Goal: Contribute content: Contribute content

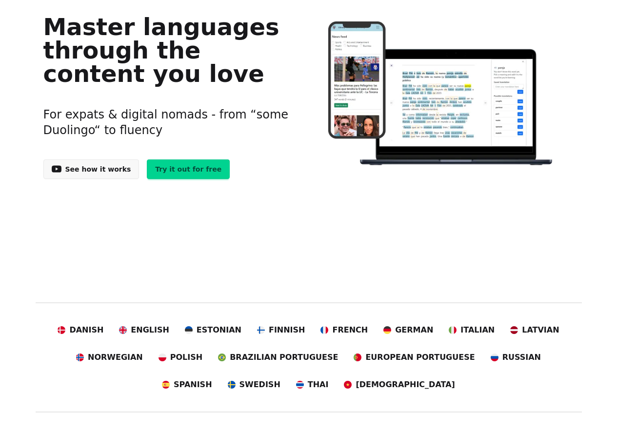
scroll to position [139, 0]
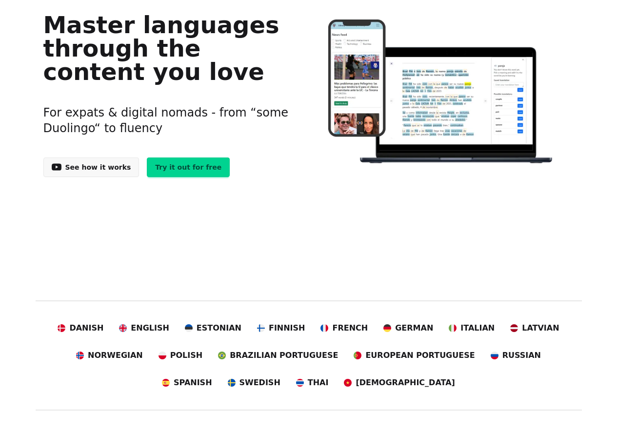
click at [185, 177] on link "Try it out for free" at bounding box center [188, 167] width 83 height 20
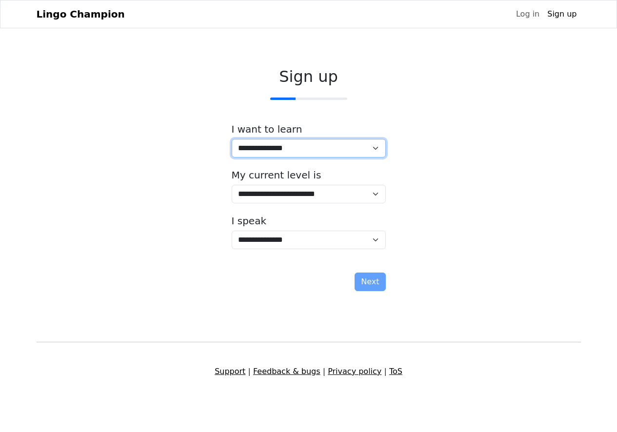
click at [280, 157] on select "**********" at bounding box center [309, 148] width 154 height 19
select select "**"
click at [235, 157] on select "**********" at bounding box center [309, 148] width 154 height 19
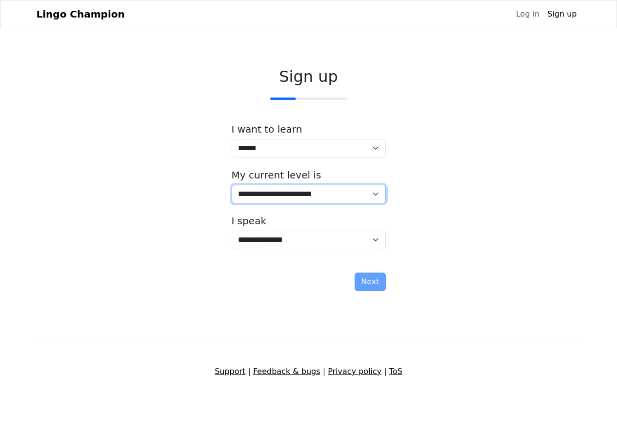
click at [320, 190] on select "**********" at bounding box center [309, 194] width 154 height 19
select select "*"
click at [235, 185] on select "**********" at bounding box center [309, 194] width 154 height 19
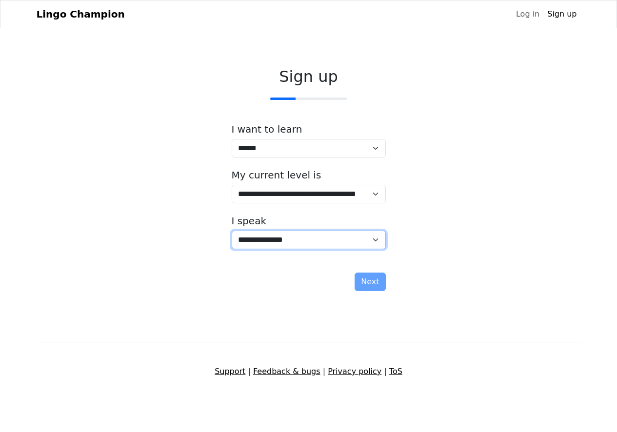
click at [265, 249] on select "**********" at bounding box center [309, 240] width 154 height 19
select select "**"
click at [235, 238] on select "**********" at bounding box center [309, 240] width 154 height 19
click at [371, 291] on button "Next" at bounding box center [369, 282] width 31 height 19
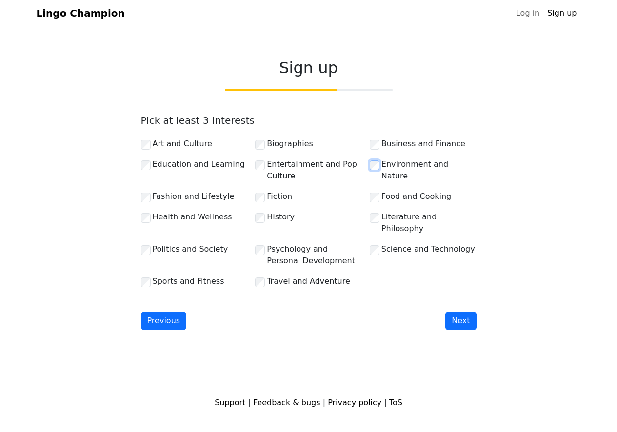
scroll to position [158, 0]
click at [454, 312] on button "Next" at bounding box center [460, 321] width 31 height 19
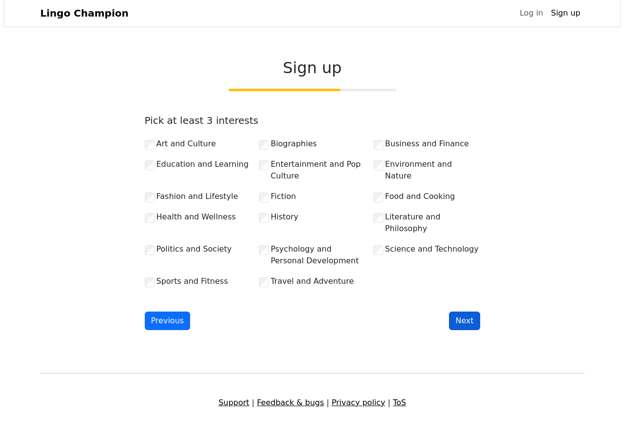
scroll to position [0, 0]
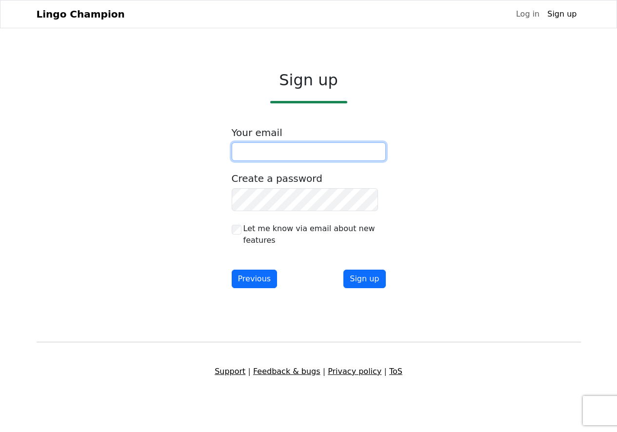
click at [275, 161] on input "email" at bounding box center [309, 151] width 154 height 19
type input "**********"
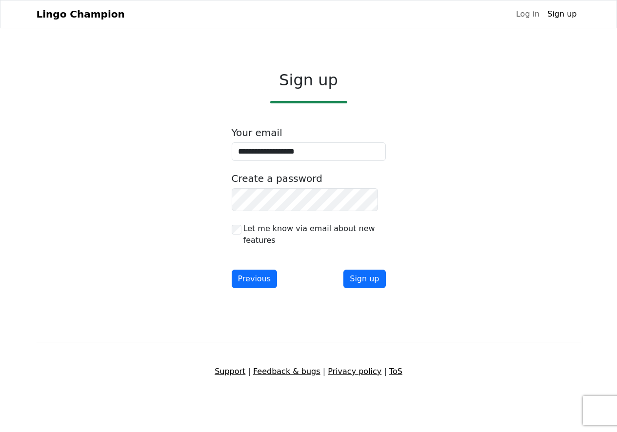
click at [483, 233] on div "**********" at bounding box center [309, 181] width 544 height 237
click at [466, 239] on div "**********" at bounding box center [309, 181] width 544 height 237
click at [366, 288] on button "Sign up" at bounding box center [364, 279] width 42 height 19
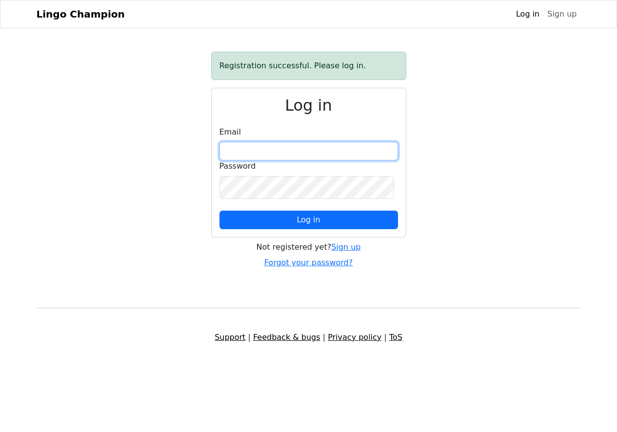
click at [292, 160] on input "email" at bounding box center [308, 151] width 178 height 19
type input "**********"
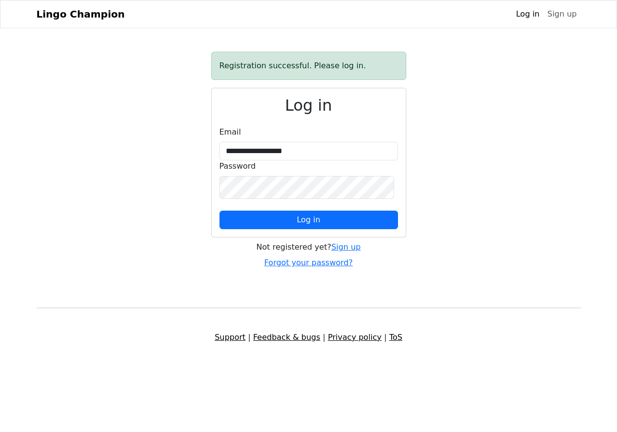
click at [524, 260] on div "**********" at bounding box center [309, 160] width 556 height 217
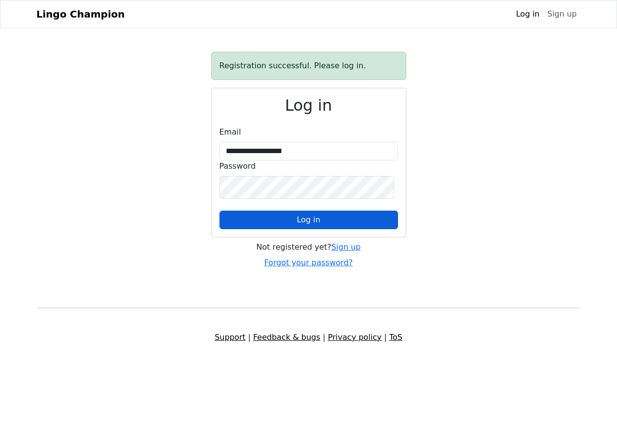
click at [299, 224] on span "Log in" at bounding box center [307, 219] width 23 height 9
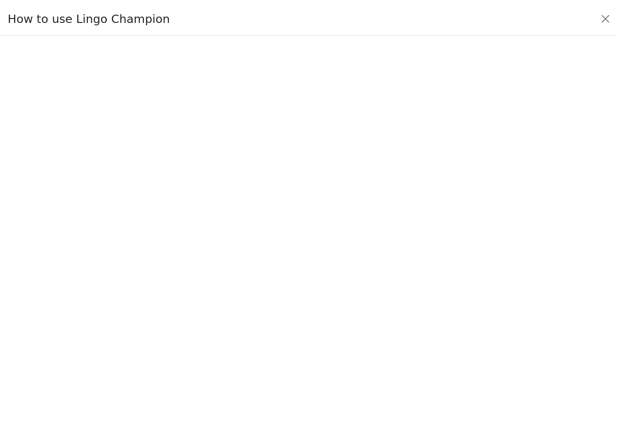
scroll to position [0, 0]
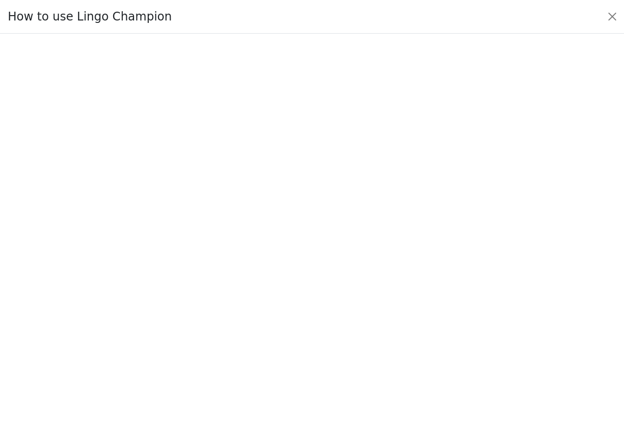
click at [604, 114] on div at bounding box center [312, 233] width 624 height 398
click at [606, 23] on button "Close" at bounding box center [613, 17] width 16 height 16
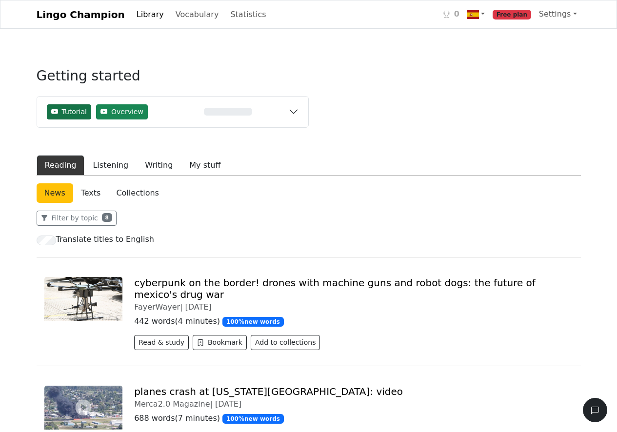
click at [74, 117] on span "Tutorial" at bounding box center [74, 112] width 25 height 10
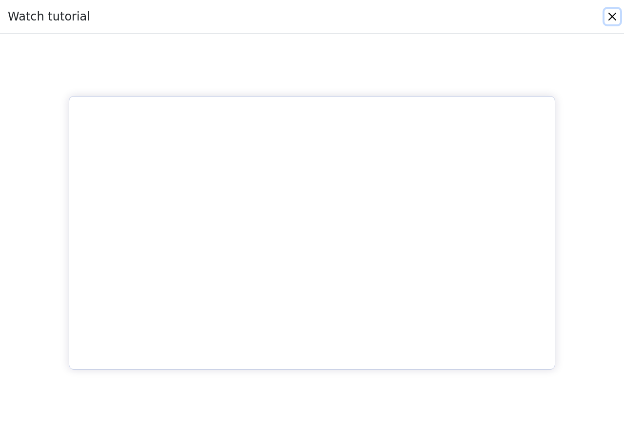
click at [612, 24] on button "Close" at bounding box center [613, 17] width 16 height 16
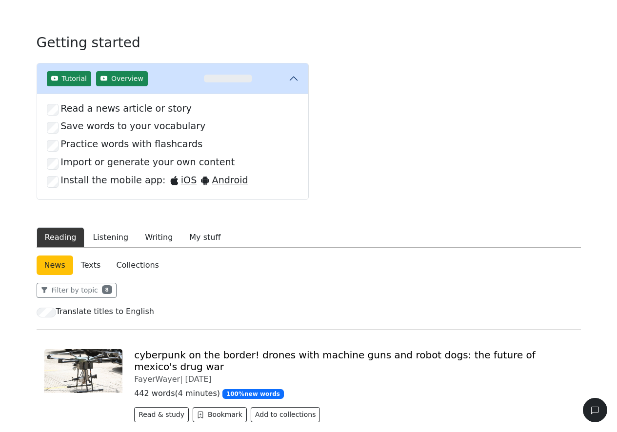
scroll to position [35, 0]
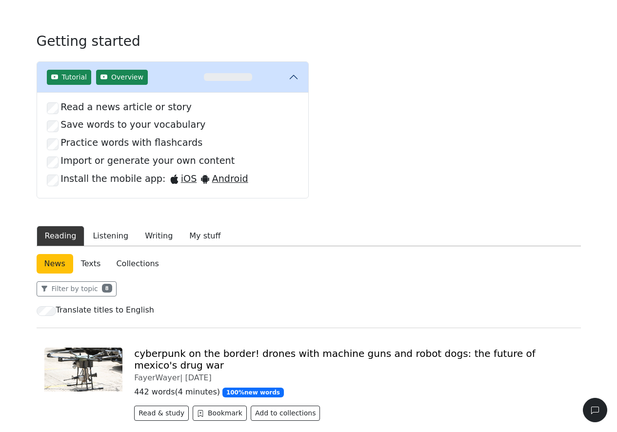
click at [118, 168] on label "Import or generate your own content" at bounding box center [147, 161] width 174 height 14
click at [148, 168] on label "Import or generate your own content" at bounding box center [147, 161] width 174 height 14
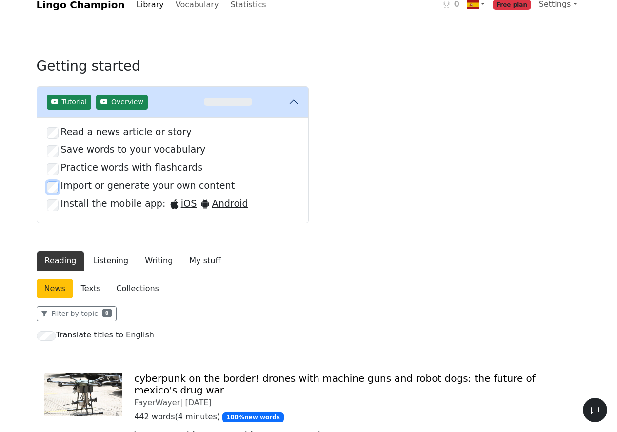
scroll to position [0, 0]
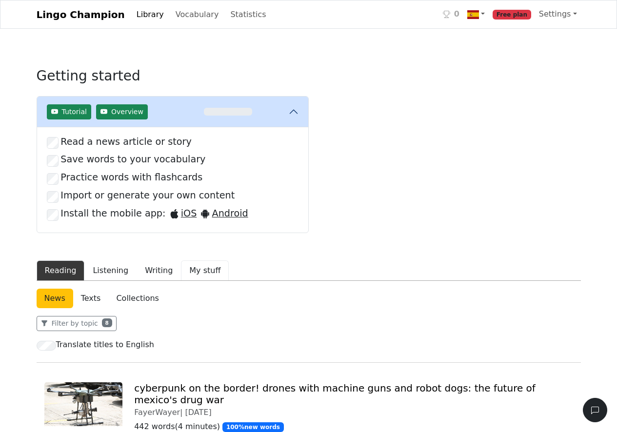
click at [229, 281] on button "My stuff" at bounding box center [205, 270] width 48 height 20
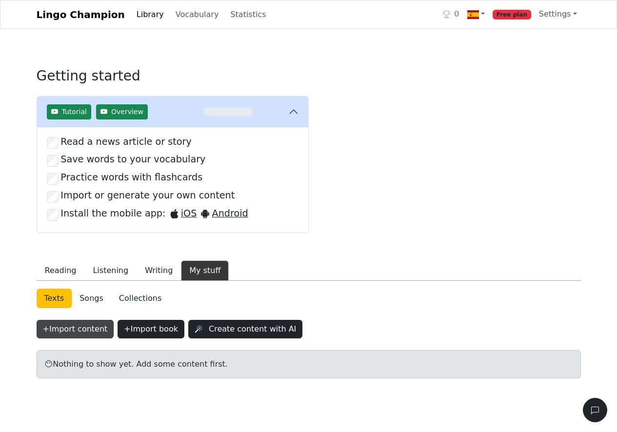
click at [97, 338] on button "+ Import content" at bounding box center [76, 329] width 78 height 19
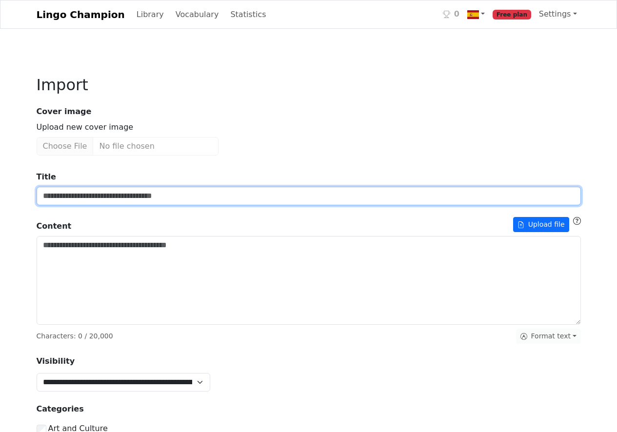
click at [206, 205] on input "Title" at bounding box center [309, 196] width 544 height 19
type input "**********"
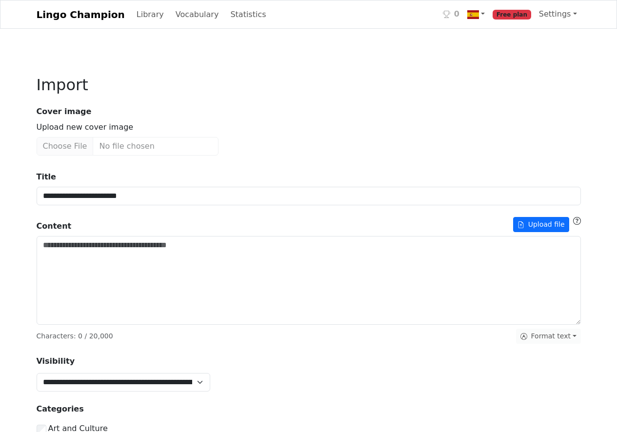
click at [354, 118] on strong "Cover image" at bounding box center [309, 112] width 556 height 12
click at [527, 232] on button "Upload file" at bounding box center [541, 224] width 56 height 15
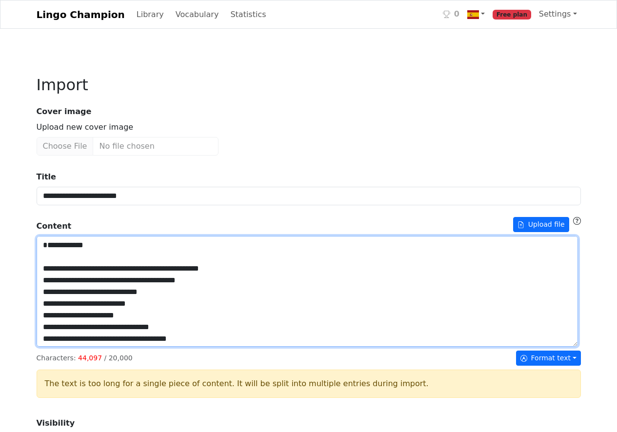
drag, startPoint x: 45, startPoint y: 342, endPoint x: 34, endPoint y: 302, distance: 40.9
click at [34, 302] on div "**********" at bounding box center [309, 432] width 556 height 760
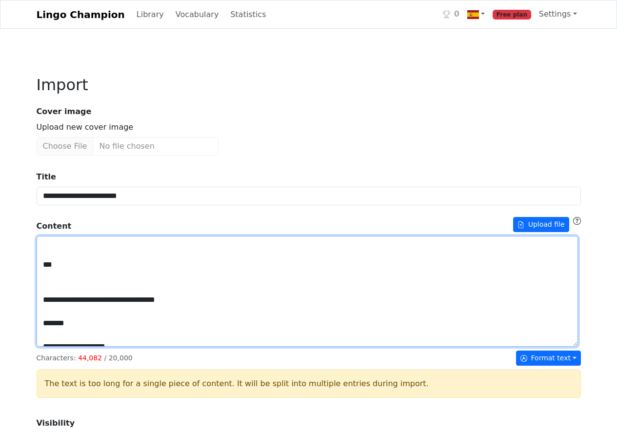
scroll to position [266, 0]
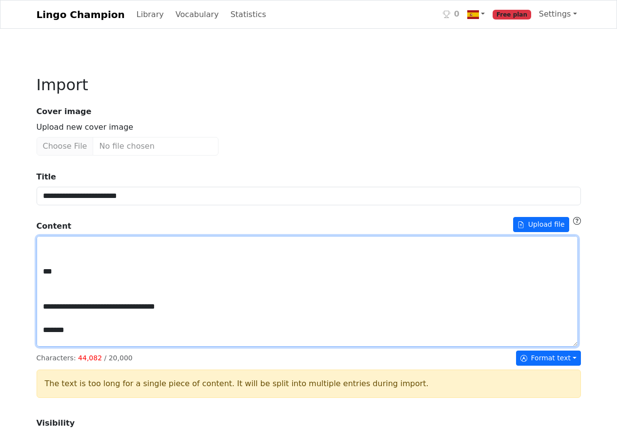
drag, startPoint x: 46, startPoint y: 375, endPoint x: 78, endPoint y: 347, distance: 42.5
click at [78, 347] on textarea "Title" at bounding box center [307, 291] width 541 height 111
click at [66, 346] on textarea "Title" at bounding box center [307, 291] width 541 height 111
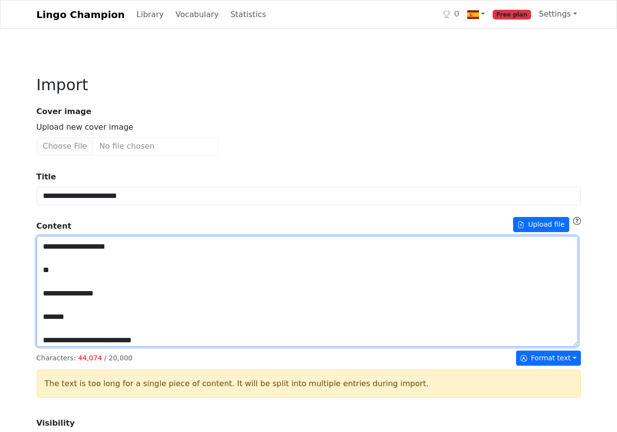
scroll to position [313, 0]
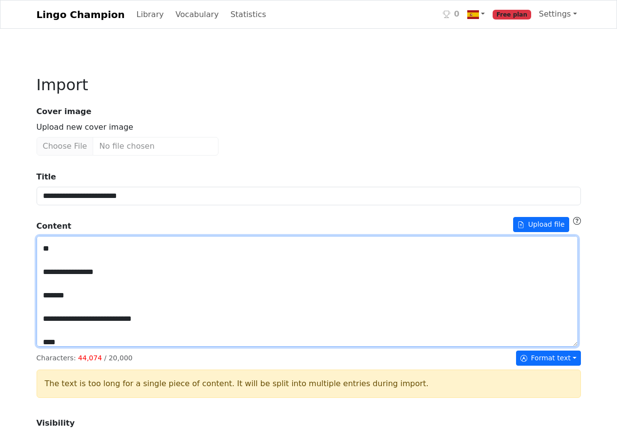
click at [80, 330] on textarea "Title" at bounding box center [307, 291] width 541 height 111
drag, startPoint x: 43, startPoint y: 340, endPoint x: 206, endPoint y: 360, distance: 163.6
click at [205, 347] on textarea "Title" at bounding box center [307, 291] width 541 height 111
click at [89, 347] on textarea "Title" at bounding box center [307, 291] width 541 height 111
click at [46, 347] on textarea "Title" at bounding box center [307, 291] width 541 height 111
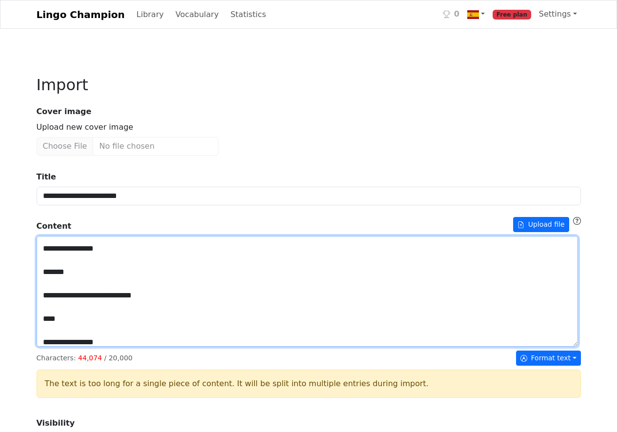
click at [62, 347] on textarea "Title" at bounding box center [307, 291] width 541 height 111
drag, startPoint x: 44, startPoint y: 390, endPoint x: 74, endPoint y: 358, distance: 43.5
click at [74, 347] on textarea "Title" at bounding box center [307, 291] width 541 height 111
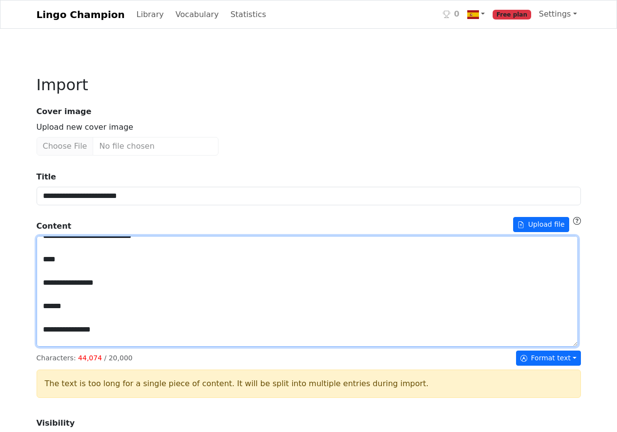
scroll to position [358, 0]
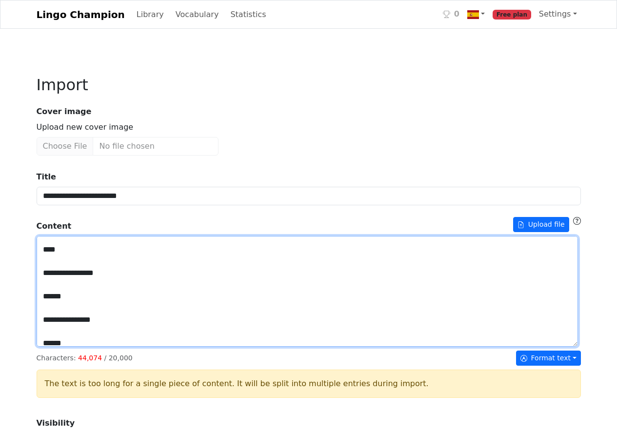
click at [92, 339] on textarea "Title" at bounding box center [307, 291] width 541 height 111
click at [104, 343] on textarea "Title" at bounding box center [307, 291] width 541 height 111
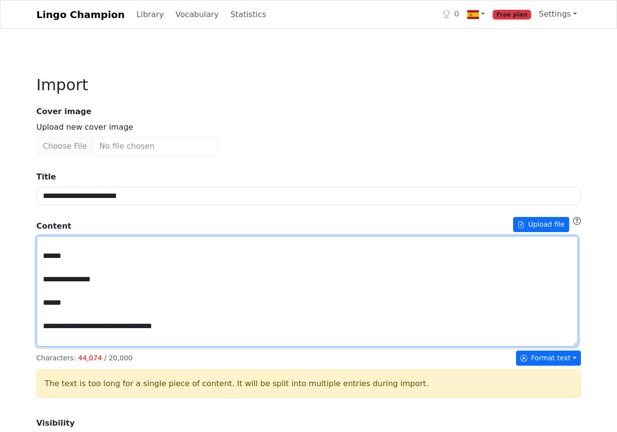
scroll to position [382, 0]
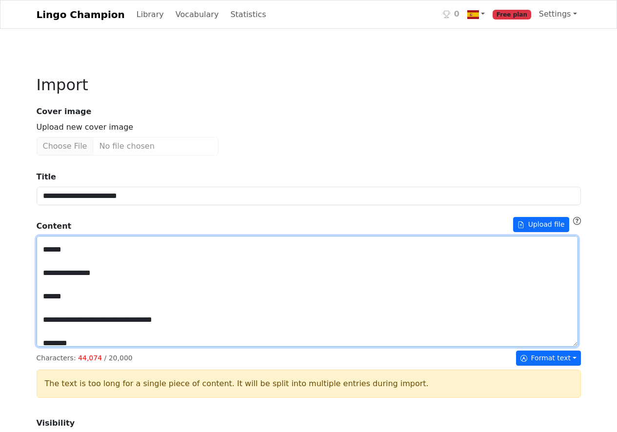
click at [68, 347] on textarea "Title" at bounding box center [307, 291] width 541 height 111
drag, startPoint x: 45, startPoint y: 379, endPoint x: 105, endPoint y: 345, distance: 68.8
click at [105, 345] on textarea "Title" at bounding box center [307, 291] width 541 height 111
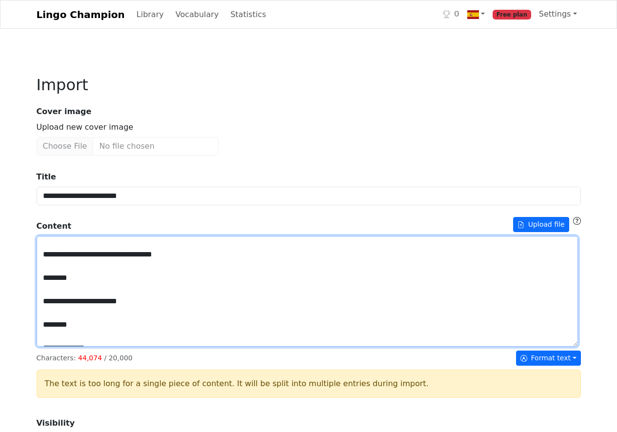
scroll to position [426, 0]
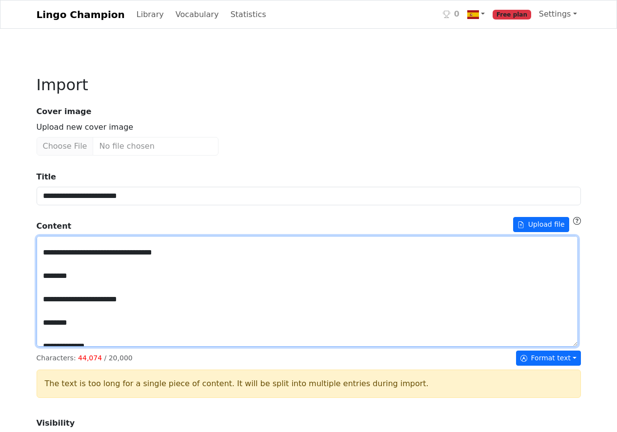
click at [82, 333] on textarea "Title" at bounding box center [307, 291] width 541 height 111
drag, startPoint x: 44, startPoint y: 364, endPoint x: 107, endPoint y: 332, distance: 71.3
click at [106, 334] on textarea "Title" at bounding box center [307, 291] width 541 height 111
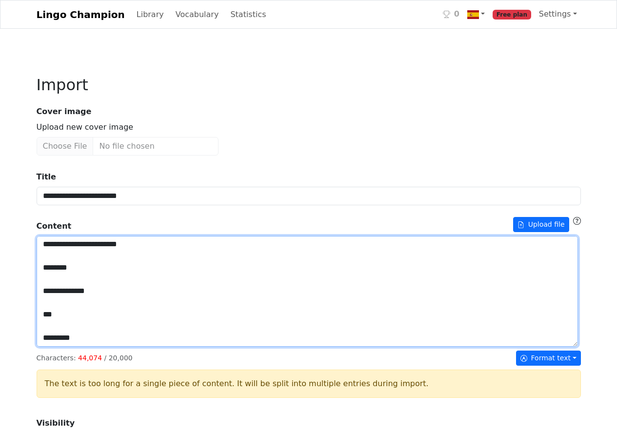
scroll to position [462, 0]
click at [78, 327] on textarea "Title" at bounding box center [307, 291] width 541 height 111
drag, startPoint x: 45, startPoint y: 357, endPoint x: 100, endPoint y: 326, distance: 63.6
click at [100, 326] on textarea "Title" at bounding box center [307, 291] width 541 height 111
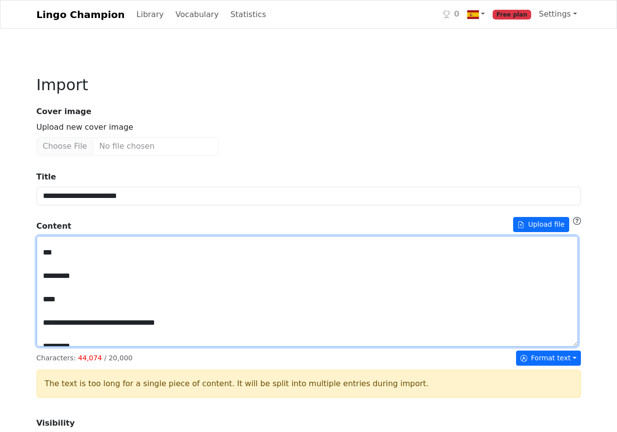
scroll to position [505, 0]
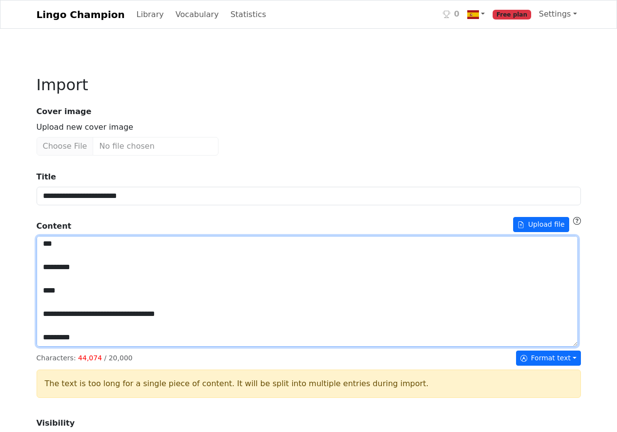
click at [90, 310] on textarea "Title" at bounding box center [307, 291] width 541 height 111
drag, startPoint x: 46, startPoint y: 346, endPoint x: 125, endPoint y: 311, distance: 86.4
click at [124, 312] on textarea "Title" at bounding box center [307, 291] width 541 height 111
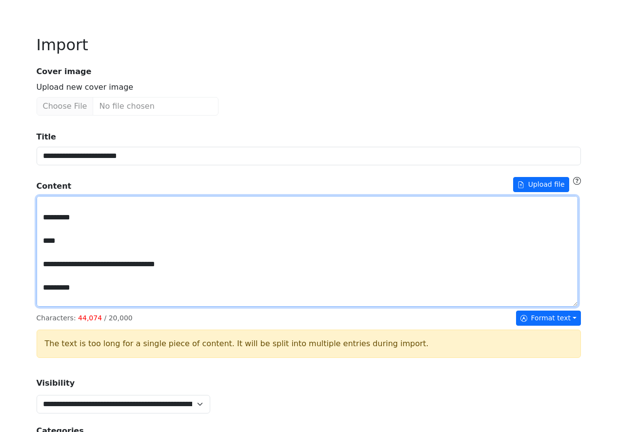
scroll to position [491, 0]
click at [95, 307] on textarea "Title" at bounding box center [307, 251] width 541 height 111
drag, startPoint x: 44, startPoint y: 346, endPoint x: 104, endPoint y: 314, distance: 68.3
click at [104, 307] on textarea "Title" at bounding box center [307, 251] width 541 height 111
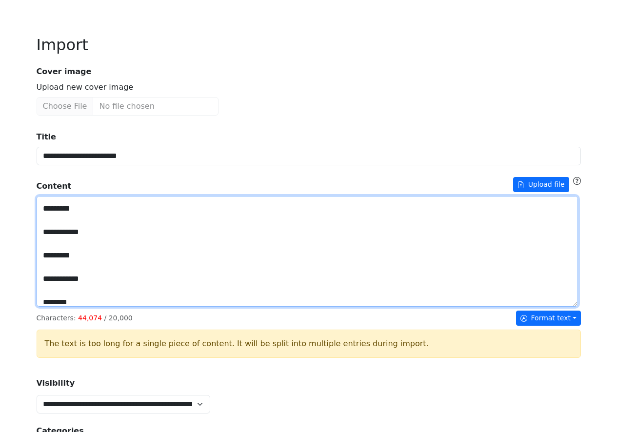
scroll to position [547, 0]
click at [96, 287] on textarea "Title" at bounding box center [307, 251] width 541 height 111
drag, startPoint x: 44, startPoint y: 320, endPoint x: 92, endPoint y: 286, distance: 58.7
click at [92, 286] on textarea "Title" at bounding box center [307, 251] width 541 height 111
drag, startPoint x: 85, startPoint y: 292, endPoint x: 130, endPoint y: 289, distance: 44.9
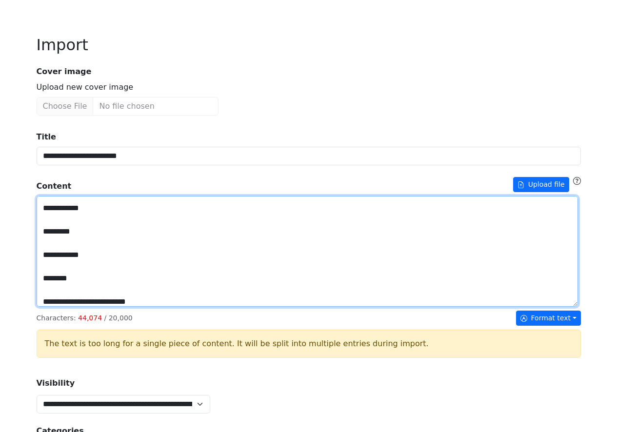
click at [130, 289] on textarea "Title" at bounding box center [307, 251] width 541 height 111
click at [86, 307] on textarea "Title" at bounding box center [307, 251] width 541 height 111
drag, startPoint x: 44, startPoint y: 348, endPoint x: 84, endPoint y: 318, distance: 49.9
click at [84, 307] on textarea "Title" at bounding box center [307, 251] width 541 height 111
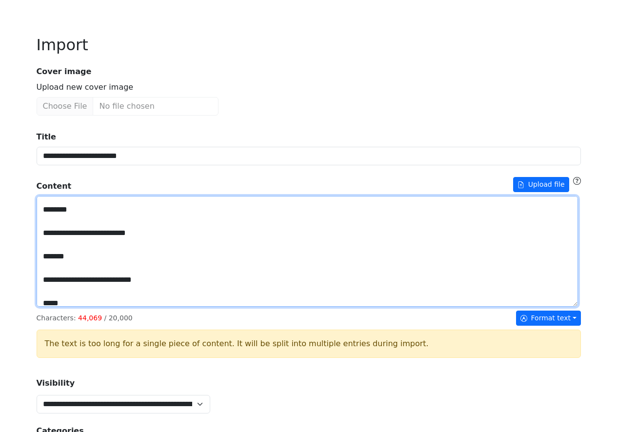
scroll to position [594, 0]
click at [132, 293] on textarea "Title" at bounding box center [307, 251] width 541 height 111
click at [126, 301] on textarea "Title" at bounding box center [307, 251] width 541 height 111
drag, startPoint x: 43, startPoint y: 331, endPoint x: 109, endPoint y: 302, distance: 71.6
click at [109, 302] on textarea "Title" at bounding box center [307, 251] width 541 height 111
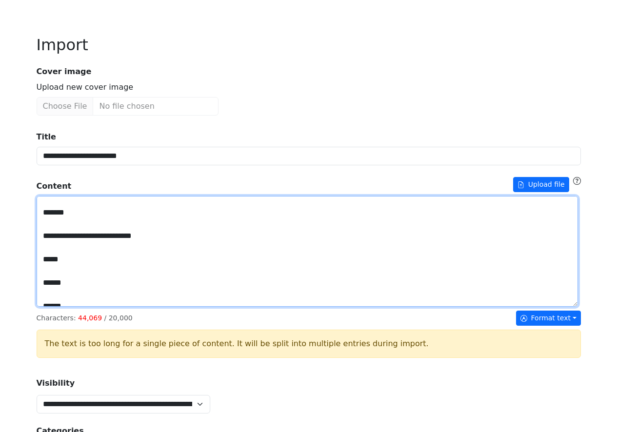
scroll to position [615, 0]
drag, startPoint x: 44, startPoint y: 340, endPoint x: 96, endPoint y: 312, distance: 59.1
click at [96, 307] on textarea "Title" at bounding box center [307, 251] width 541 height 111
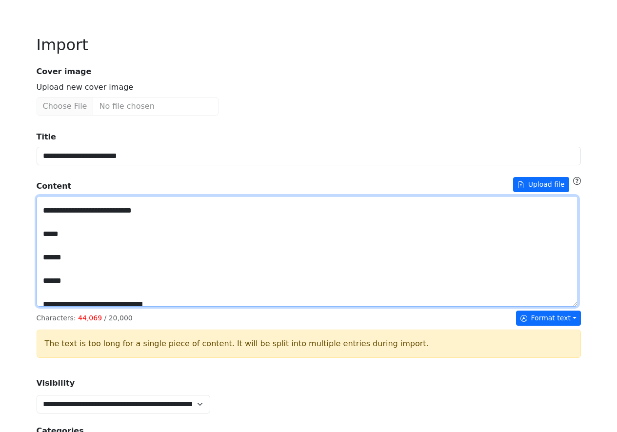
drag, startPoint x: 42, startPoint y: 311, endPoint x: 43, endPoint y: 284, distance: 26.8
click at [43, 284] on textarea "Title" at bounding box center [307, 251] width 541 height 111
click at [90, 265] on textarea "Title" at bounding box center [307, 251] width 541 height 111
drag, startPoint x: 44, startPoint y: 292, endPoint x: 98, endPoint y: 266, distance: 59.5
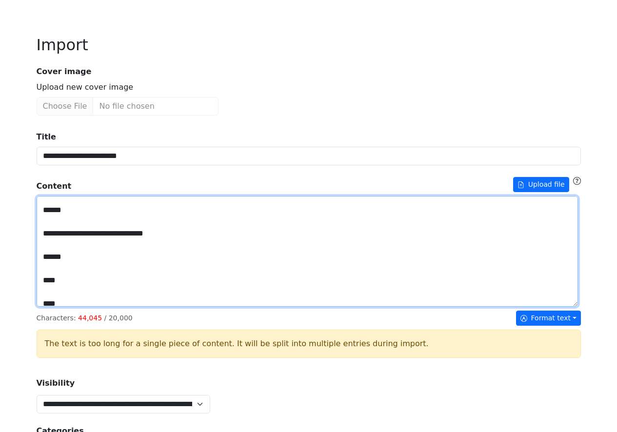
click at [98, 266] on textarea "Title" at bounding box center [307, 251] width 541 height 111
click at [88, 307] on textarea "Title" at bounding box center [307, 251] width 541 height 111
drag, startPoint x: 40, startPoint y: 353, endPoint x: 127, endPoint y: 320, distance: 92.9
click at [127, 307] on textarea "Title" at bounding box center [307, 251] width 541 height 111
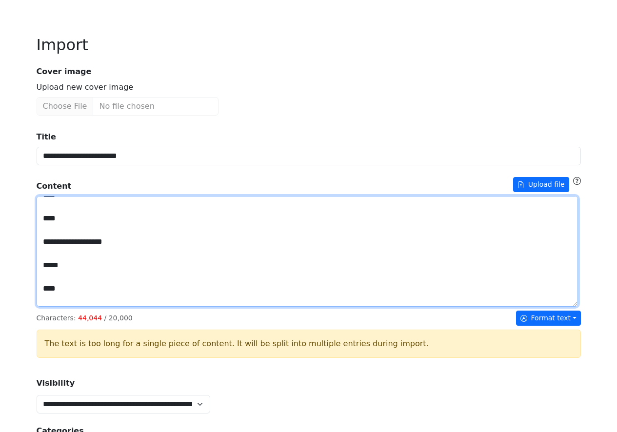
scroll to position [706, 0]
click at [77, 277] on textarea "Title" at bounding box center [307, 251] width 541 height 111
drag, startPoint x: 42, startPoint y: 309, endPoint x: 98, endPoint y: 275, distance: 64.8
click at [98, 275] on textarea "Title" at bounding box center [307, 251] width 541 height 111
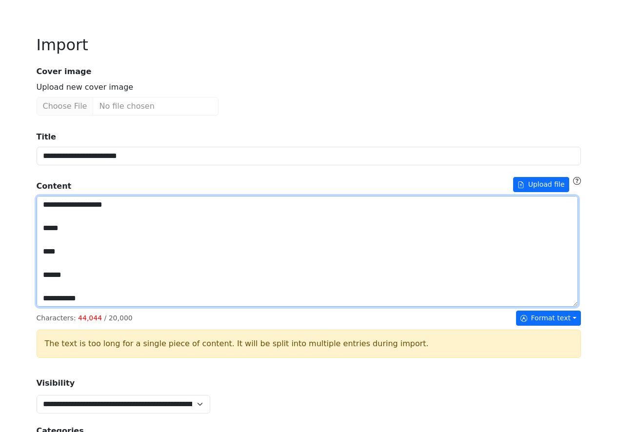
click at [142, 296] on textarea "Title" at bounding box center [307, 251] width 541 height 111
drag, startPoint x: 43, startPoint y: 329, endPoint x: 104, endPoint y: 299, distance: 68.5
click at [104, 299] on textarea "Title" at bounding box center [307, 251] width 541 height 111
click at [95, 307] on textarea "Title" at bounding box center [307, 251] width 541 height 111
drag, startPoint x: 44, startPoint y: 358, endPoint x: 90, endPoint y: 325, distance: 56.6
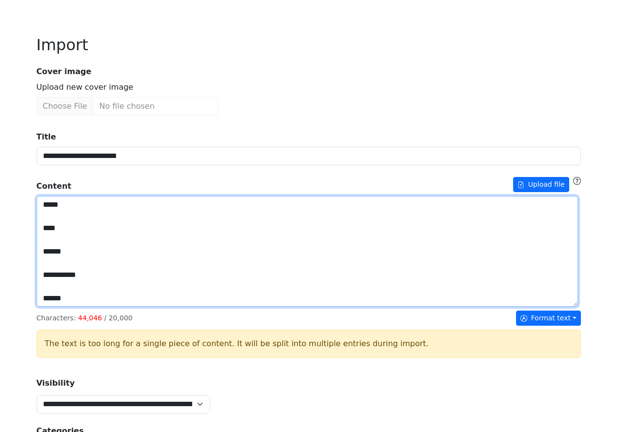
click at [90, 307] on textarea "Title" at bounding box center [307, 251] width 541 height 111
drag, startPoint x: 94, startPoint y: 285, endPoint x: 170, endPoint y: 286, distance: 76.1
click at [170, 286] on textarea "Title" at bounding box center [307, 251] width 541 height 111
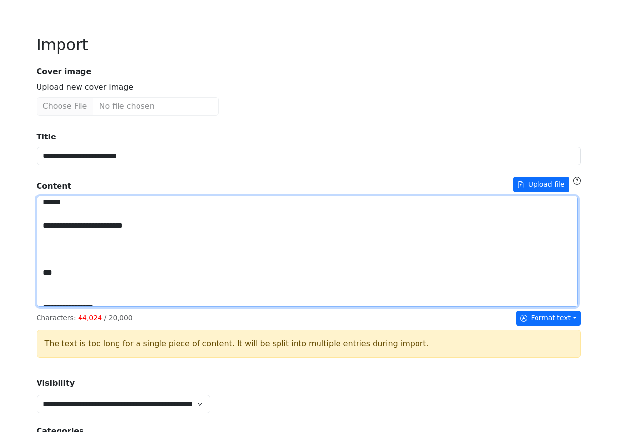
click at [74, 285] on textarea "Title" at bounding box center [307, 251] width 541 height 111
drag, startPoint x: 44, startPoint y: 316, endPoint x: 95, endPoint y: 284, distance: 60.7
click at [95, 284] on textarea "Title" at bounding box center [307, 251] width 541 height 111
click at [96, 307] on textarea "Title" at bounding box center [307, 251] width 541 height 111
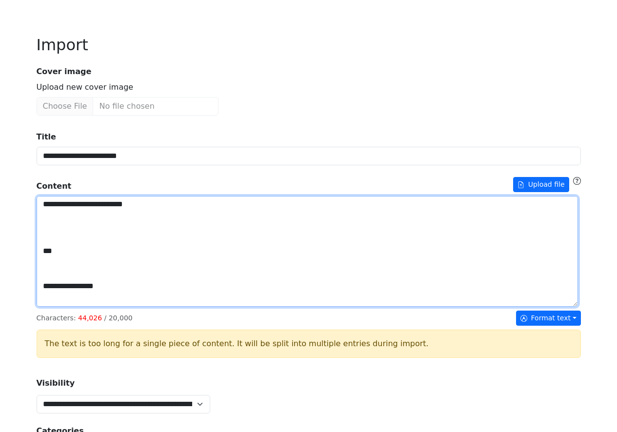
drag, startPoint x: 41, startPoint y: 345, endPoint x: 113, endPoint y: 311, distance: 79.8
click at [113, 307] on textarea "Title" at bounding box center [307, 251] width 541 height 111
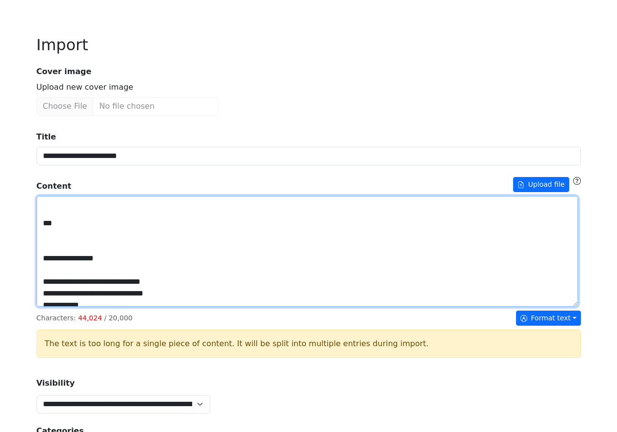
scroll to position [810, 0]
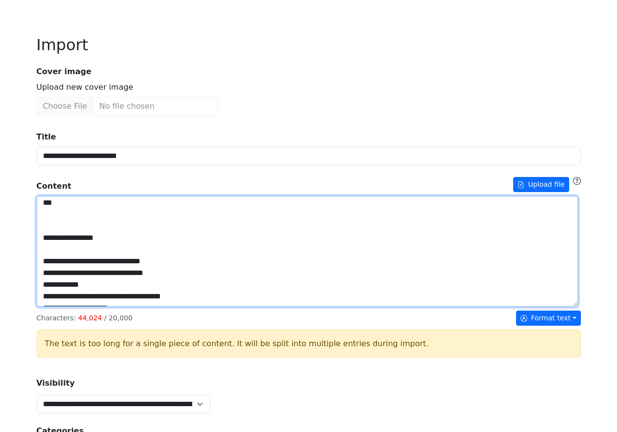
click at [84, 307] on textarea "Title" at bounding box center [307, 251] width 541 height 111
drag, startPoint x: 43, startPoint y: 352, endPoint x: 117, endPoint y: 317, distance: 81.4
click at [117, 307] on textarea "Title" at bounding box center [307, 251] width 541 height 111
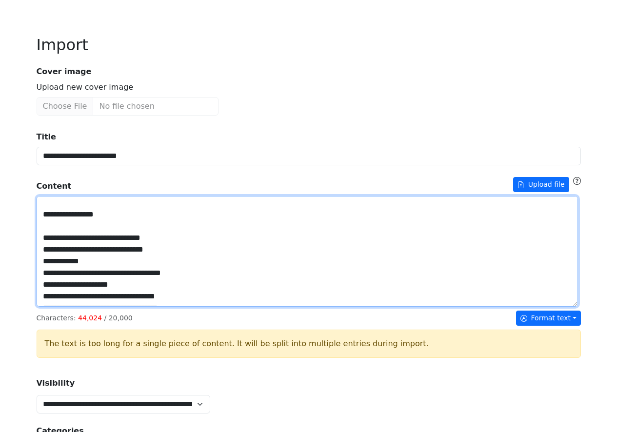
click at [116, 307] on textarea "Title" at bounding box center [307, 251] width 541 height 111
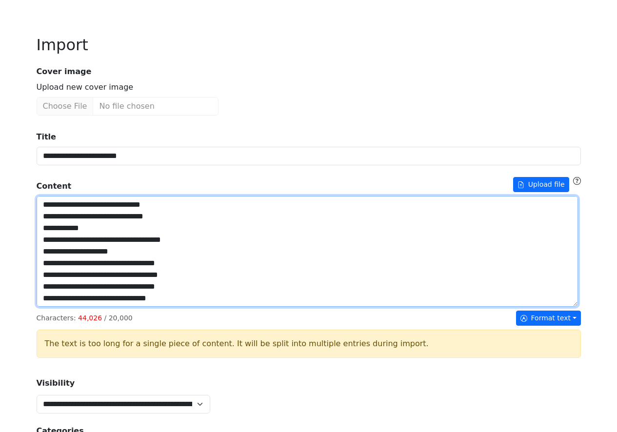
scroll to position [845, 0]
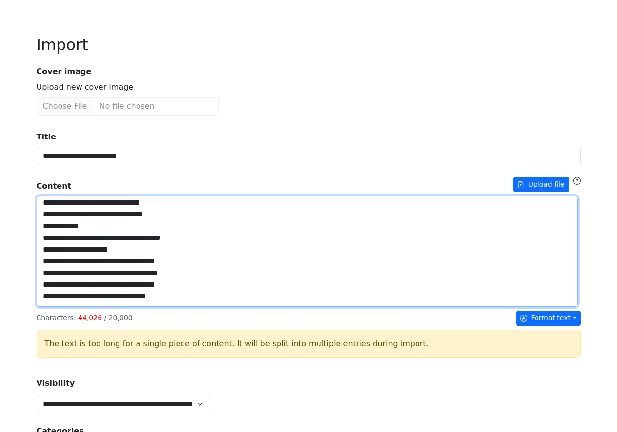
drag, startPoint x: 42, startPoint y: 341, endPoint x: 131, endPoint y: 321, distance: 91.4
click at [131, 307] on textarea "Title" at bounding box center [307, 251] width 541 height 111
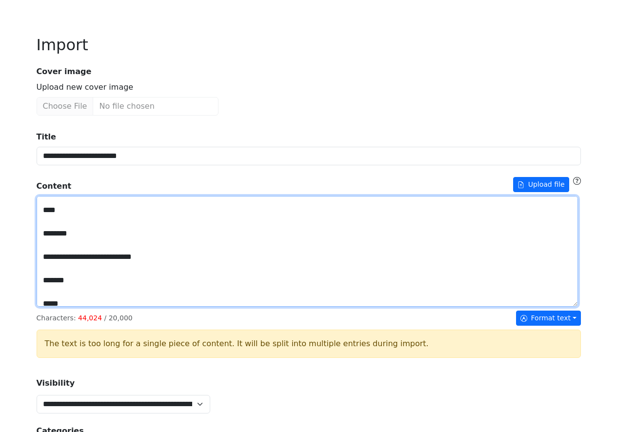
scroll to position [1818, 0]
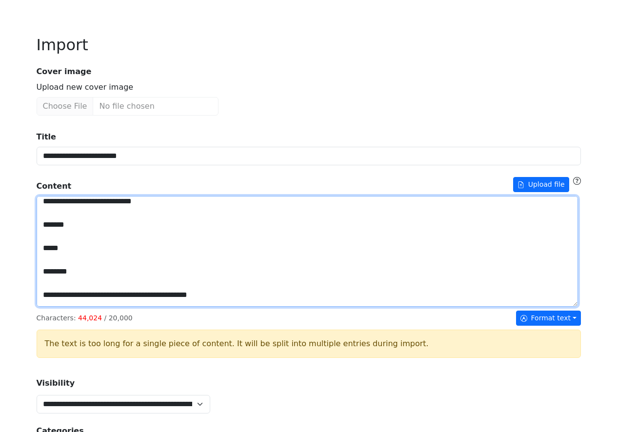
drag, startPoint x: 58, startPoint y: 339, endPoint x: 73, endPoint y: 276, distance: 65.2
click at [74, 280] on textarea "Title" at bounding box center [307, 251] width 541 height 111
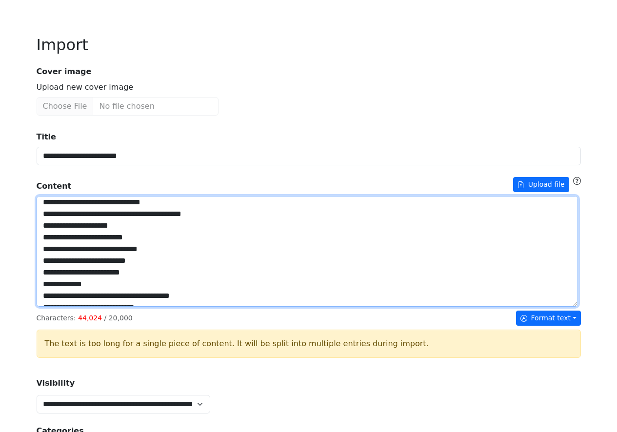
drag, startPoint x: 44, startPoint y: 267, endPoint x: 59, endPoint y: 309, distance: 44.3
click at [64, 307] on textarea "Title" at bounding box center [307, 251] width 541 height 111
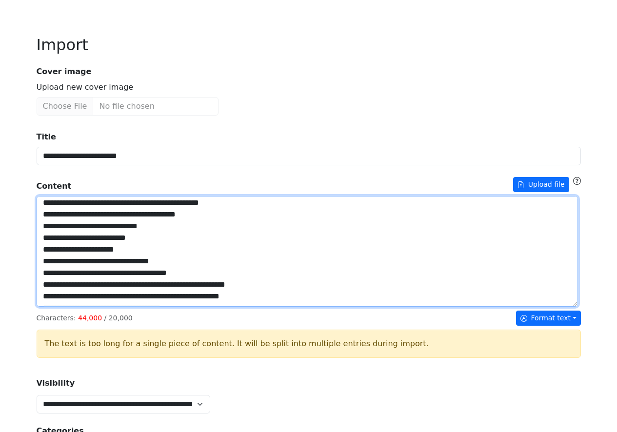
scroll to position [0, 0]
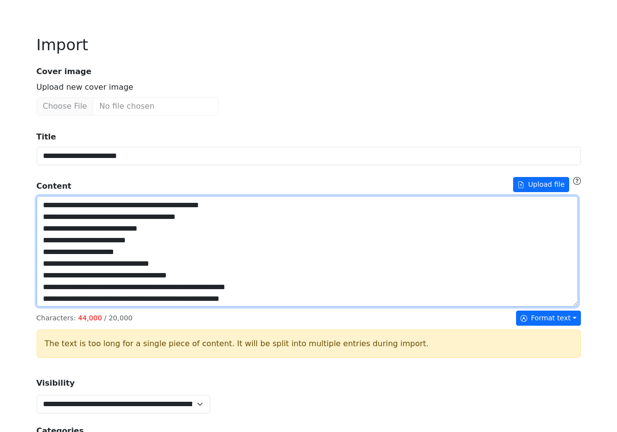
click at [51, 266] on textarea "Title" at bounding box center [307, 251] width 541 height 111
click at [52, 283] on textarea "Title" at bounding box center [307, 251] width 541 height 111
click at [52, 298] on textarea "Title" at bounding box center [307, 251] width 541 height 111
click at [53, 307] on textarea "Title" at bounding box center [307, 251] width 541 height 111
click at [52, 307] on textarea "Title" at bounding box center [307, 251] width 541 height 111
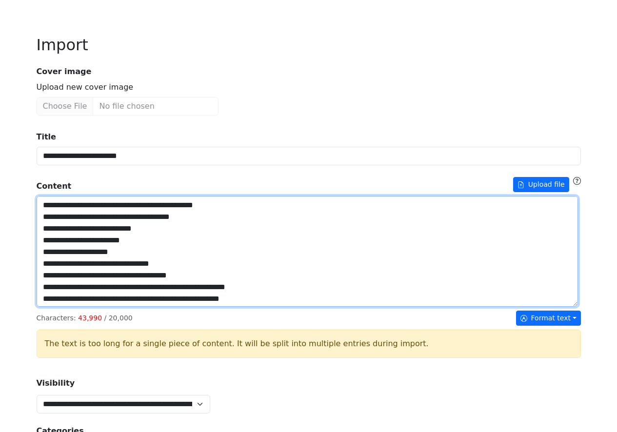
click at [53, 307] on textarea "Title" at bounding box center [307, 251] width 541 height 111
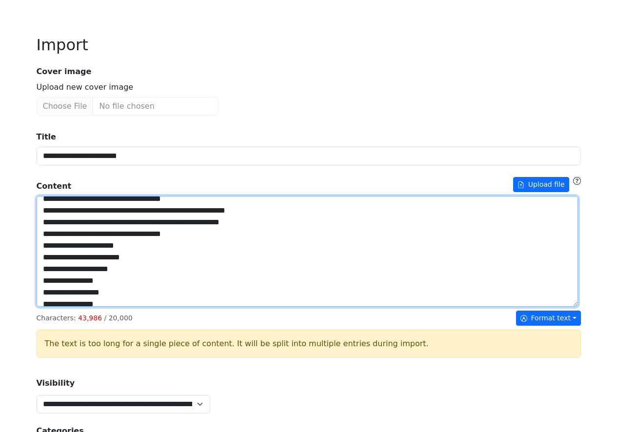
scroll to position [80, 0]
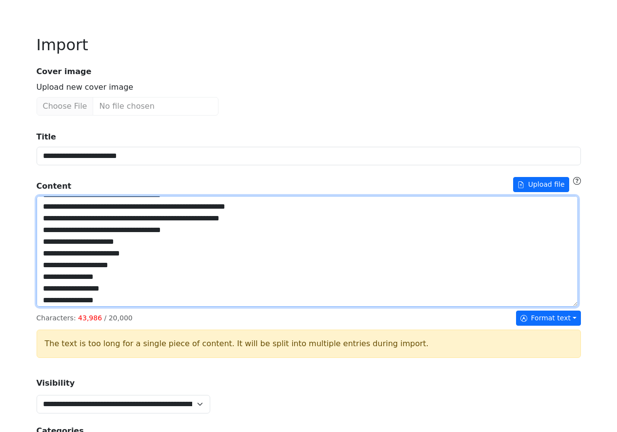
click at [53, 289] on textarea "Title" at bounding box center [307, 251] width 541 height 111
click at [53, 303] on textarea "Title" at bounding box center [307, 251] width 541 height 111
click at [54, 307] on textarea "Title" at bounding box center [307, 251] width 541 height 111
click at [53, 307] on textarea "Title" at bounding box center [307, 251] width 541 height 111
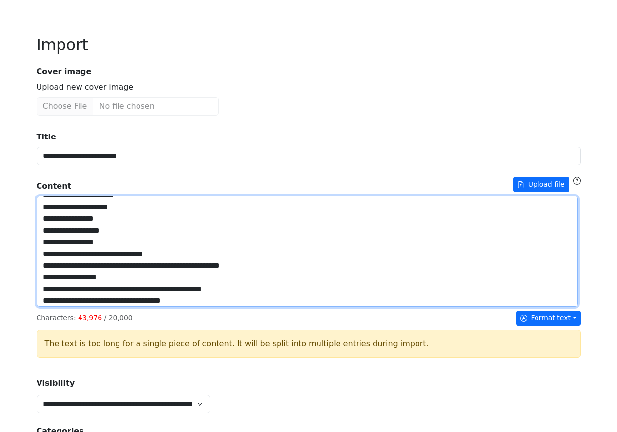
scroll to position [144, 0]
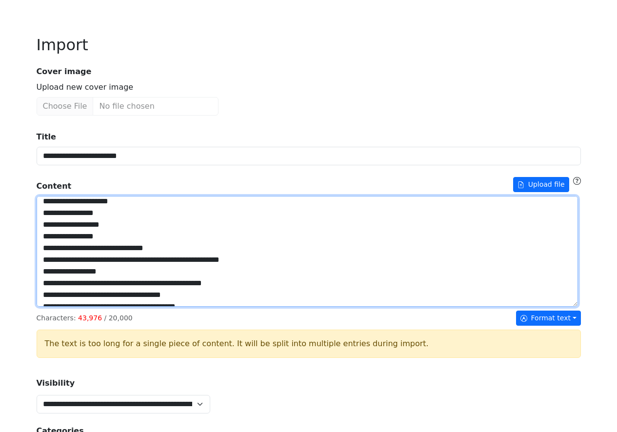
click at [52, 297] on textarea "Title" at bounding box center [307, 251] width 541 height 111
click at [52, 307] on textarea "Title" at bounding box center [307, 251] width 541 height 111
click at [53, 307] on textarea "Title" at bounding box center [307, 251] width 541 height 111
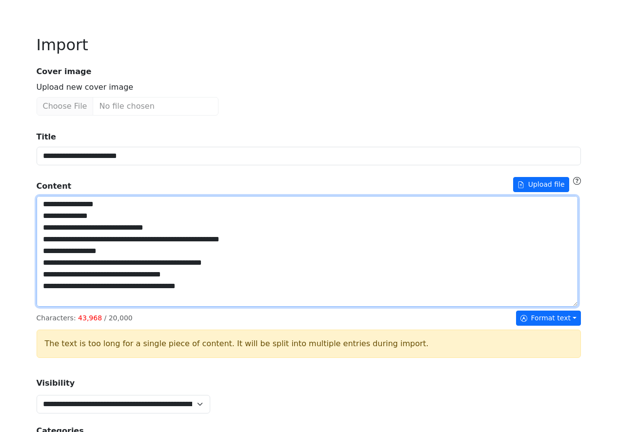
scroll to position [187, 0]
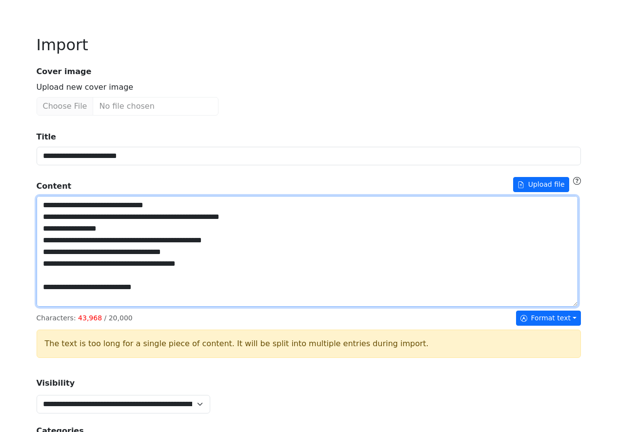
click at [53, 307] on textarea "Title" at bounding box center [307, 251] width 541 height 111
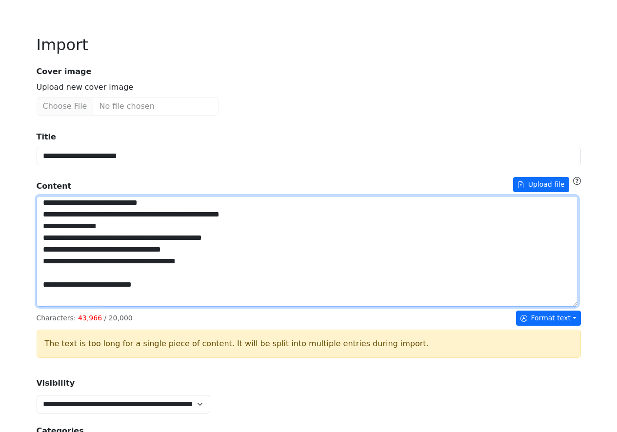
scroll to position [193, 0]
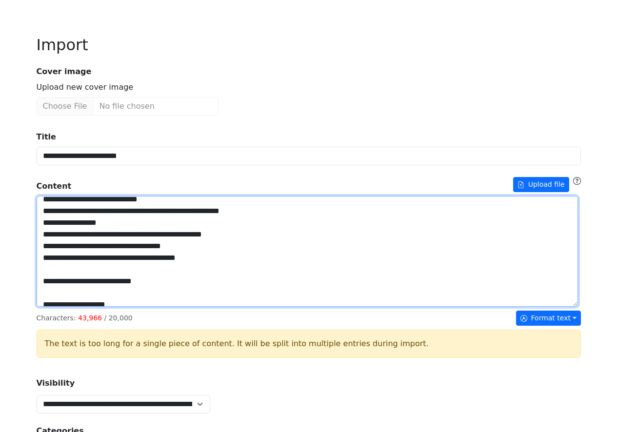
click at [54, 307] on textarea "Title" at bounding box center [307, 251] width 541 height 111
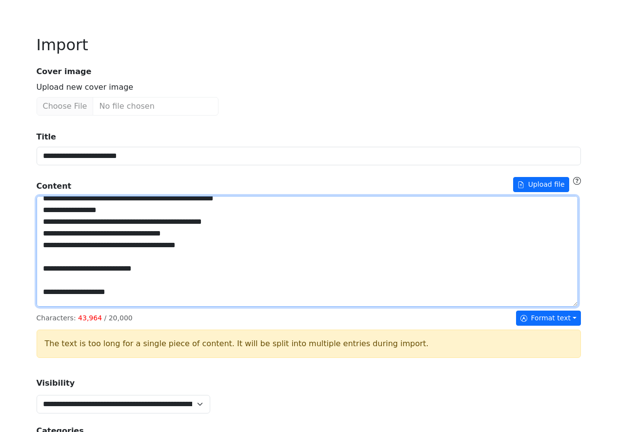
scroll to position [234, 0]
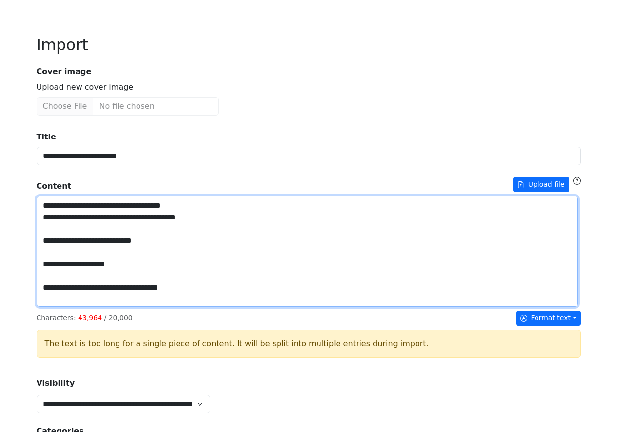
click at [54, 298] on textarea "Title" at bounding box center [307, 251] width 541 height 111
click at [52, 307] on textarea "Title" at bounding box center [307, 251] width 541 height 111
click at [53, 307] on textarea "Title" at bounding box center [307, 251] width 541 height 111
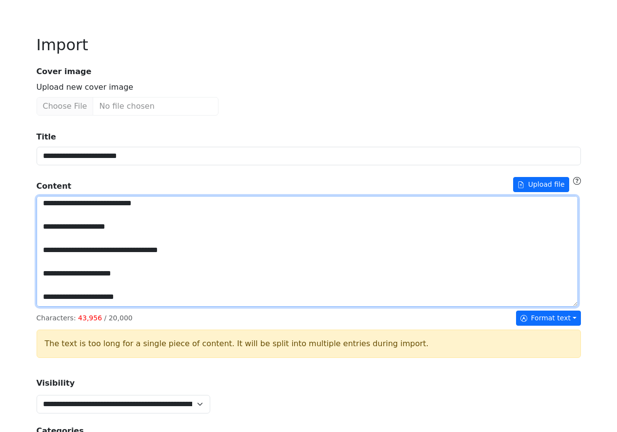
scroll to position [272, 0]
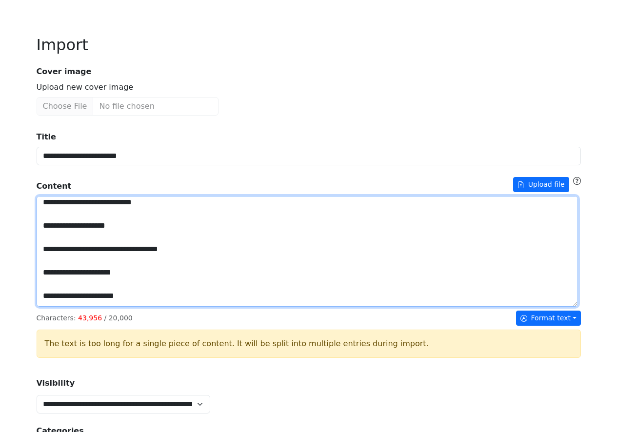
click at [86, 307] on textarea "Title" at bounding box center [307, 251] width 541 height 111
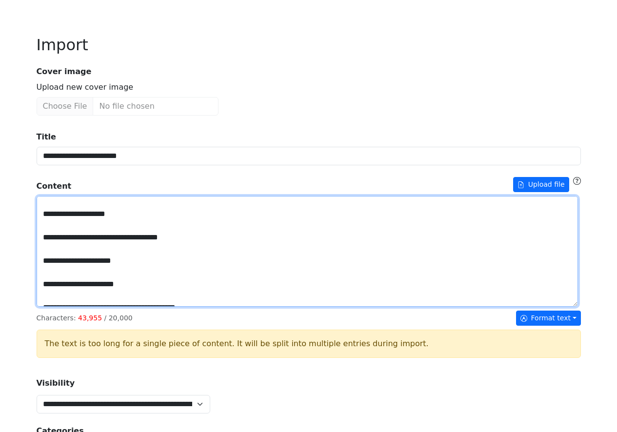
click at [76, 307] on textarea "Title" at bounding box center [307, 251] width 541 height 111
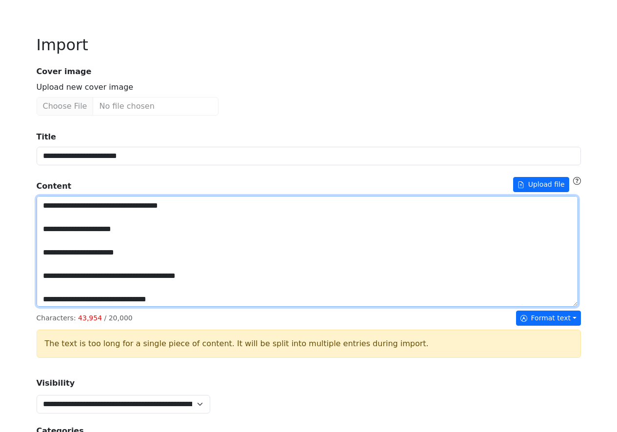
scroll to position [293, 0]
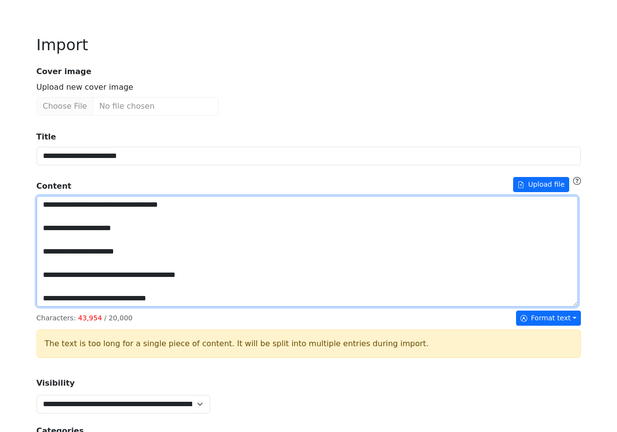
click at [132, 307] on textarea "Title" at bounding box center [307, 251] width 541 height 111
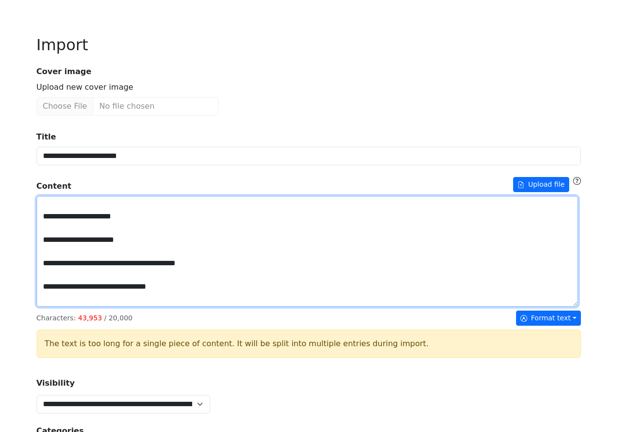
scroll to position [300, 0]
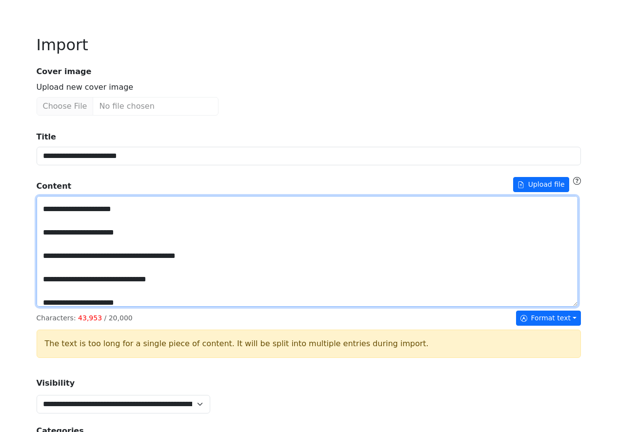
click at [128, 307] on textarea "Title" at bounding box center [307, 251] width 541 height 111
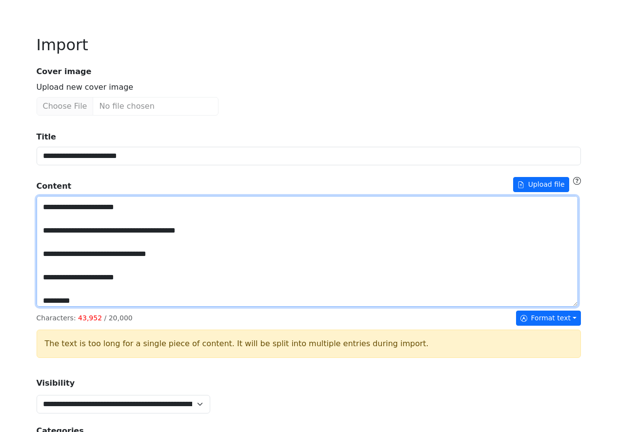
scroll to position [315, 0]
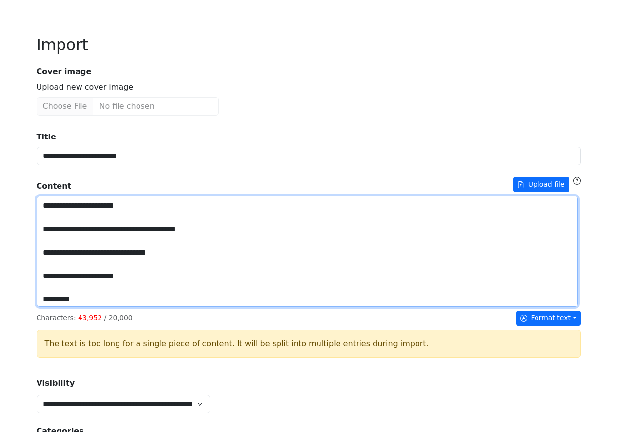
click at [149, 307] on textarea "Title" at bounding box center [307, 251] width 541 height 111
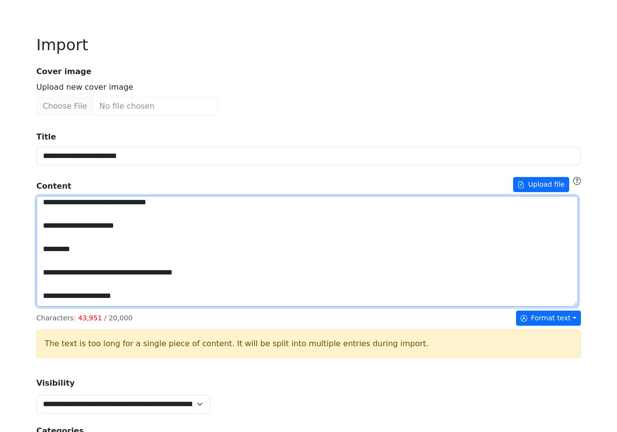
scroll to position [355, 0]
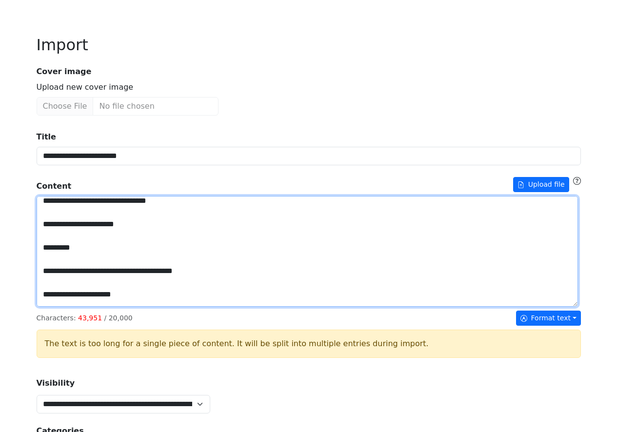
click at [172, 304] on textarea "Title" at bounding box center [307, 251] width 541 height 111
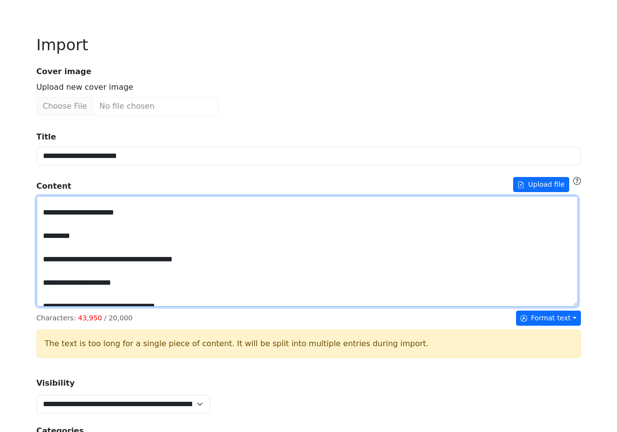
click at [170, 307] on textarea "Title" at bounding box center [307, 251] width 541 height 111
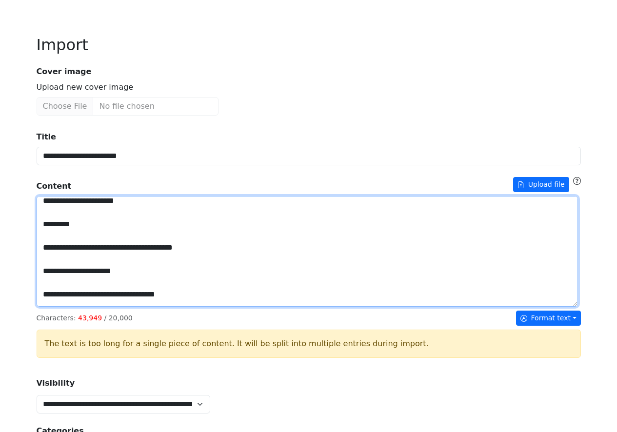
click at [186, 307] on textarea "Title" at bounding box center [307, 251] width 541 height 111
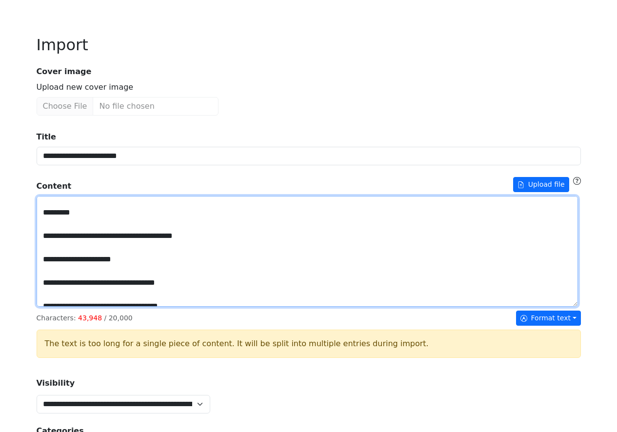
click at [184, 307] on textarea "Title" at bounding box center [307, 251] width 541 height 111
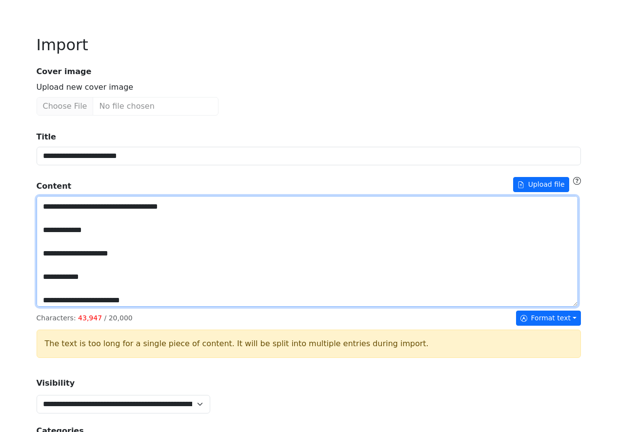
scroll to position [445, 0]
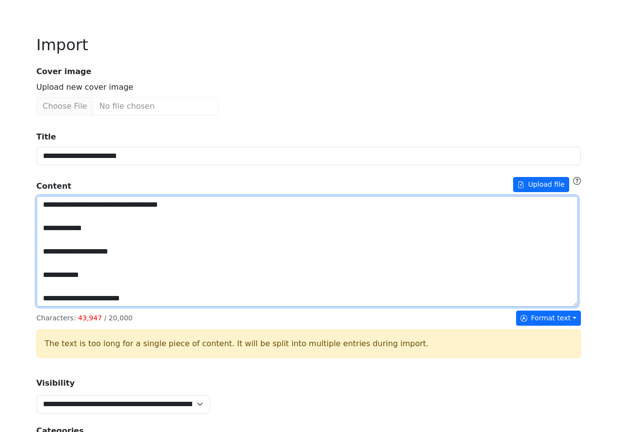
click at [132, 273] on textarea "Title" at bounding box center [307, 251] width 541 height 111
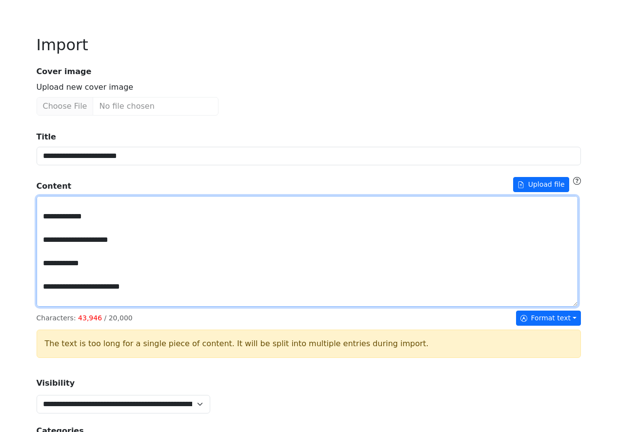
scroll to position [431, 0]
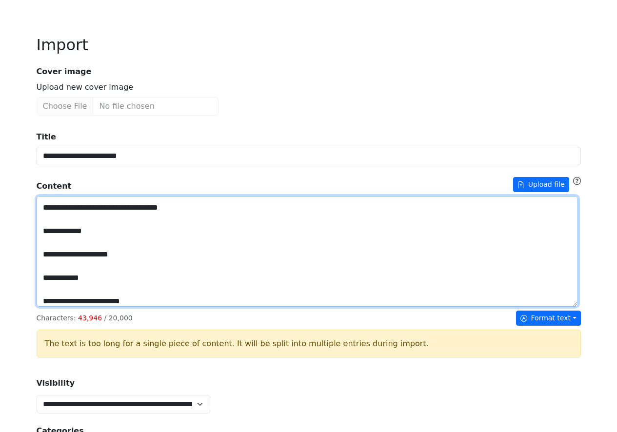
click at [125, 302] on textarea "Title" at bounding box center [307, 251] width 541 height 111
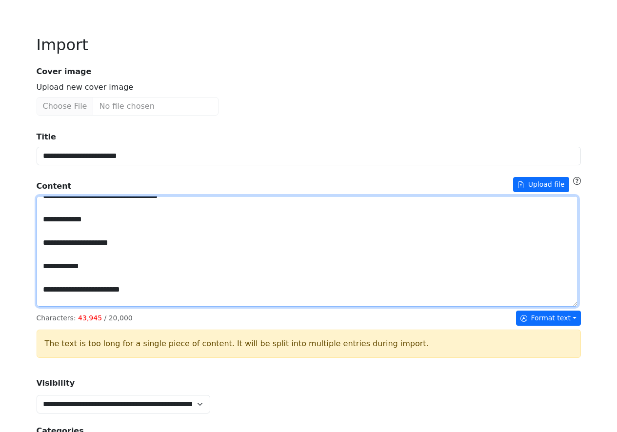
click at [110, 307] on textarea "Title" at bounding box center [307, 251] width 541 height 111
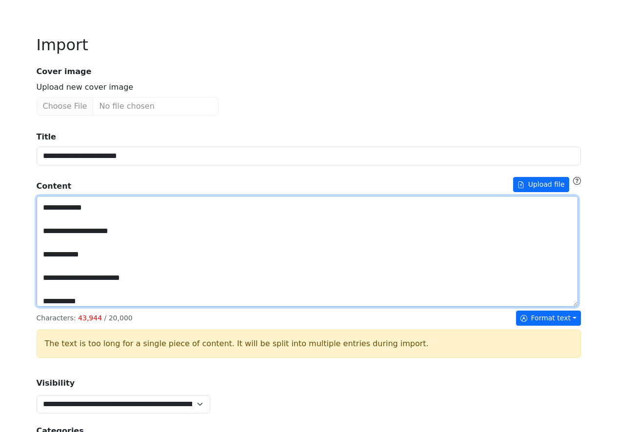
click at [111, 307] on textarea "Title" at bounding box center [307, 251] width 541 height 111
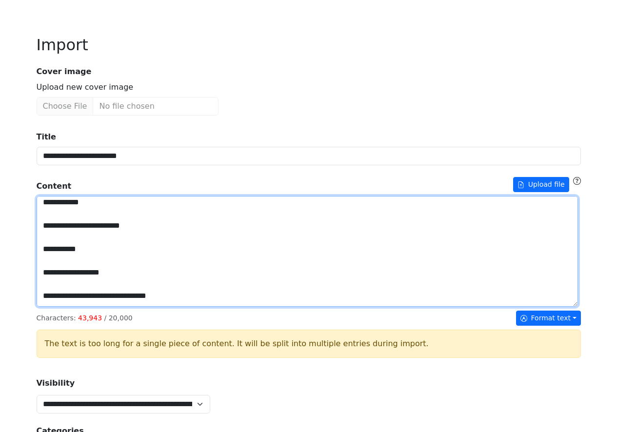
scroll to position [474, 0]
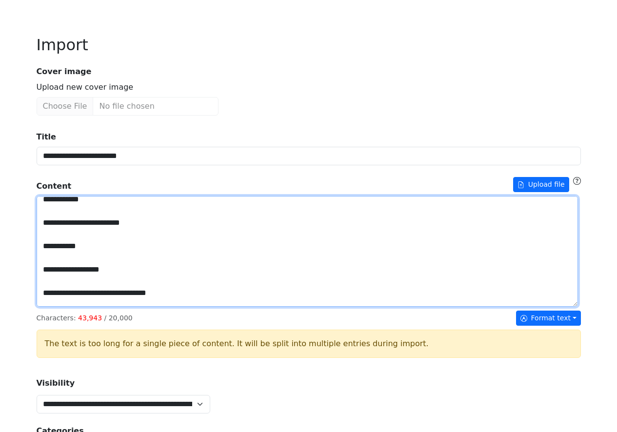
click at [143, 302] on textarea "Title" at bounding box center [307, 251] width 541 height 111
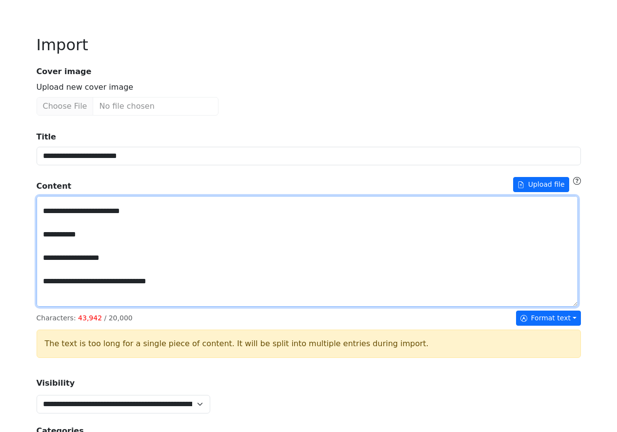
click at [111, 307] on textarea "Title" at bounding box center [307, 251] width 541 height 111
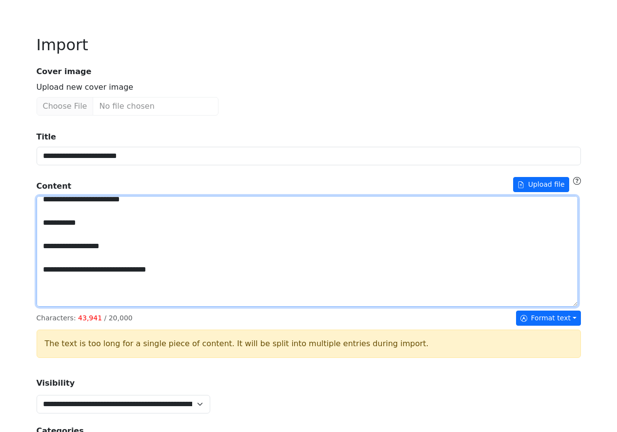
click at [129, 307] on textarea "Title" at bounding box center [307, 251] width 541 height 111
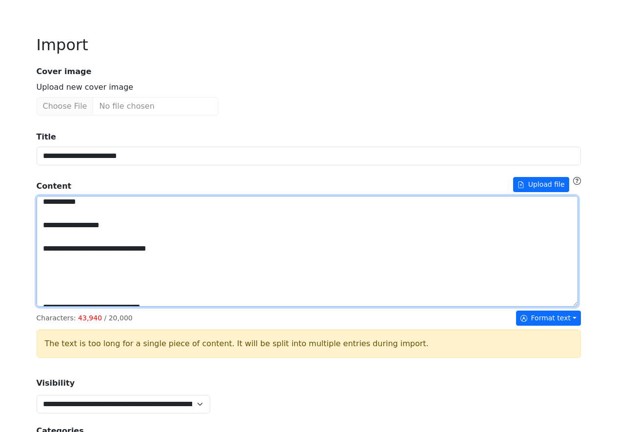
scroll to position [484, 0]
click at [121, 307] on textarea "Title" at bounding box center [307, 251] width 541 height 111
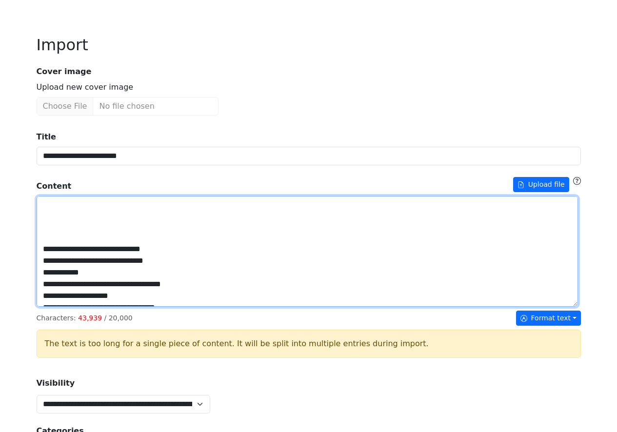
scroll to position [530, 0]
click at [119, 303] on textarea "Title" at bounding box center [307, 251] width 541 height 111
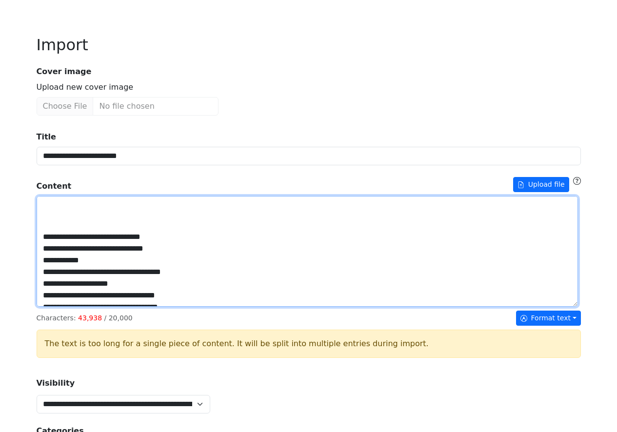
click at [93, 307] on textarea "Title" at bounding box center [307, 251] width 541 height 111
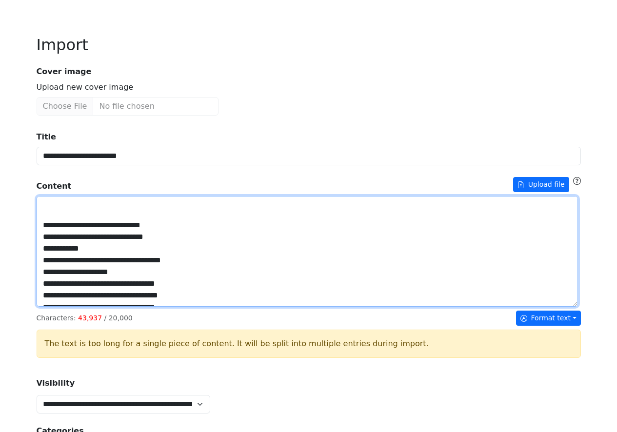
click at [87, 307] on textarea "Title" at bounding box center [307, 251] width 541 height 111
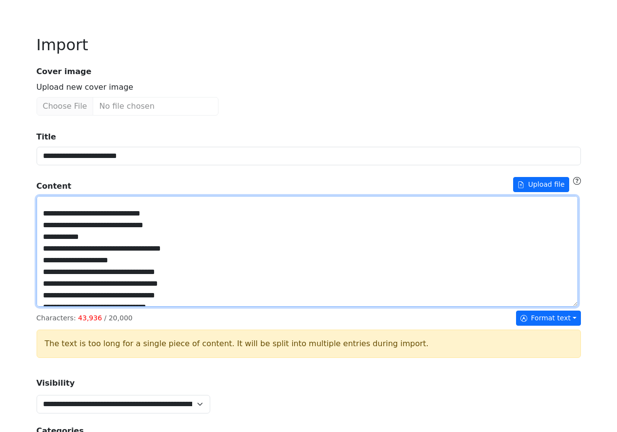
click at [87, 307] on textarea "Title" at bounding box center [307, 251] width 541 height 111
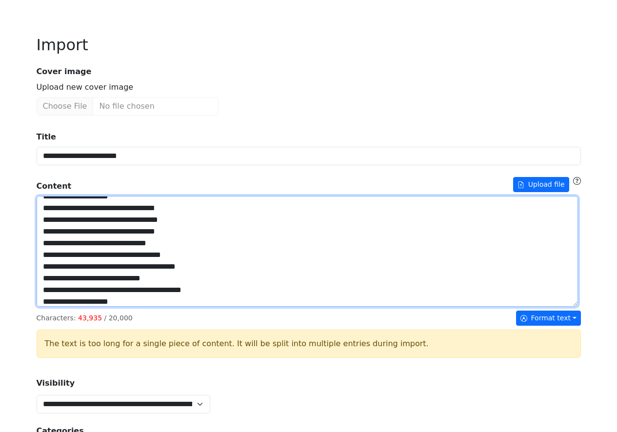
scroll to position [586, 0]
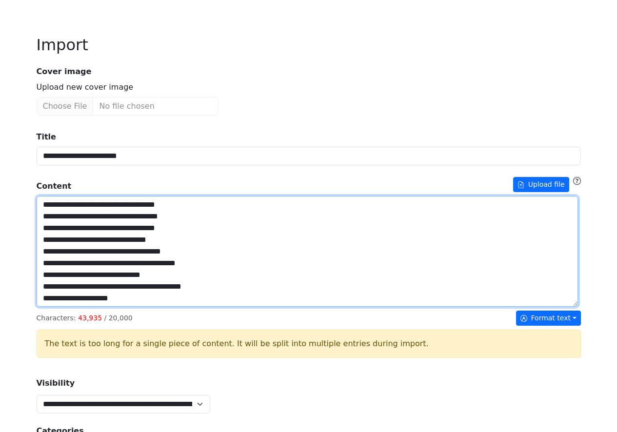
click at [116, 307] on textarea "Title" at bounding box center [307, 251] width 541 height 111
drag, startPoint x: 52, startPoint y: 339, endPoint x: 45, endPoint y: 300, distance: 40.2
click at [45, 300] on textarea "Title" at bounding box center [307, 251] width 541 height 111
click at [53, 307] on textarea "Title" at bounding box center [307, 251] width 541 height 111
click at [52, 307] on textarea "Title" at bounding box center [307, 251] width 541 height 111
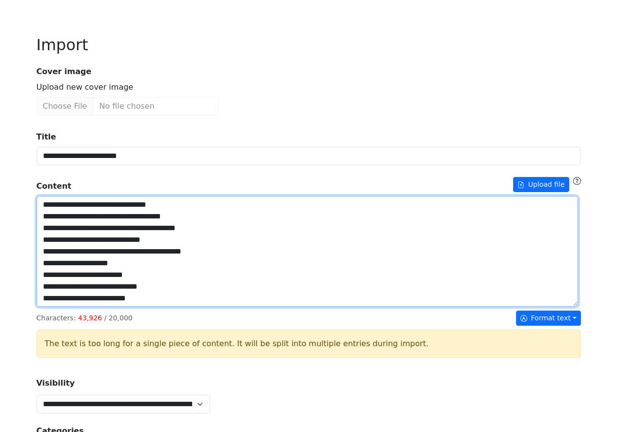
click at [52, 307] on textarea "Title" at bounding box center [307, 251] width 541 height 111
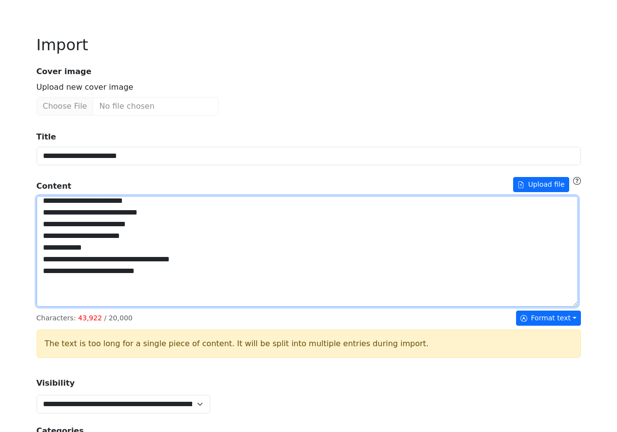
scroll to position [663, 0]
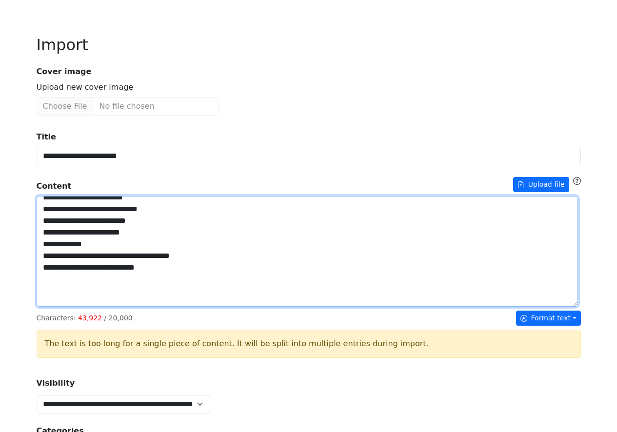
drag, startPoint x: 53, startPoint y: 293, endPoint x: 38, endPoint y: 299, distance: 16.4
click at [39, 293] on textarea "Title" at bounding box center [307, 251] width 541 height 111
drag, startPoint x: 52, startPoint y: 305, endPoint x: 37, endPoint y: 305, distance: 15.6
click at [37, 305] on div "**********" at bounding box center [309, 392] width 556 height 760
drag, startPoint x: 53, startPoint y: 322, endPoint x: 38, endPoint y: 322, distance: 15.1
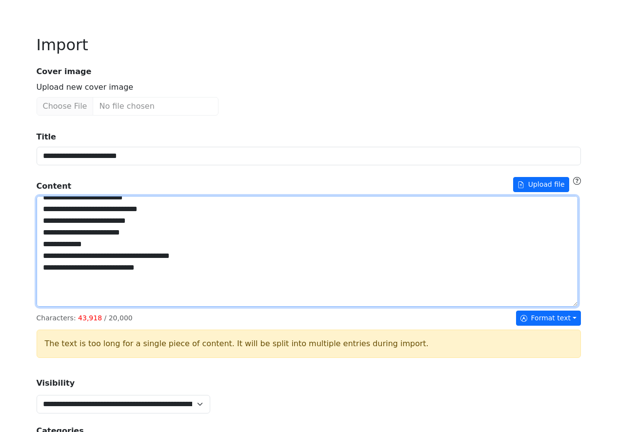
click at [38, 307] on textarea "Title" at bounding box center [307, 251] width 541 height 111
drag, startPoint x: 52, startPoint y: 334, endPoint x: 38, endPoint y: 338, distance: 15.0
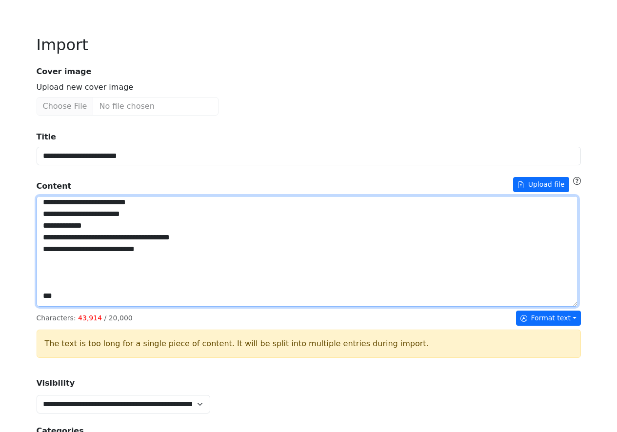
scroll to position [689, 0]
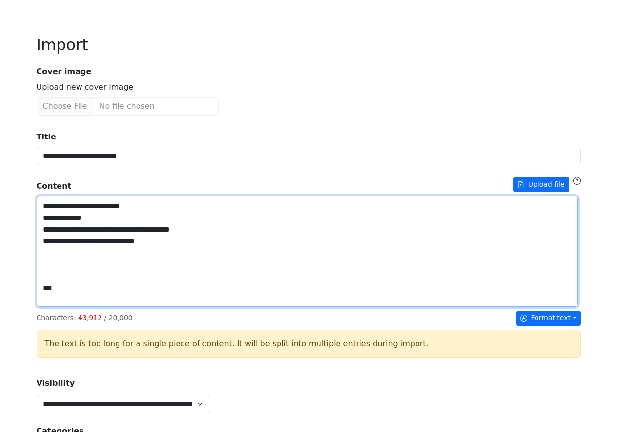
drag, startPoint x: 52, startPoint y: 325, endPoint x: 31, endPoint y: 326, distance: 21.0
drag, startPoint x: 53, startPoint y: 338, endPoint x: 27, endPoint y: 338, distance: 25.8
click at [27, 338] on div "**********" at bounding box center [308, 370] width 617 height 820
drag, startPoint x: 54, startPoint y: 352, endPoint x: 31, endPoint y: 353, distance: 22.4
click at [31, 353] on div "**********" at bounding box center [309, 392] width 556 height 760
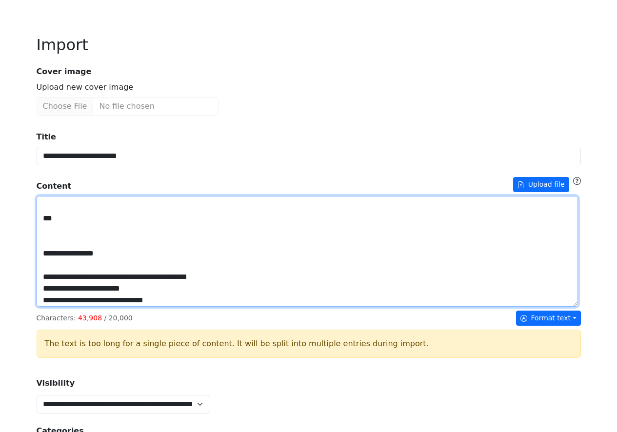
scroll to position [761, 0]
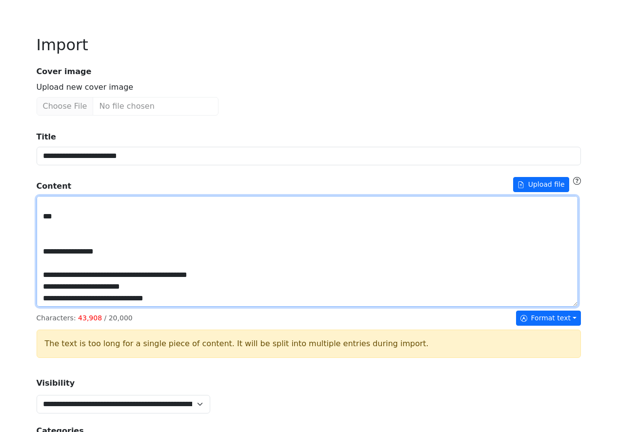
drag, startPoint x: 51, startPoint y: 296, endPoint x: 38, endPoint y: 296, distance: 13.7
click at [38, 296] on textarea "Title" at bounding box center [307, 251] width 541 height 111
drag, startPoint x: 53, startPoint y: 312, endPoint x: 33, endPoint y: 311, distance: 20.5
click at [33, 311] on div "**********" at bounding box center [309, 392] width 556 height 760
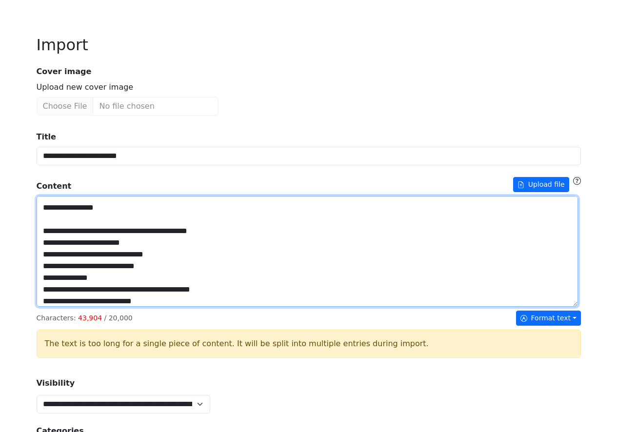
scroll to position [820, 0]
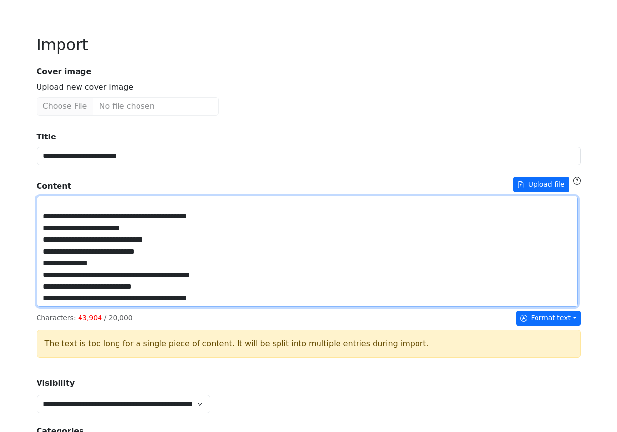
drag, startPoint x: 52, startPoint y: 266, endPoint x: 36, endPoint y: 267, distance: 16.1
click at [36, 267] on div "**********" at bounding box center [309, 392] width 556 height 760
drag, startPoint x: 52, startPoint y: 283, endPoint x: 38, endPoint y: 282, distance: 14.7
drag, startPoint x: 52, startPoint y: 297, endPoint x: 39, endPoint y: 296, distance: 12.8
drag, startPoint x: 52, startPoint y: 313, endPoint x: 38, endPoint y: 310, distance: 15.0
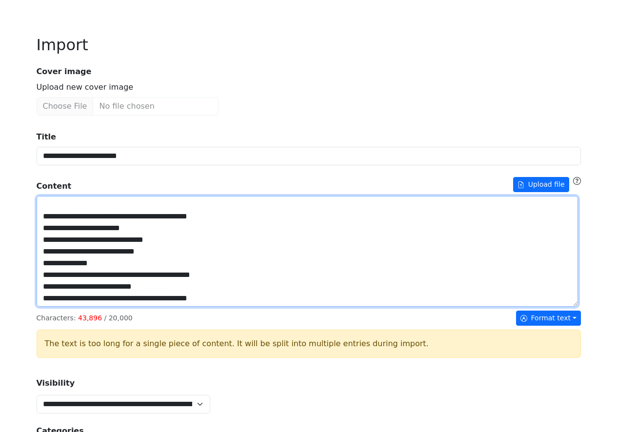
drag, startPoint x: 53, startPoint y: 326, endPoint x: 30, endPoint y: 326, distance: 22.9
click at [30, 326] on div "**********" at bounding box center [308, 370] width 617 height 820
drag, startPoint x: 54, startPoint y: 340, endPoint x: 36, endPoint y: 340, distance: 18.0
drag, startPoint x: 53, startPoint y: 354, endPoint x: 40, endPoint y: 353, distance: 12.7
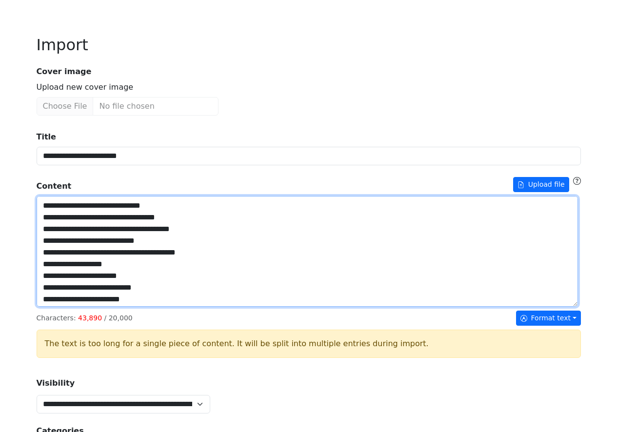
scroll to position [561, 0]
drag, startPoint x: 78, startPoint y: 320, endPoint x: 87, endPoint y: 309, distance: 13.9
click at [79, 307] on textarea "Title" at bounding box center [307, 251] width 541 height 111
click at [103, 307] on textarea "Title" at bounding box center [307, 251] width 541 height 111
drag, startPoint x: 68, startPoint y: 351, endPoint x: 60, endPoint y: 350, distance: 7.9
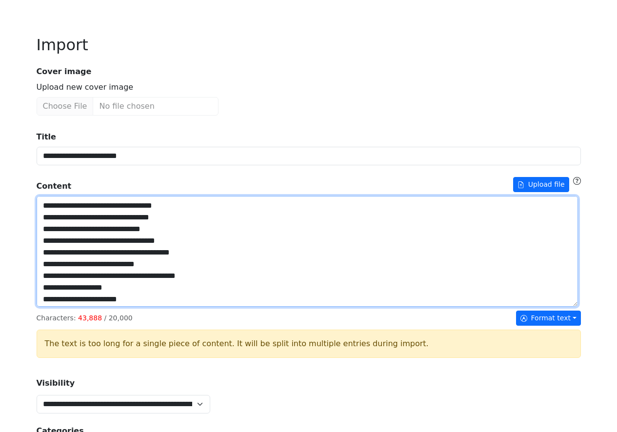
click at [60, 307] on textarea "Title" at bounding box center [307, 251] width 541 height 111
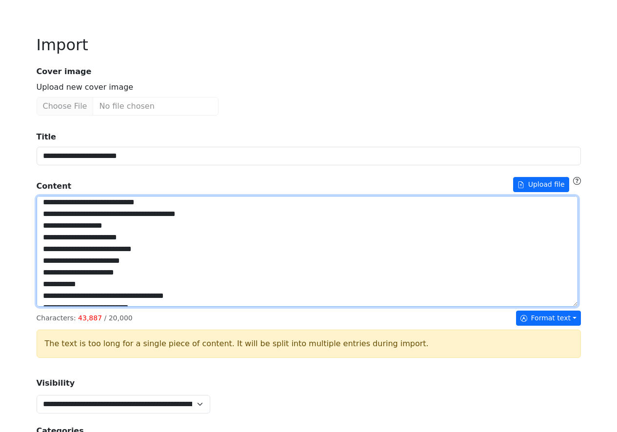
scroll to position [624, 0]
drag, startPoint x: 75, startPoint y: 301, endPoint x: 68, endPoint y: 303, distance: 7.1
click at [68, 303] on textarea "Title" at bounding box center [307, 251] width 541 height 111
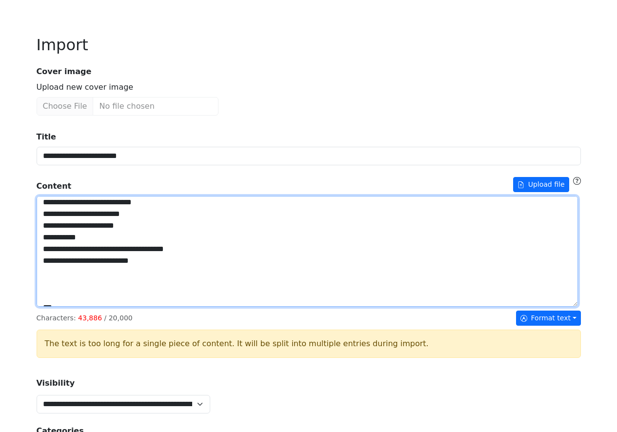
scroll to position [671, 0]
drag, startPoint x: 68, startPoint y: 269, endPoint x: 71, endPoint y: 264, distance: 5.7
click at [65, 268] on textarea "Title" at bounding box center [307, 251] width 541 height 111
drag, startPoint x: 89, startPoint y: 282, endPoint x: 83, endPoint y: 285, distance: 6.8
click at [83, 285] on textarea "Title" at bounding box center [307, 251] width 541 height 111
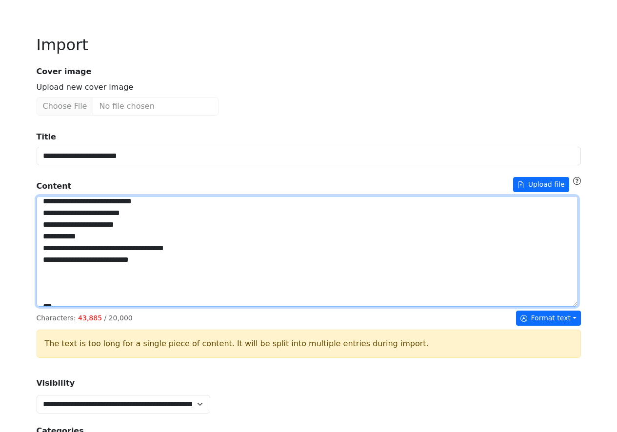
drag, startPoint x: 95, startPoint y: 298, endPoint x: 90, endPoint y: 297, distance: 5.0
click at [90, 298] on textarea "Title" at bounding box center [307, 251] width 541 height 111
drag, startPoint x: 98, startPoint y: 313, endPoint x: 97, endPoint y: 304, distance: 9.3
click at [91, 307] on textarea "Title" at bounding box center [307, 251] width 541 height 111
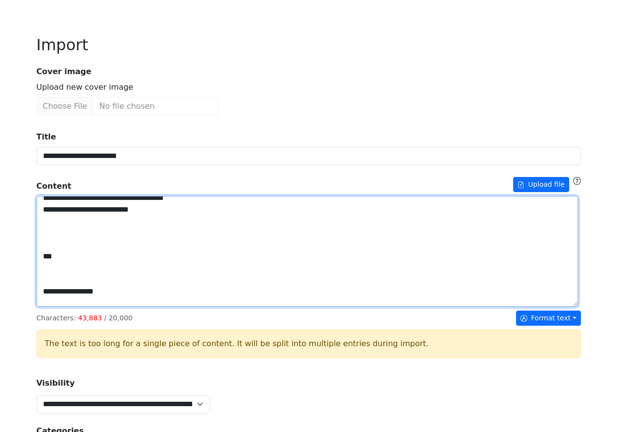
scroll to position [723, 0]
click at [82, 277] on textarea "Title" at bounding box center [307, 251] width 541 height 111
drag, startPoint x: 86, startPoint y: 291, endPoint x: 81, endPoint y: 288, distance: 6.1
click at [79, 290] on textarea "Title" at bounding box center [307, 251] width 541 height 111
drag, startPoint x: 85, startPoint y: 305, endPoint x: 81, endPoint y: 256, distance: 48.4
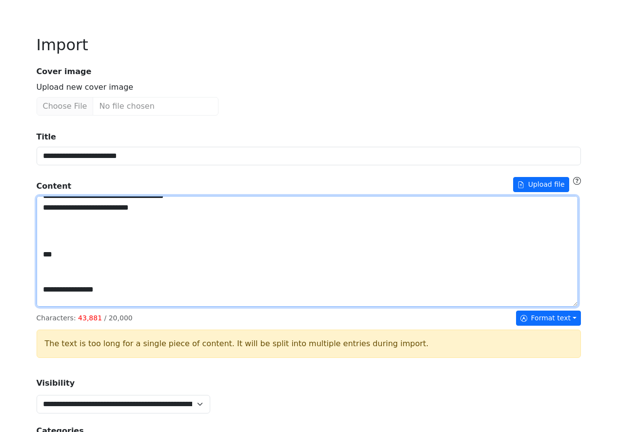
click at [78, 303] on textarea "Title" at bounding box center [307, 251] width 541 height 111
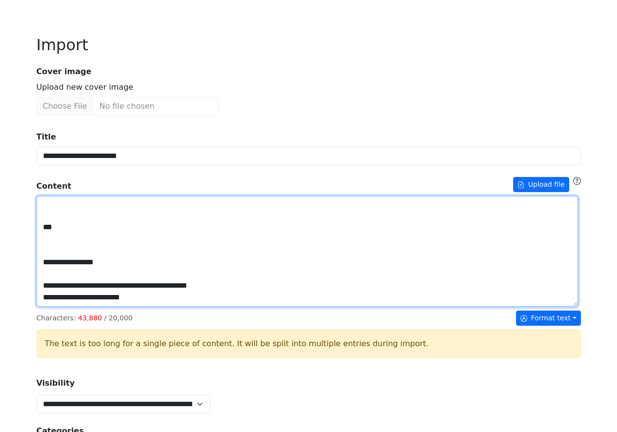
scroll to position [758, 0]
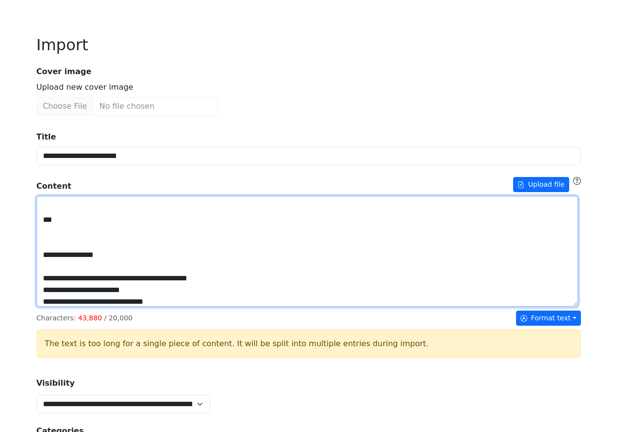
drag, startPoint x: 76, startPoint y: 284, endPoint x: 70, endPoint y: 285, distance: 6.4
click at [70, 285] on textarea "Title" at bounding box center [307, 251] width 541 height 111
drag, startPoint x: 99, startPoint y: 299, endPoint x: 108, endPoint y: 260, distance: 40.5
click at [95, 303] on textarea "Title" at bounding box center [307, 251] width 541 height 111
drag, startPoint x: 91, startPoint y: 315, endPoint x: 89, endPoint y: 310, distance: 5.7
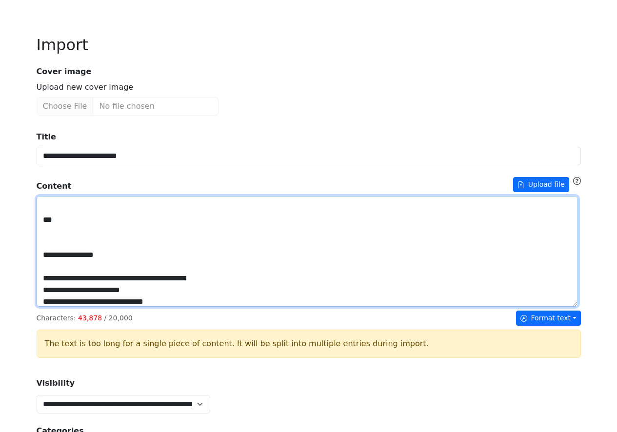
click at [84, 307] on textarea "Title" at bounding box center [307, 251] width 541 height 111
click at [93, 307] on textarea "Title" at bounding box center [307, 251] width 541 height 111
drag, startPoint x: 91, startPoint y: 343, endPoint x: 94, endPoint y: 338, distance: 5.7
click at [91, 307] on textarea "Title" at bounding box center [307, 251] width 541 height 111
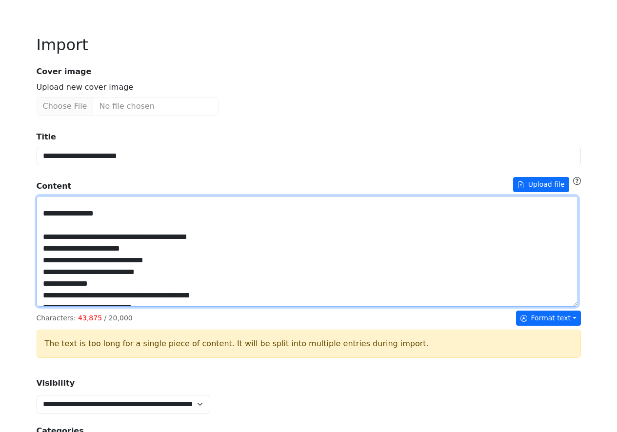
scroll to position [800, 0]
drag, startPoint x: 88, startPoint y: 316, endPoint x: 89, endPoint y: 306, distance: 10.3
click at [82, 307] on textarea "Title" at bounding box center [307, 251] width 541 height 111
drag, startPoint x: 41, startPoint y: 316, endPoint x: 231, endPoint y: 313, distance: 189.7
click at [231, 307] on textarea "Title" at bounding box center [307, 251] width 541 height 111
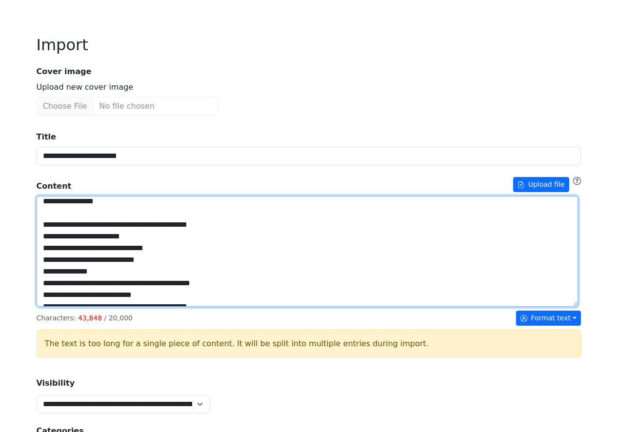
drag, startPoint x: 65, startPoint y: 314, endPoint x: 59, endPoint y: 313, distance: 6.5
click at [59, 307] on textarea "Title" at bounding box center [307, 251] width 541 height 111
drag, startPoint x: 74, startPoint y: 332, endPoint x: 73, endPoint y: 317, distance: 15.1
click at [67, 307] on textarea "Title" at bounding box center [307, 251] width 541 height 111
drag, startPoint x: 94, startPoint y: 346, endPoint x: 87, endPoint y: 346, distance: 6.8
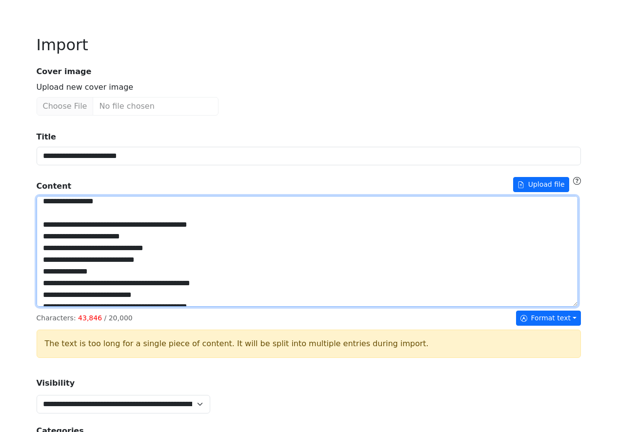
click at [87, 307] on textarea "Title" at bounding box center [307, 251] width 541 height 111
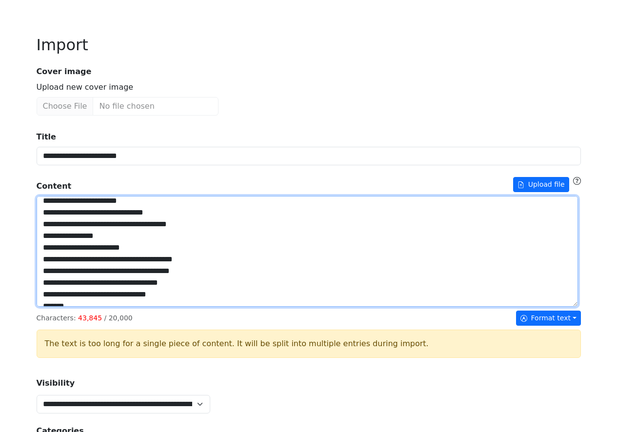
drag, startPoint x: 98, startPoint y: 361, endPoint x: 172, endPoint y: 299, distance: 96.3
click at [172, 297] on textarea "Title" at bounding box center [307, 251] width 541 height 111
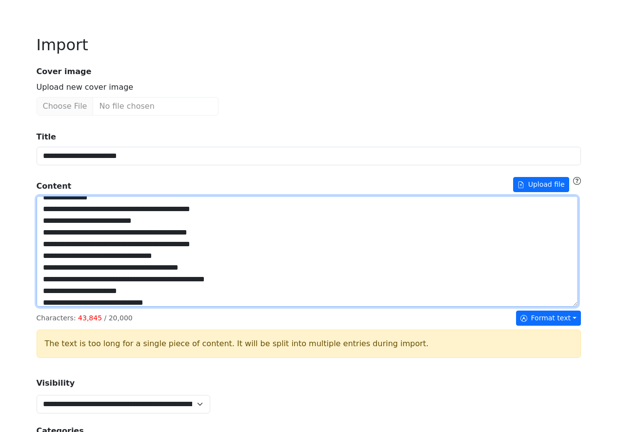
scroll to position [856, 0]
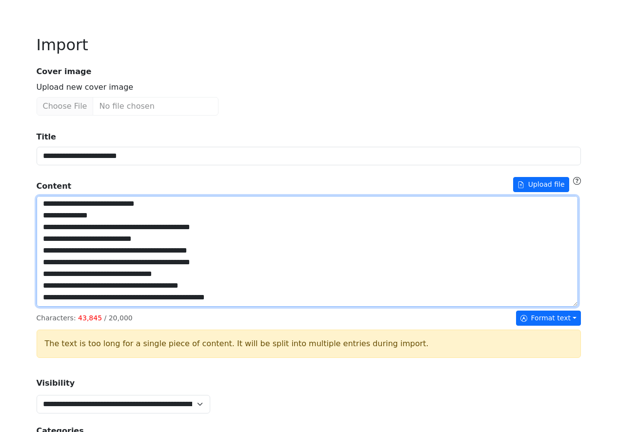
click at [98, 305] on textarea "Title" at bounding box center [307, 251] width 541 height 111
drag, startPoint x: 97, startPoint y: 303, endPoint x: 90, endPoint y: 303, distance: 7.3
click at [90, 303] on textarea "Title" at bounding box center [307, 251] width 541 height 111
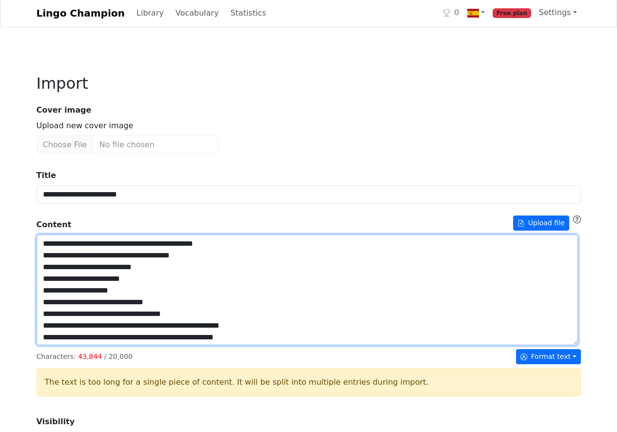
scroll to position [0, 0]
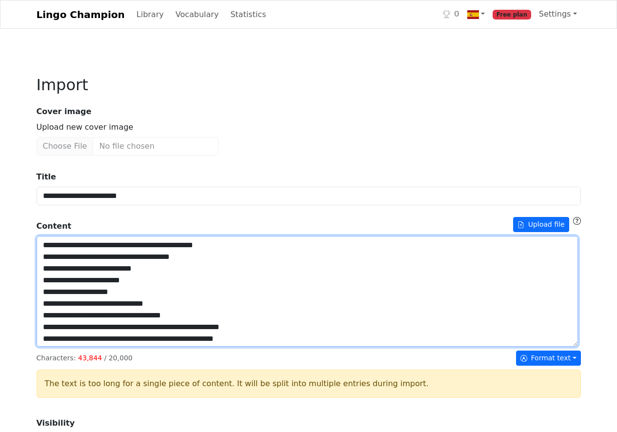
click at [105, 322] on textarea "Title" at bounding box center [307, 291] width 541 height 111
click at [90, 321] on textarea "Title" at bounding box center [307, 291] width 541 height 111
drag, startPoint x: 134, startPoint y: 323, endPoint x: 120, endPoint y: 325, distance: 13.3
click at [120, 324] on textarea "Title" at bounding box center [307, 291] width 541 height 111
click at [302, 333] on textarea "Title" at bounding box center [307, 291] width 541 height 111
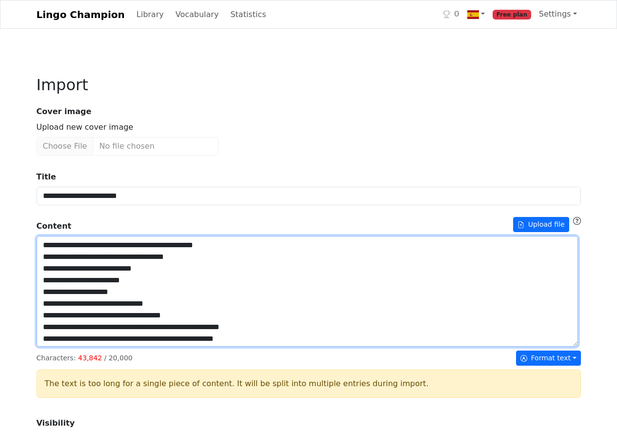
drag, startPoint x: 118, startPoint y: 322, endPoint x: 177, endPoint y: 324, distance: 59.5
click at [177, 324] on textarea "Title" at bounding box center [307, 291] width 541 height 111
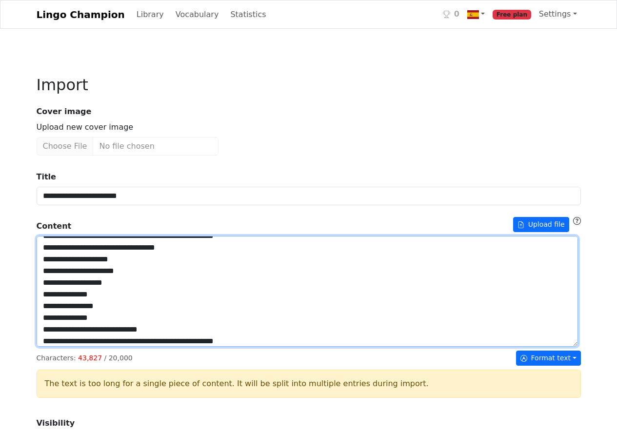
scroll to position [104, 0]
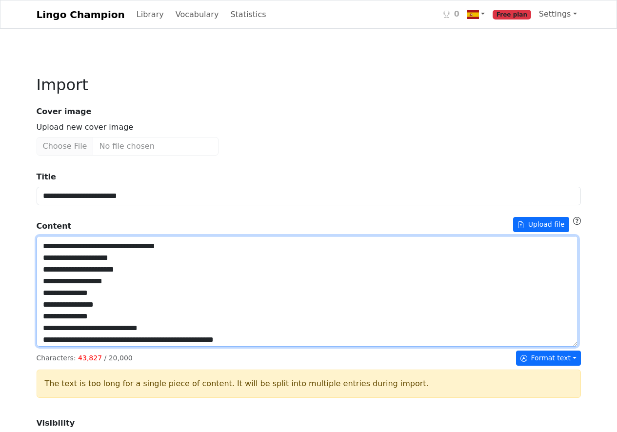
click at [87, 321] on textarea "Title" at bounding box center [307, 291] width 541 height 111
click at [201, 321] on textarea "Title" at bounding box center [307, 291] width 541 height 111
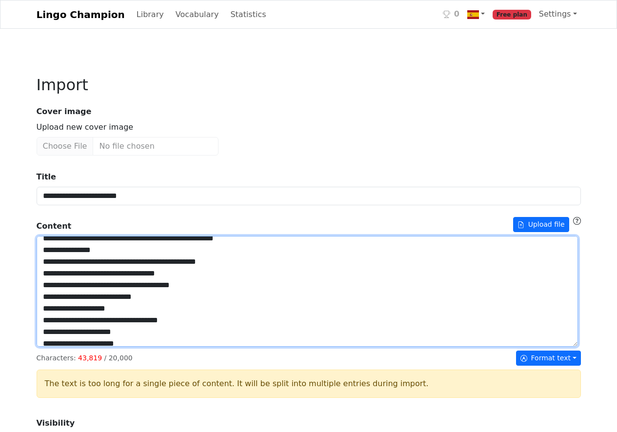
scroll to position [208, 0]
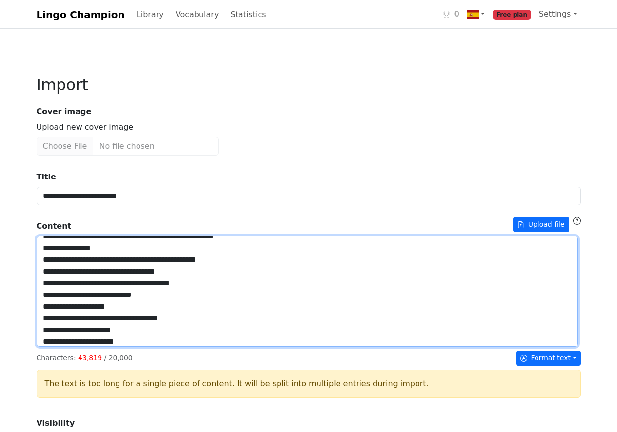
click at [81, 347] on textarea "Title" at bounding box center [307, 291] width 541 height 111
click at [162, 347] on textarea "Title" at bounding box center [307, 291] width 541 height 111
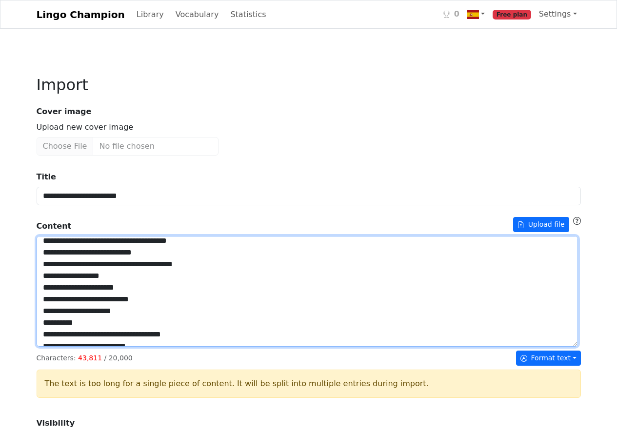
scroll to position [614, 0]
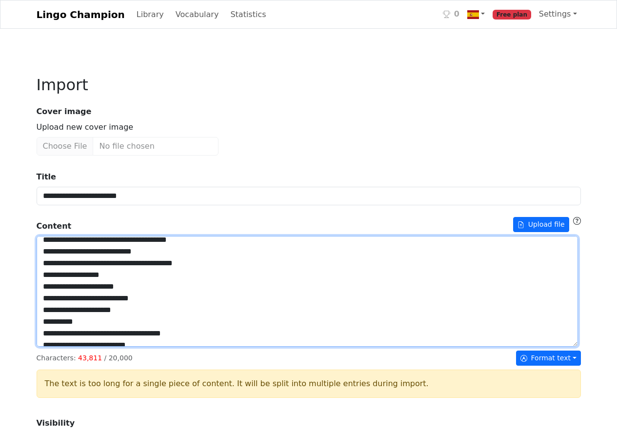
drag, startPoint x: 114, startPoint y: 320, endPoint x: 100, endPoint y: 325, distance: 14.3
click at [100, 325] on textarea "Title" at bounding box center [307, 291] width 541 height 111
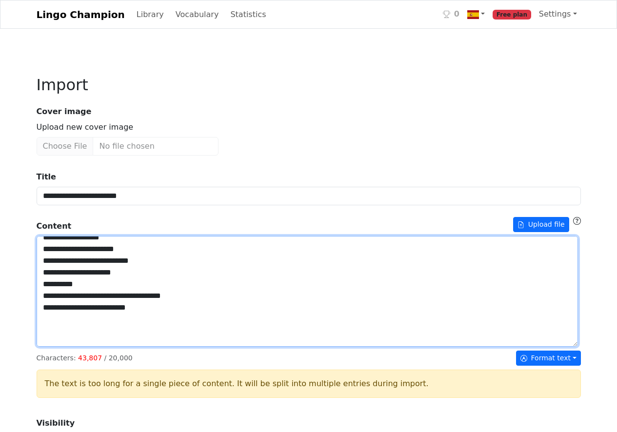
scroll to position [654, 0]
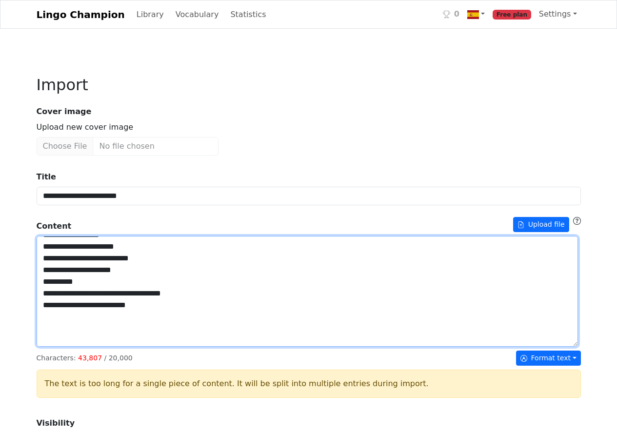
click at [137, 311] on textarea "Title" at bounding box center [307, 291] width 541 height 111
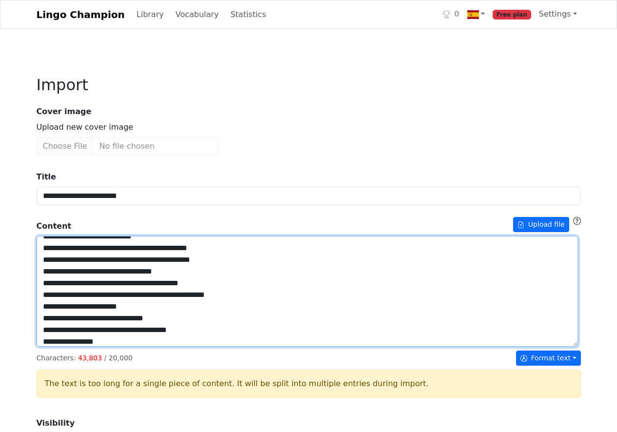
scroll to position [902, 0]
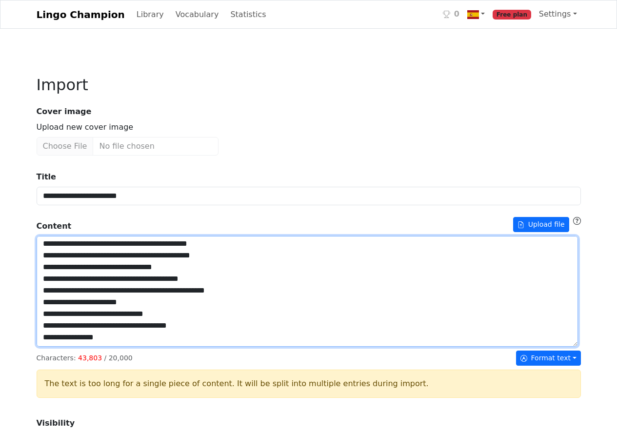
drag, startPoint x: 51, startPoint y: 308, endPoint x: 121, endPoint y: 395, distance: 112.3
click at [121, 347] on textarea "Title" at bounding box center [307, 291] width 541 height 111
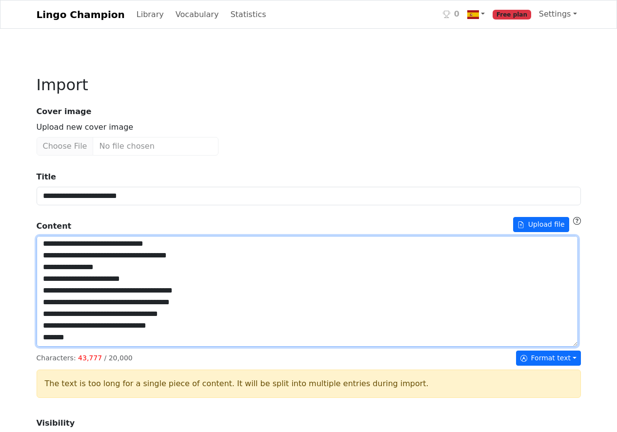
drag, startPoint x: 52, startPoint y: 342, endPoint x: 33, endPoint y: 313, distance: 34.5
click at [33, 313] on div "**********" at bounding box center [309, 432] width 556 height 760
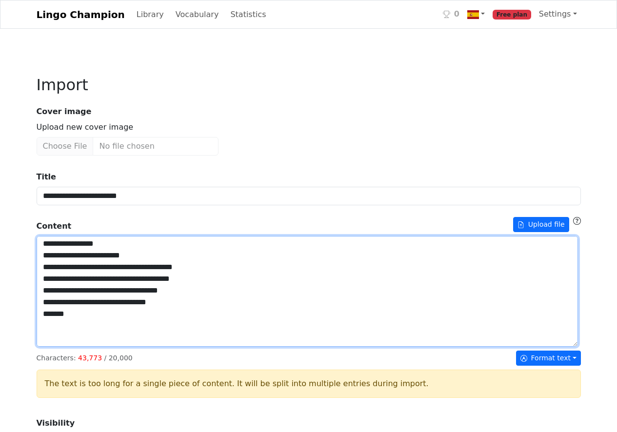
click at [52, 327] on textarea "Title" at bounding box center [307, 291] width 541 height 111
click at [53, 340] on textarea "Title" at bounding box center [307, 291] width 541 height 111
click at [51, 347] on textarea "Title" at bounding box center [307, 291] width 541 height 111
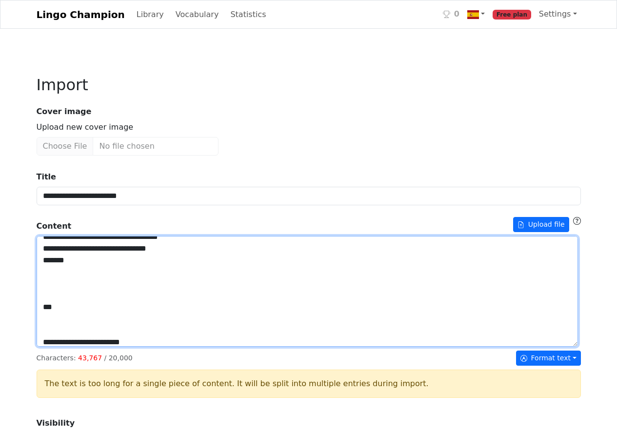
scroll to position [969, 0]
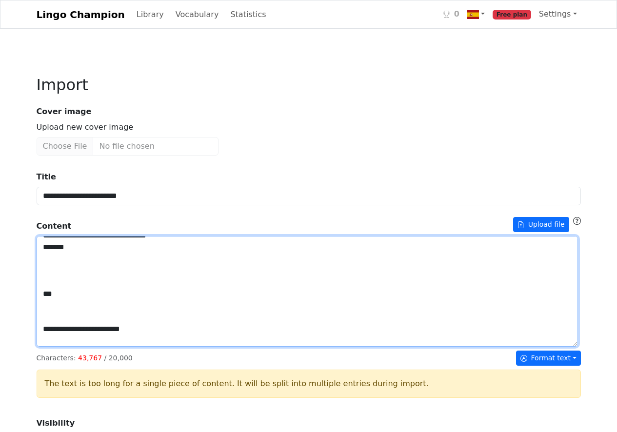
click at [52, 305] on textarea "Title" at bounding box center [307, 291] width 541 height 111
click at [53, 318] on textarea "Title" at bounding box center [307, 291] width 541 height 111
click at [51, 331] on textarea "Title" at bounding box center [307, 291] width 541 height 111
click at [52, 347] on textarea "Title" at bounding box center [307, 291] width 541 height 111
click at [53, 347] on textarea "Title" at bounding box center [307, 291] width 541 height 111
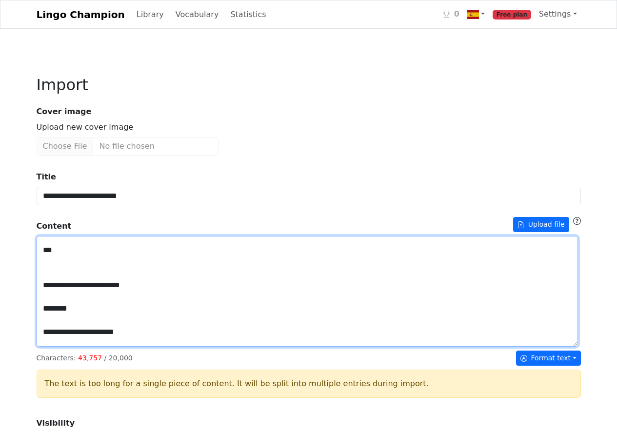
scroll to position [1014, 0]
click at [53, 333] on textarea "Title" at bounding box center [307, 291] width 541 height 111
click at [52, 347] on textarea "Title" at bounding box center [307, 291] width 541 height 111
click at [53, 347] on textarea "Title" at bounding box center [307, 291] width 541 height 111
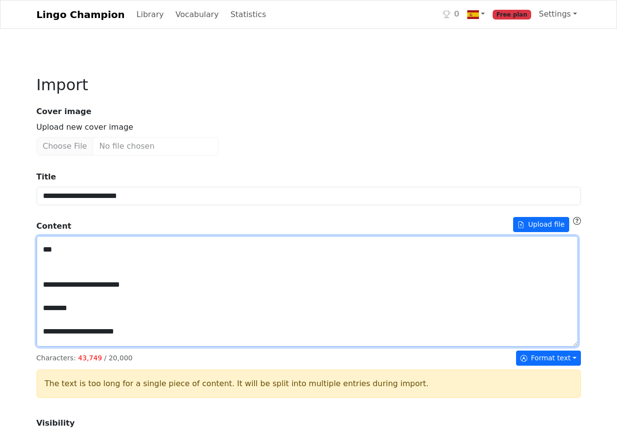
click at [53, 347] on textarea "Title" at bounding box center [307, 291] width 541 height 111
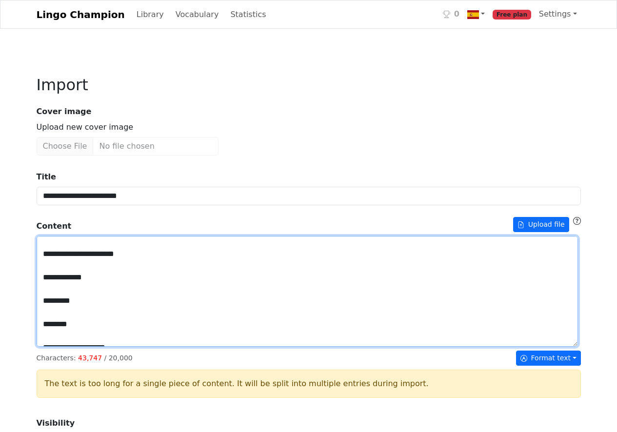
scroll to position [1093, 0]
click at [53, 325] on textarea "Title" at bounding box center [307, 291] width 541 height 111
click at [52, 342] on textarea "Title" at bounding box center [307, 291] width 541 height 111
click at [52, 347] on textarea "Title" at bounding box center [307, 291] width 541 height 111
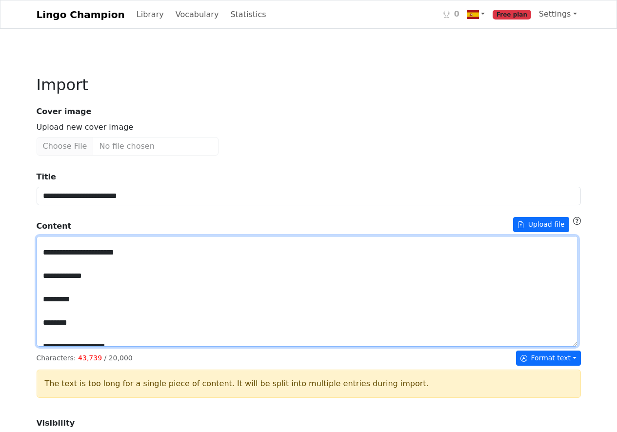
click at [88, 347] on textarea "Title" at bounding box center [307, 291] width 541 height 111
click at [102, 347] on textarea "Title" at bounding box center [307, 291] width 541 height 111
click at [154, 347] on textarea "Title" at bounding box center [307, 291] width 541 height 111
click at [141, 347] on textarea "Title" at bounding box center [307, 291] width 541 height 111
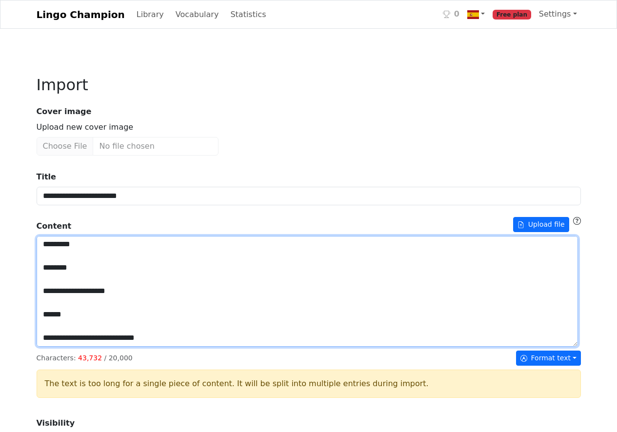
scroll to position [1154, 0]
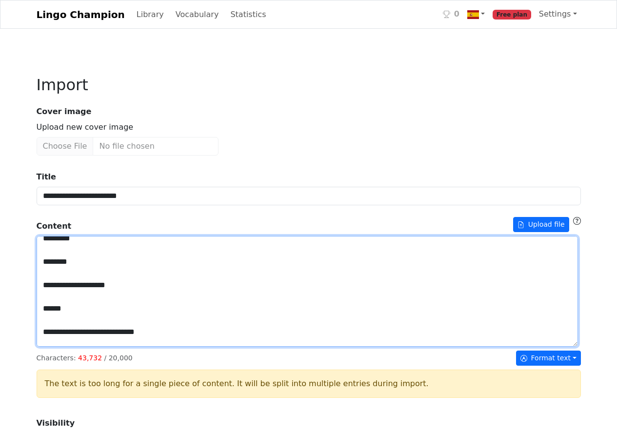
click at [54, 324] on textarea "Title" at bounding box center [307, 291] width 541 height 111
click at [52, 338] on textarea "Title" at bounding box center [307, 291] width 541 height 111
click at [52, 347] on textarea "Title" at bounding box center [307, 291] width 541 height 111
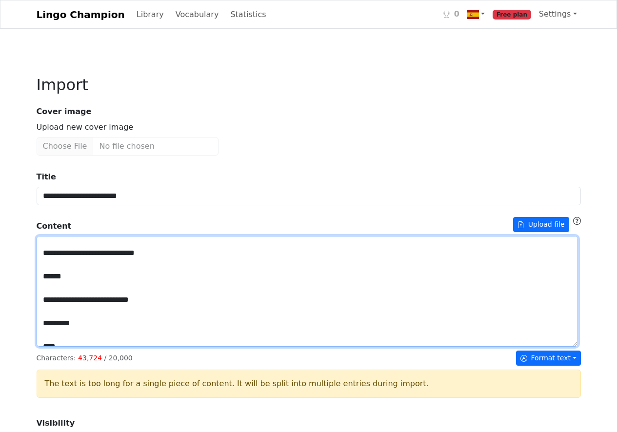
scroll to position [1233, 0]
drag, startPoint x: 45, startPoint y: 390, endPoint x: 36, endPoint y: 320, distance: 70.3
click at [36, 320] on div "**********" at bounding box center [309, 432] width 556 height 760
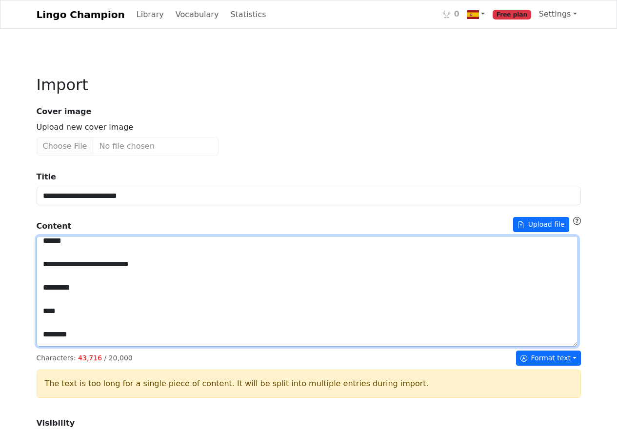
scroll to position [1196, 0]
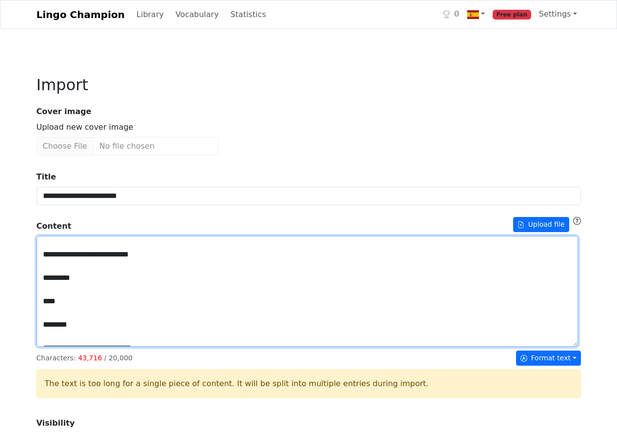
drag, startPoint x: 44, startPoint y: 383, endPoint x: 68, endPoint y: 380, distance: 24.0
click at [48, 347] on textarea "Title" at bounding box center [307, 291] width 541 height 111
click at [117, 347] on textarea "Title" at bounding box center [307, 291] width 541 height 111
click at [46, 347] on textarea "Title" at bounding box center [307, 291] width 541 height 111
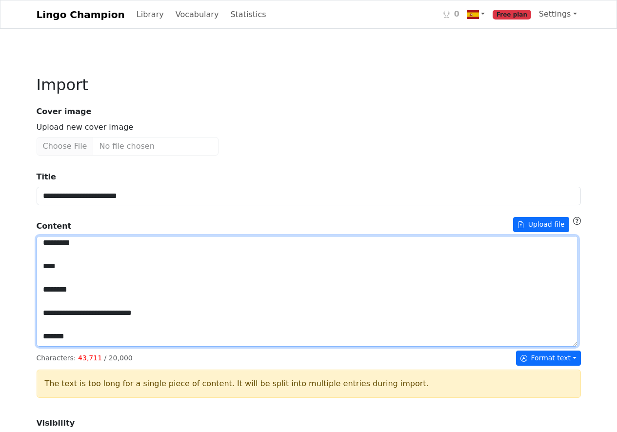
click at [48, 347] on textarea "Title" at bounding box center [307, 291] width 541 height 111
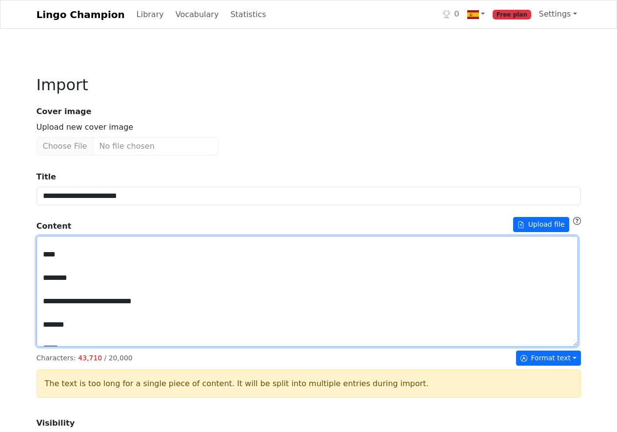
click at [110, 347] on textarea "Title" at bounding box center [307, 291] width 541 height 111
click at [43, 347] on textarea "Title" at bounding box center [307, 291] width 541 height 111
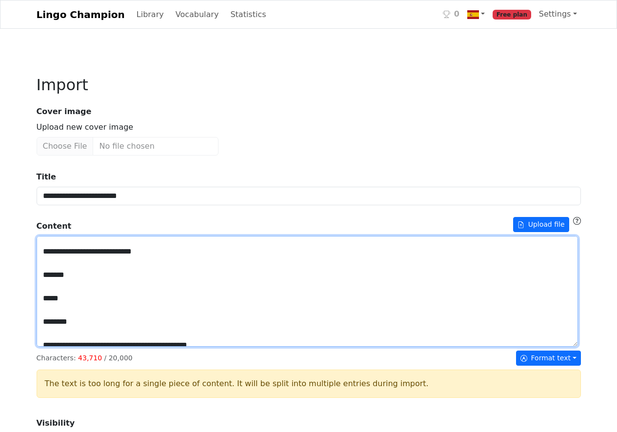
click at [88, 347] on textarea "Title" at bounding box center [307, 291] width 541 height 111
click at [46, 347] on textarea "Title" at bounding box center [307, 291] width 541 height 111
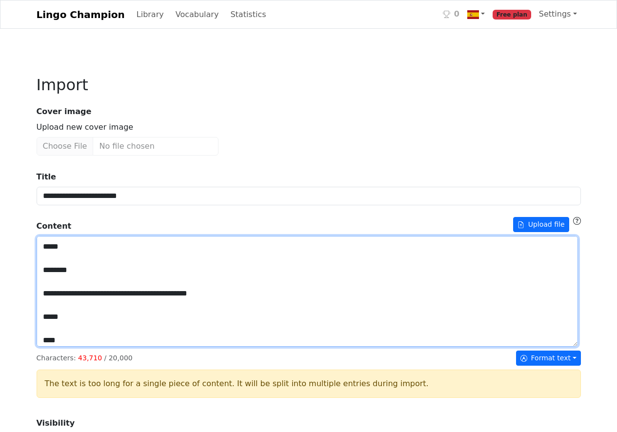
scroll to position [1268, 0]
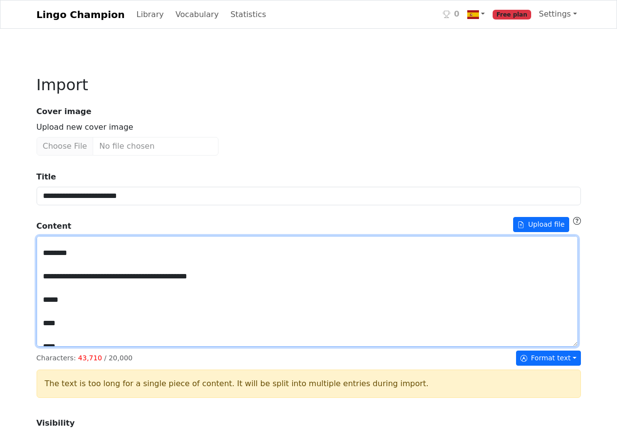
click at [73, 342] on textarea "Title" at bounding box center [307, 291] width 541 height 111
click at [45, 347] on textarea "Title" at bounding box center [307, 291] width 541 height 111
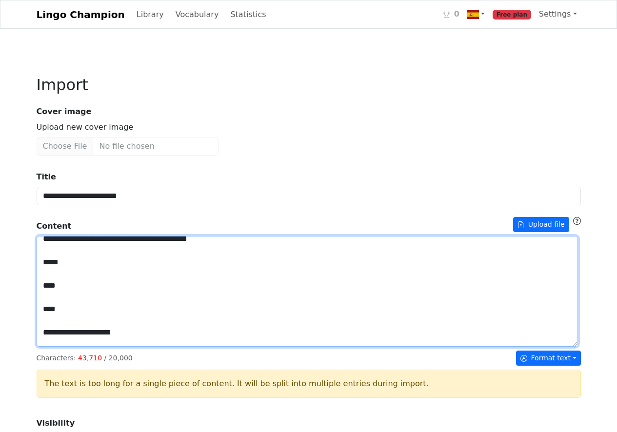
scroll to position [1285, 0]
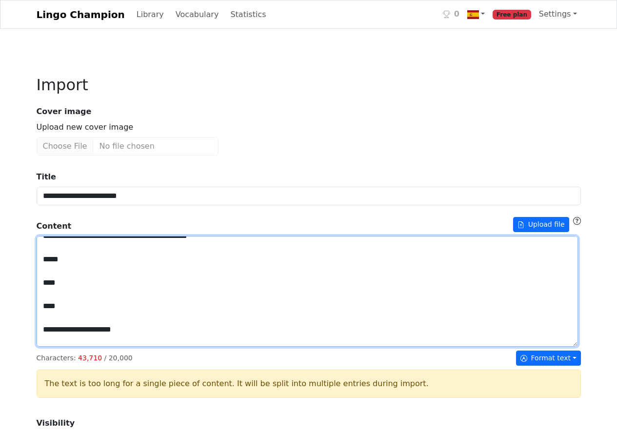
drag, startPoint x: 46, startPoint y: 383, endPoint x: 53, endPoint y: 380, distance: 6.8
click at [48, 347] on textarea "Title" at bounding box center [307, 291] width 541 height 111
click at [163, 347] on textarea "Title" at bounding box center [307, 291] width 541 height 111
click at [46, 323] on textarea "Title" at bounding box center [307, 291] width 541 height 111
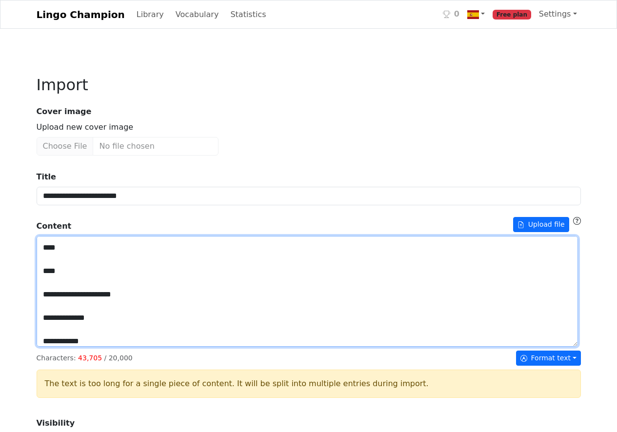
click at [44, 339] on textarea "Title" at bounding box center [307, 291] width 541 height 111
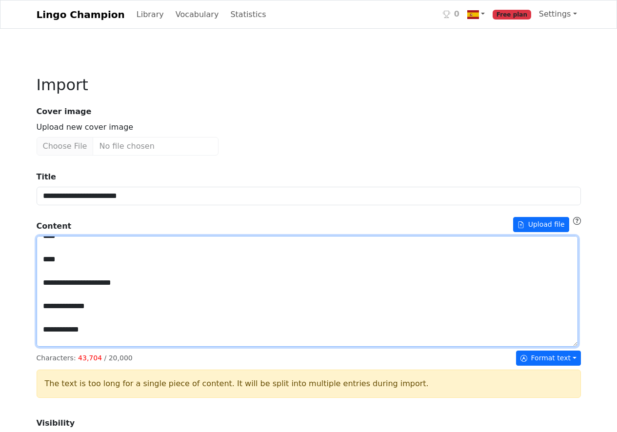
click at [45, 347] on textarea "Title" at bounding box center [307, 291] width 541 height 111
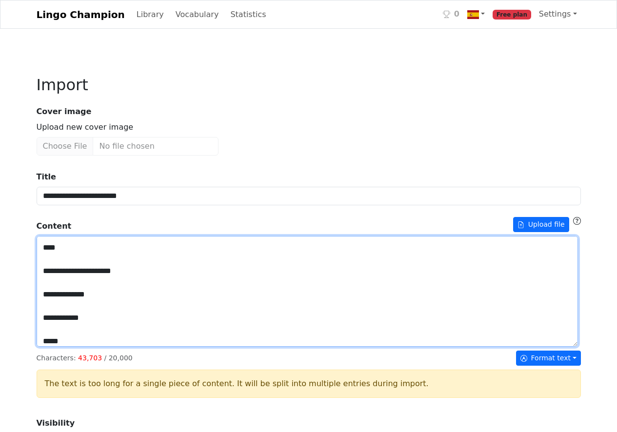
click at [43, 347] on textarea "Title" at bounding box center [307, 291] width 541 height 111
click at [45, 347] on textarea "Title" at bounding box center [307, 291] width 541 height 111
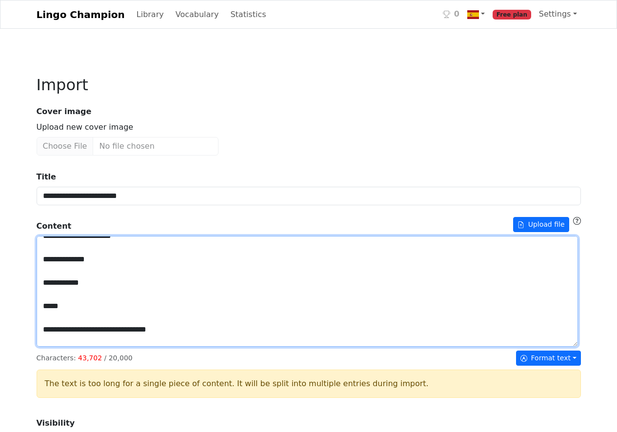
drag, startPoint x: 46, startPoint y: 383, endPoint x: 51, endPoint y: 375, distance: 9.2
click at [47, 347] on textarea "Title" at bounding box center [307, 291] width 541 height 111
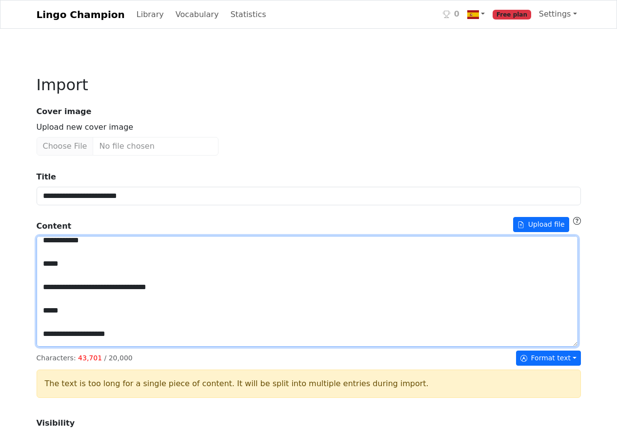
scroll to position [1310, 0]
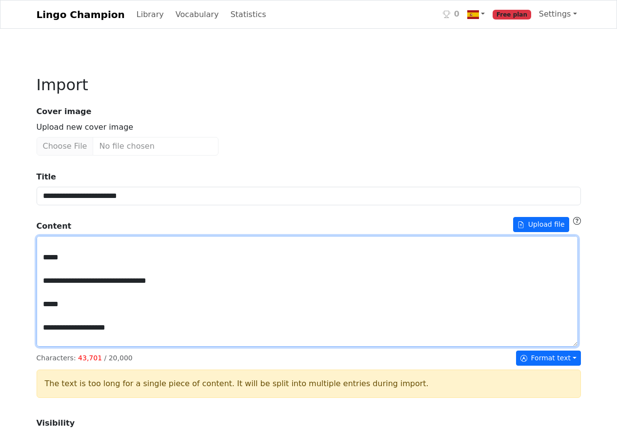
click at [45, 347] on textarea "Title" at bounding box center [307, 291] width 541 height 111
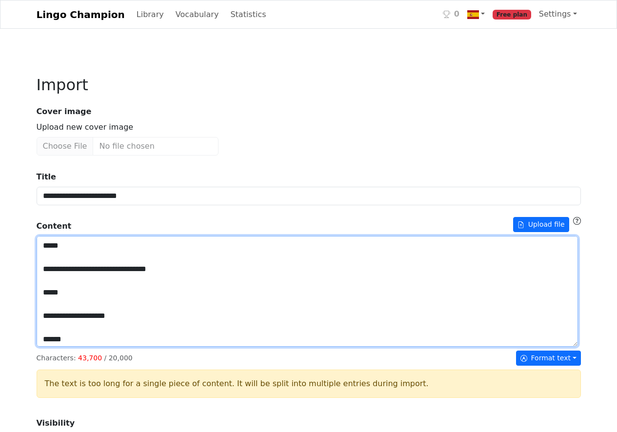
click at [45, 347] on textarea "Title" at bounding box center [307, 291] width 541 height 111
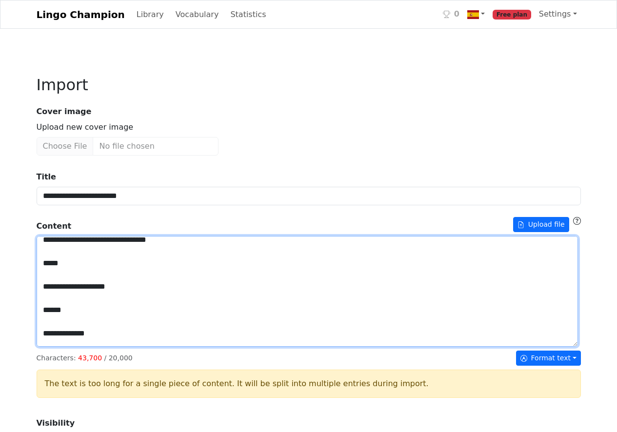
scroll to position [1323, 0]
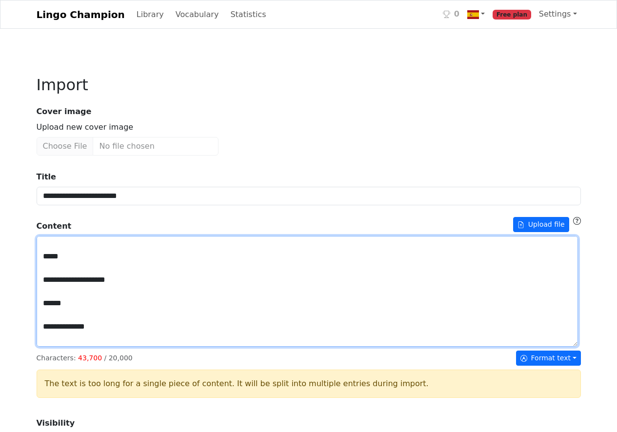
click at [46, 347] on textarea "Title" at bounding box center [307, 291] width 541 height 111
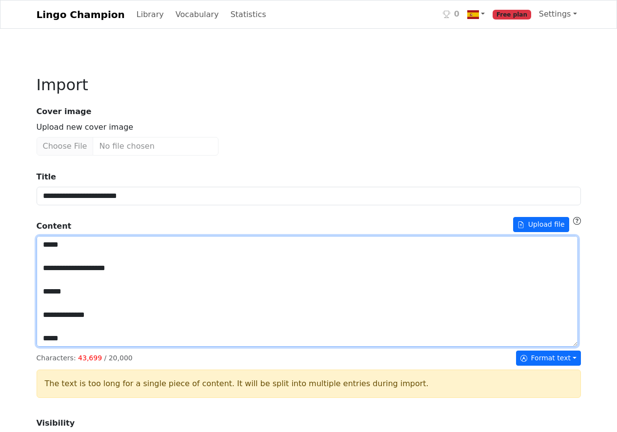
click at [44, 347] on textarea "Title" at bounding box center [307, 291] width 541 height 111
click at [45, 347] on textarea "Title" at bounding box center [307, 291] width 541 height 111
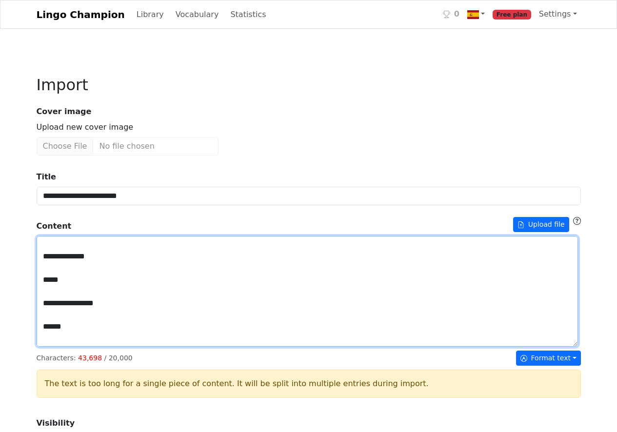
drag, startPoint x: 46, startPoint y: 388, endPoint x: 46, endPoint y: 381, distance: 6.3
click at [46, 347] on textarea "Title" at bounding box center [307, 291] width 541 height 111
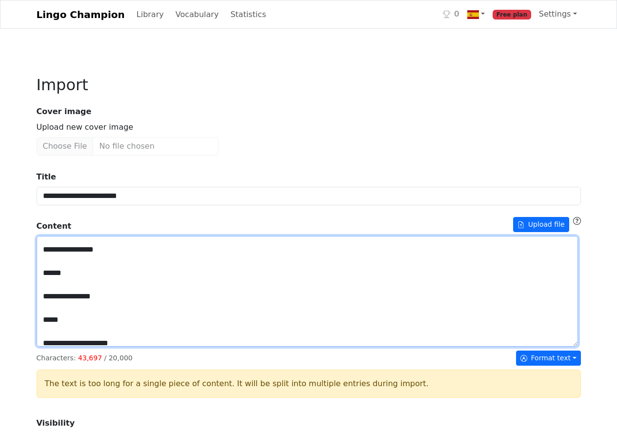
click at [46, 347] on textarea "Title" at bounding box center [307, 291] width 541 height 111
click at [45, 347] on textarea "Title" at bounding box center [307, 291] width 541 height 111
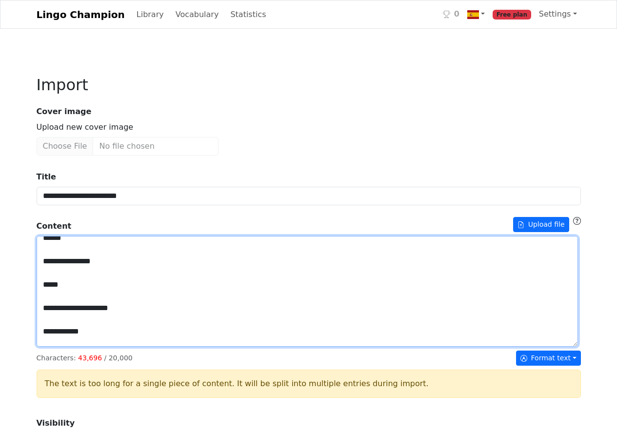
click at [106, 347] on textarea "Title" at bounding box center [307, 291] width 541 height 111
click at [46, 347] on textarea "Title" at bounding box center [307, 291] width 541 height 111
drag, startPoint x: 47, startPoint y: 374, endPoint x: 53, endPoint y: 374, distance: 5.9
click at [52, 347] on textarea "Title" at bounding box center [307, 291] width 541 height 111
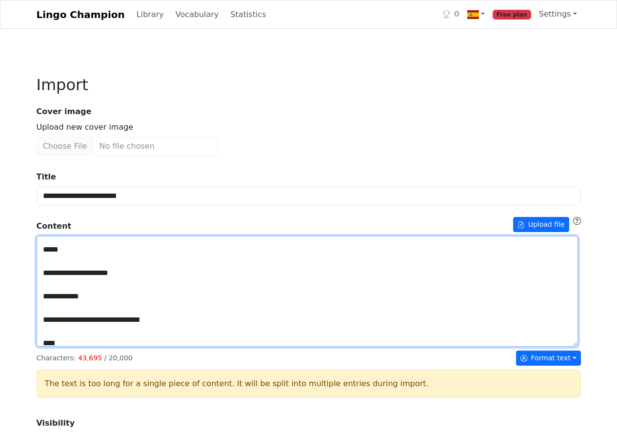
click at [69, 347] on textarea "Title" at bounding box center [307, 291] width 541 height 111
drag, startPoint x: 45, startPoint y: 390, endPoint x: 97, endPoint y: 363, distance: 58.5
click at [97, 347] on textarea "Title" at bounding box center [307, 291] width 541 height 111
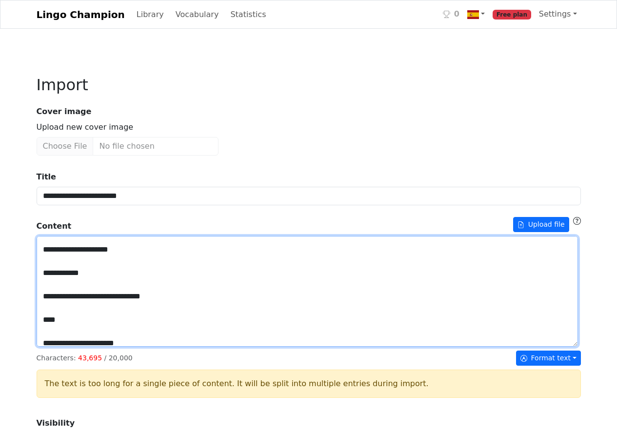
drag, startPoint x: 93, startPoint y: 363, endPoint x: 262, endPoint y: 361, distance: 169.7
click at [261, 347] on textarea "Title" at bounding box center [307, 291] width 541 height 111
drag, startPoint x: 44, startPoint y: 389, endPoint x: 45, endPoint y: 380, distance: 9.3
click at [46, 347] on textarea "Title" at bounding box center [307, 291] width 541 height 111
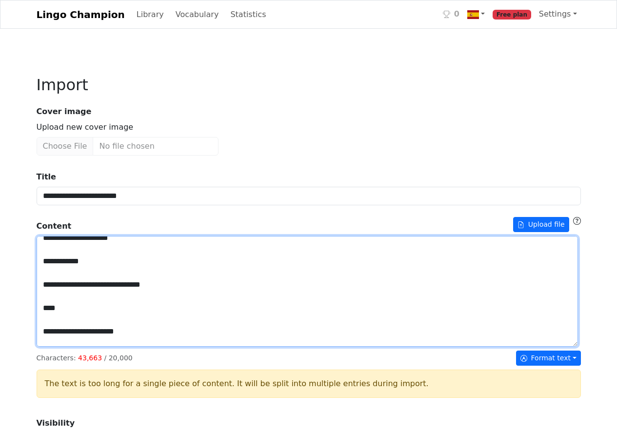
click at [68, 347] on textarea "Title" at bounding box center [307, 291] width 541 height 111
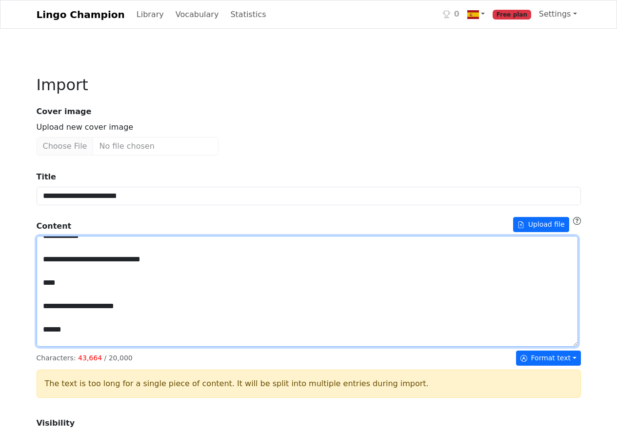
scroll to position [1393, 0]
drag, startPoint x: 45, startPoint y: 378, endPoint x: 106, endPoint y: 346, distance: 68.7
click at [106, 346] on textarea "Title" at bounding box center [307, 291] width 541 height 111
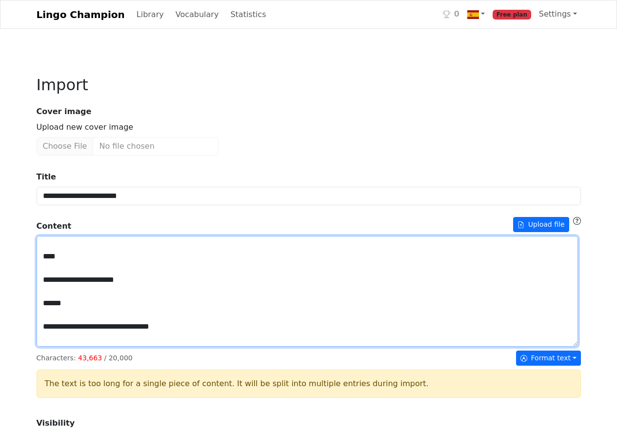
click at [43, 347] on textarea "Title" at bounding box center [307, 291] width 541 height 111
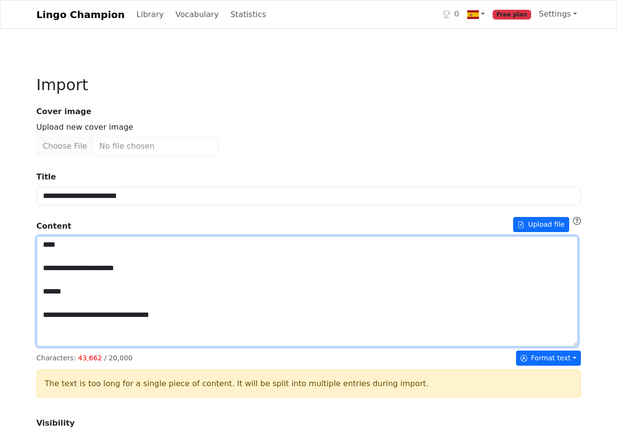
drag, startPoint x: 45, startPoint y: 392, endPoint x: 50, endPoint y: 387, distance: 7.2
click at [45, 347] on textarea "Title" at bounding box center [307, 291] width 541 height 111
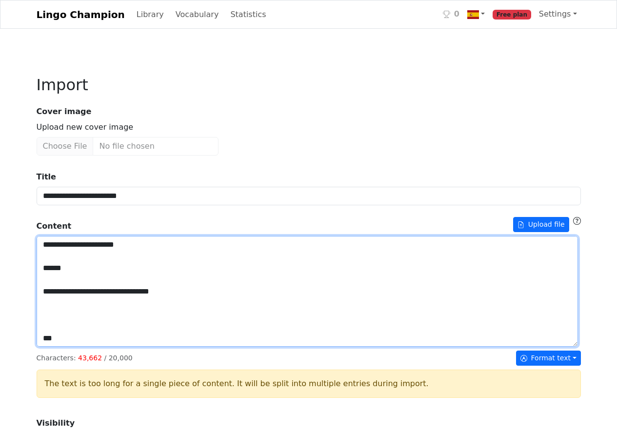
click at [44, 347] on textarea "Title" at bounding box center [307, 291] width 541 height 111
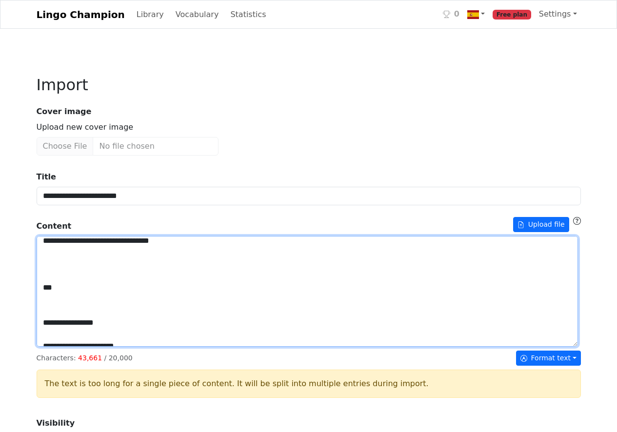
click at [47, 347] on textarea "Title" at bounding box center [307, 291] width 541 height 111
click at [42, 347] on textarea "Title" at bounding box center [307, 291] width 541 height 111
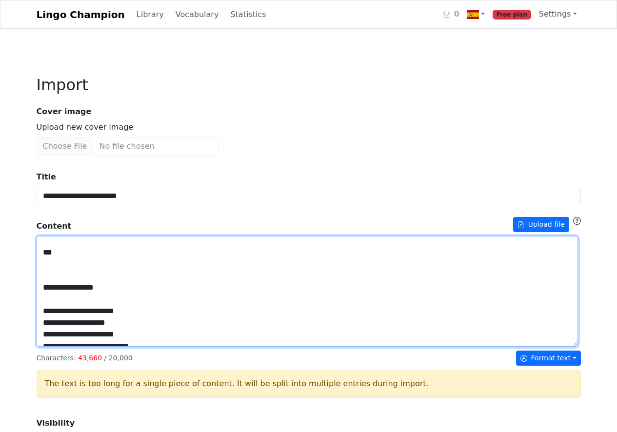
click at [44, 347] on textarea "Title" at bounding box center [307, 291] width 541 height 111
click at [45, 347] on textarea "Title" at bounding box center [307, 291] width 541 height 111
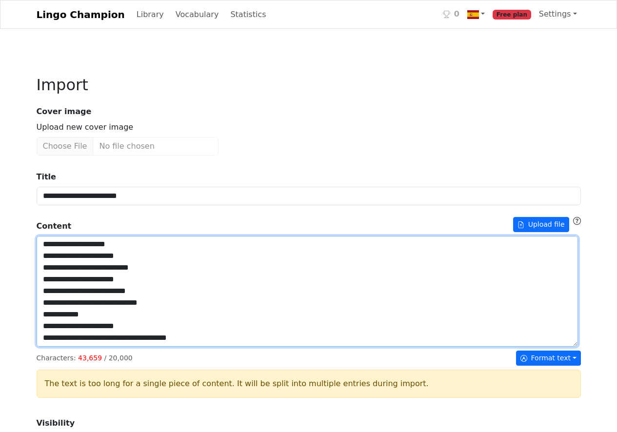
scroll to position [1463, 0]
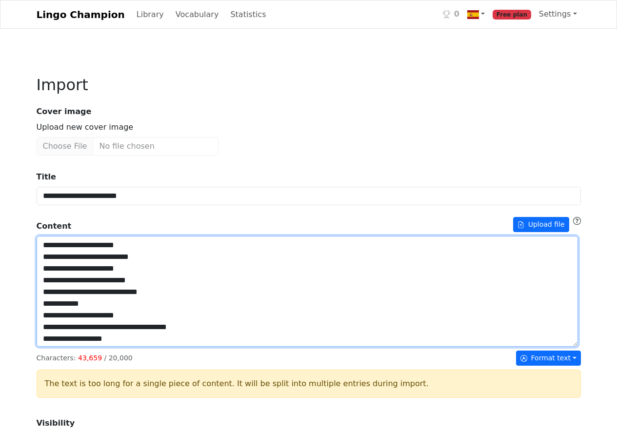
drag, startPoint x: 46, startPoint y: 366, endPoint x: 51, endPoint y: 346, distance: 20.6
click at [46, 347] on textarea "Title" at bounding box center [307, 291] width 541 height 111
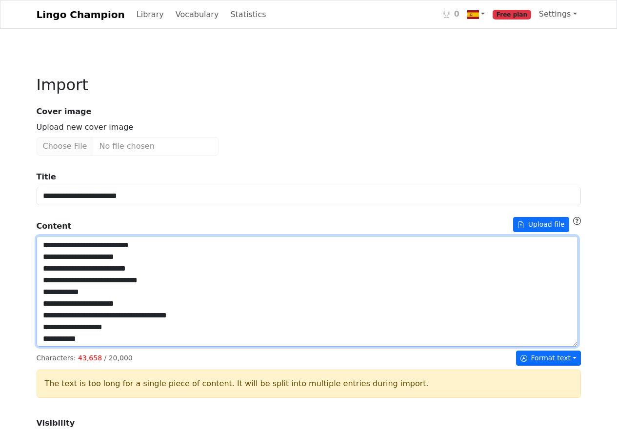
click at [52, 347] on textarea "Title" at bounding box center [307, 291] width 541 height 111
click at [45, 347] on textarea "Title" at bounding box center [307, 291] width 541 height 111
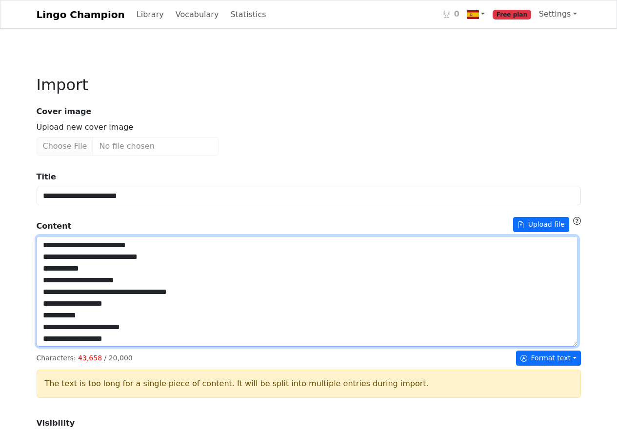
click at [46, 347] on textarea "Title" at bounding box center [307, 291] width 541 height 111
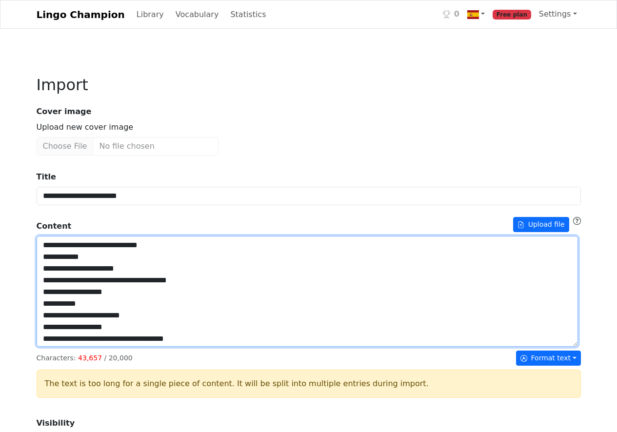
click at [44, 347] on textarea "Title" at bounding box center [307, 291] width 541 height 111
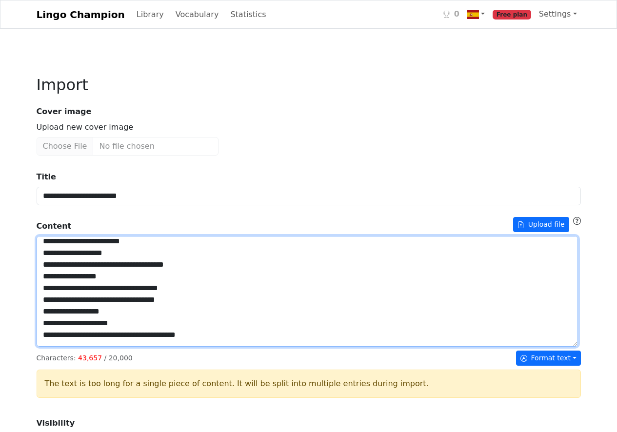
scroll to position [1521, 0]
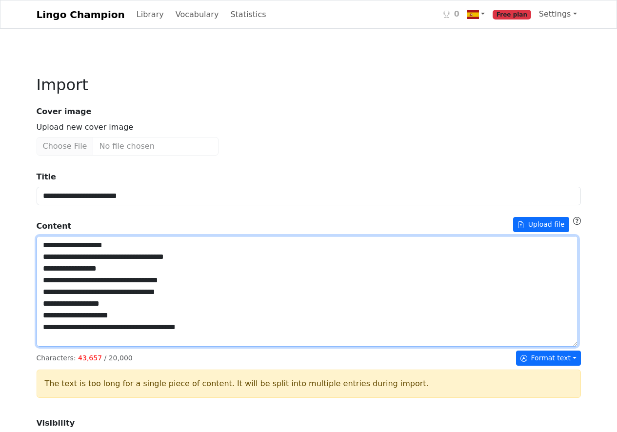
click at [45, 336] on textarea "Title" at bounding box center [307, 291] width 541 height 111
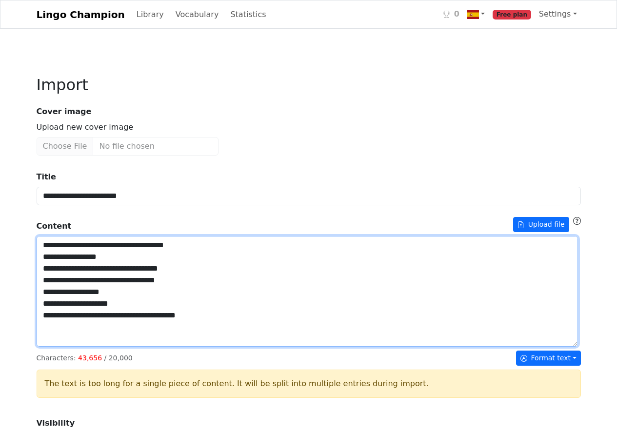
click at [45, 347] on textarea "Title" at bounding box center [307, 291] width 541 height 111
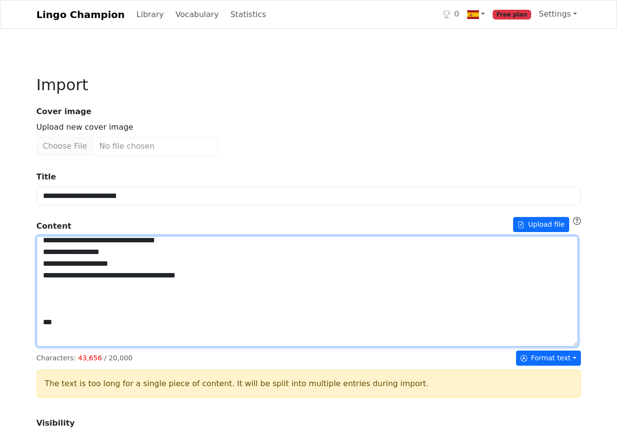
scroll to position [1541, 0]
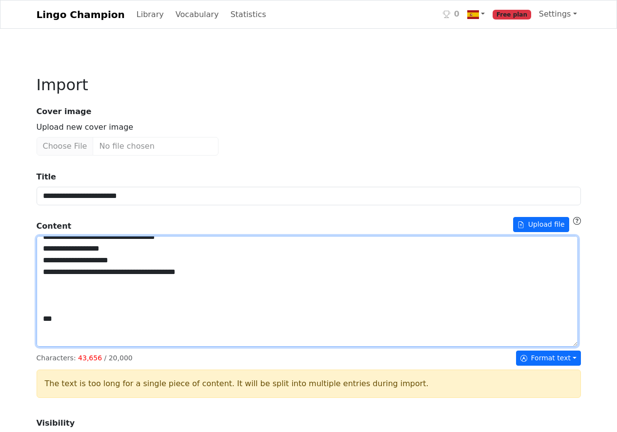
drag, startPoint x: 155, startPoint y: 303, endPoint x: 160, endPoint y: 298, distance: 7.2
click at [155, 302] on textarea "Title" at bounding box center [307, 291] width 541 height 111
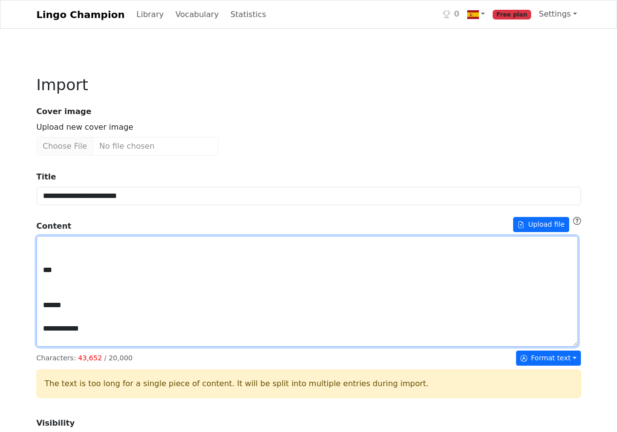
scroll to position [1634, 0]
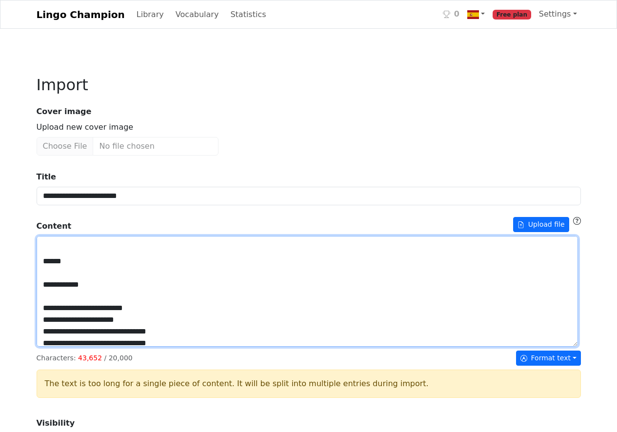
drag, startPoint x: 71, startPoint y: 313, endPoint x: 196, endPoint y: 316, distance: 124.9
click at [191, 323] on textarea "Title" at bounding box center [307, 291] width 541 height 111
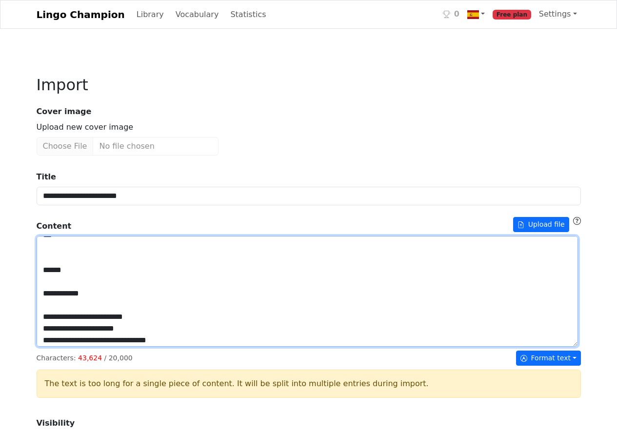
scroll to position [1517, 0]
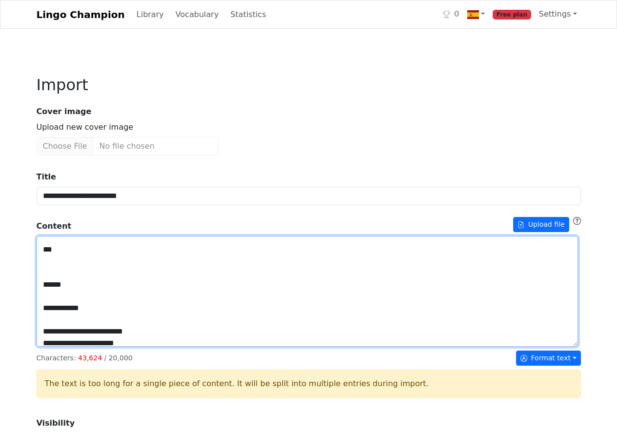
drag, startPoint x: 53, startPoint y: 342, endPoint x: 59, endPoint y: 330, distance: 13.1
click at [53, 342] on textarea "Title" at bounding box center [307, 291] width 541 height 111
click at [52, 347] on textarea "Title" at bounding box center [307, 291] width 541 height 111
click at [53, 347] on textarea "Title" at bounding box center [307, 291] width 541 height 111
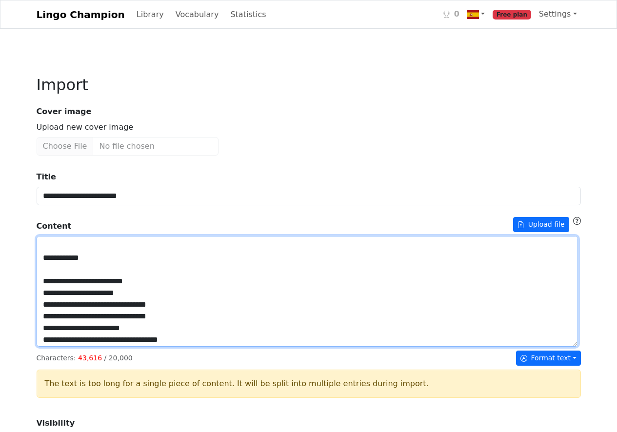
scroll to position [1571, 0]
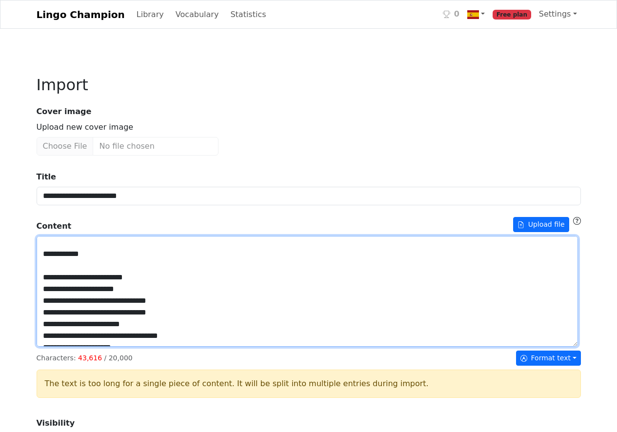
click at [52, 343] on textarea "Title" at bounding box center [307, 291] width 541 height 111
click at [52, 347] on textarea "Title" at bounding box center [307, 291] width 541 height 111
click at [53, 347] on textarea "Title" at bounding box center [307, 291] width 541 height 111
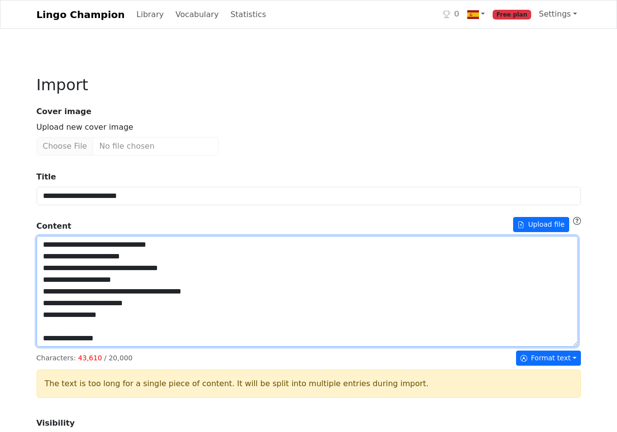
scroll to position [1644, 0]
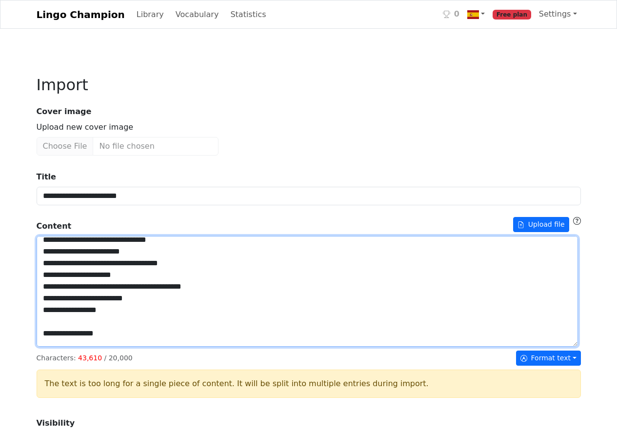
click at [53, 316] on textarea "Title" at bounding box center [307, 291] width 541 height 111
click at [52, 331] on textarea "Title" at bounding box center [307, 291] width 541 height 111
click at [53, 346] on textarea "Title" at bounding box center [307, 291] width 541 height 111
click at [53, 347] on textarea "Title" at bounding box center [307, 291] width 541 height 111
click at [52, 347] on textarea "Title" at bounding box center [307, 291] width 541 height 111
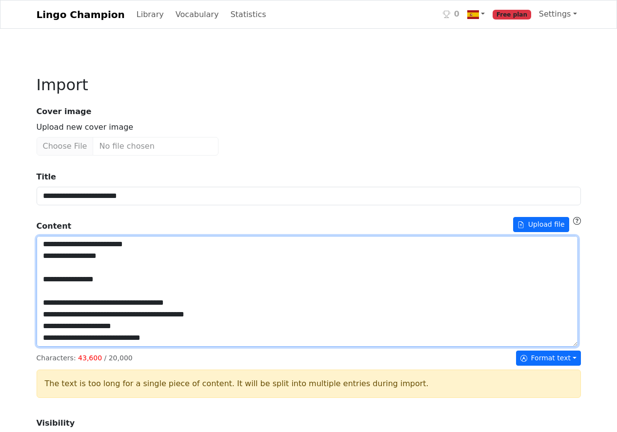
scroll to position [1703, 0]
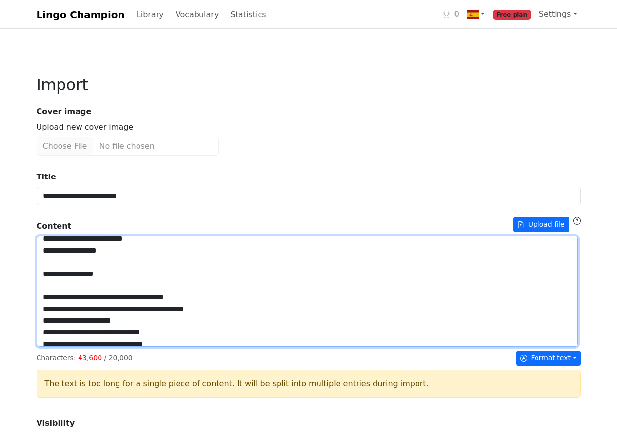
click at [53, 329] on textarea "Title" at bounding box center [307, 291] width 541 height 111
click at [53, 345] on textarea "Title" at bounding box center [307, 291] width 541 height 111
click at [53, 347] on textarea "Title" at bounding box center [307, 291] width 541 height 111
click at [51, 347] on textarea "Title" at bounding box center [307, 291] width 541 height 111
click at [53, 347] on textarea "Title" at bounding box center [307, 291] width 541 height 111
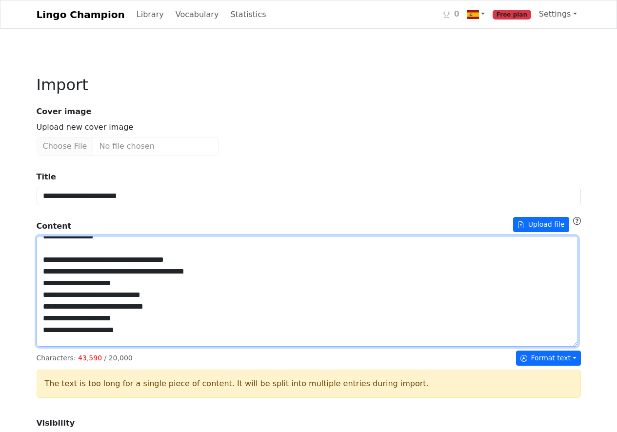
scroll to position [1741, 0]
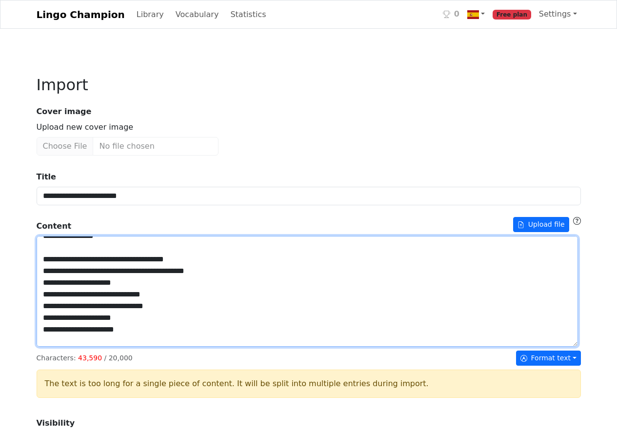
drag, startPoint x: 120, startPoint y: 351, endPoint x: 289, endPoint y: 347, distance: 168.8
click at [289, 347] on textarea "Title" at bounding box center [307, 291] width 541 height 111
click at [53, 347] on textarea "Title" at bounding box center [307, 291] width 541 height 111
click at [52, 347] on textarea "Title" at bounding box center [307, 291] width 541 height 111
click at [53, 347] on textarea "Title" at bounding box center [307, 291] width 541 height 111
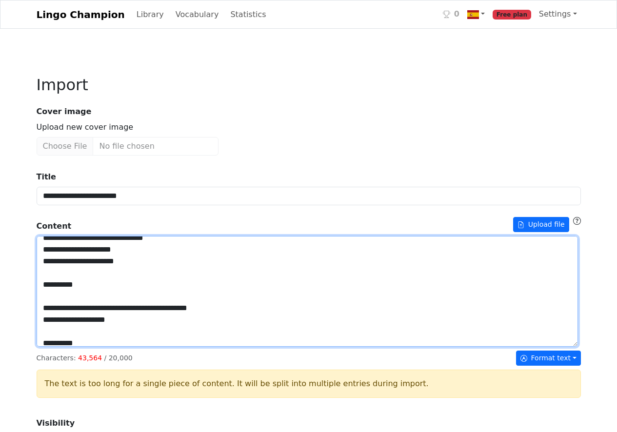
scroll to position [1811, 0]
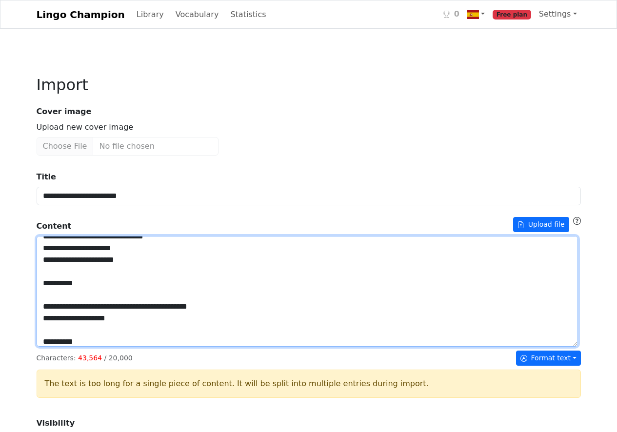
click at [52, 339] on textarea "Title" at bounding box center [307, 291] width 541 height 111
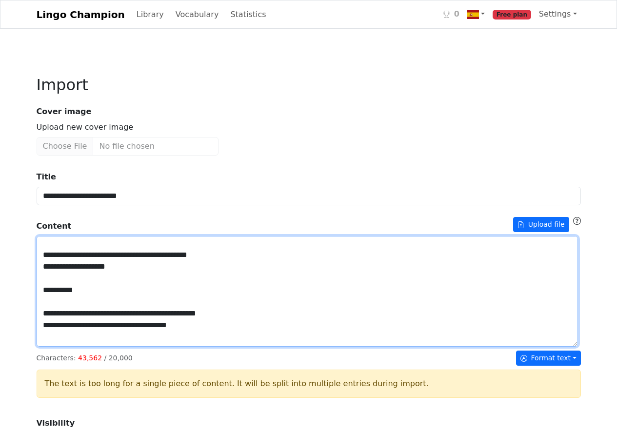
scroll to position [1889, 0]
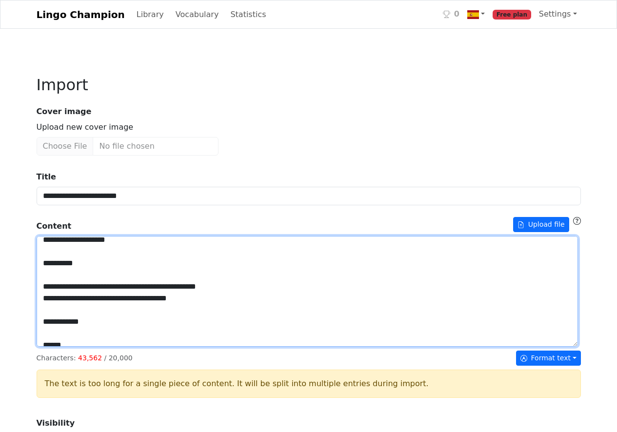
drag, startPoint x: 53, startPoint y: 350, endPoint x: 122, endPoint y: 390, distance: 80.2
click at [122, 347] on textarea "Title" at bounding box center [307, 291] width 541 height 111
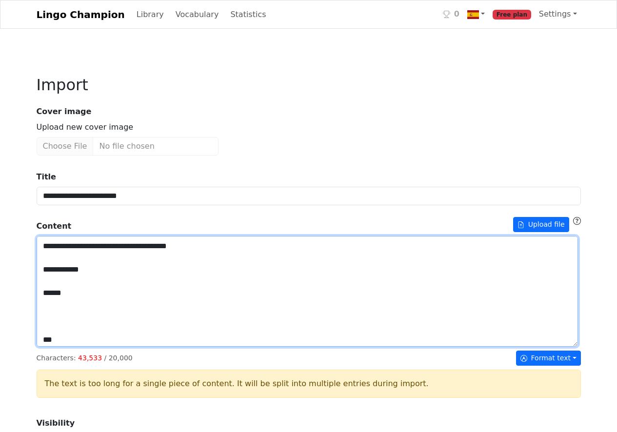
scroll to position [1838, 0]
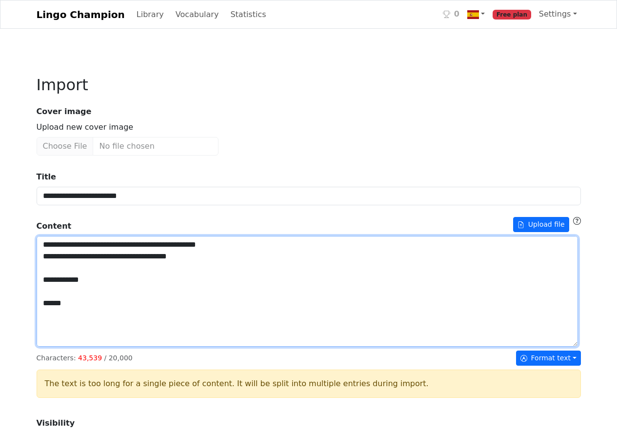
drag, startPoint x: 52, startPoint y: 358, endPoint x: 83, endPoint y: 330, distance: 41.4
click at [83, 330] on textarea "Title" at bounding box center [307, 291] width 541 height 111
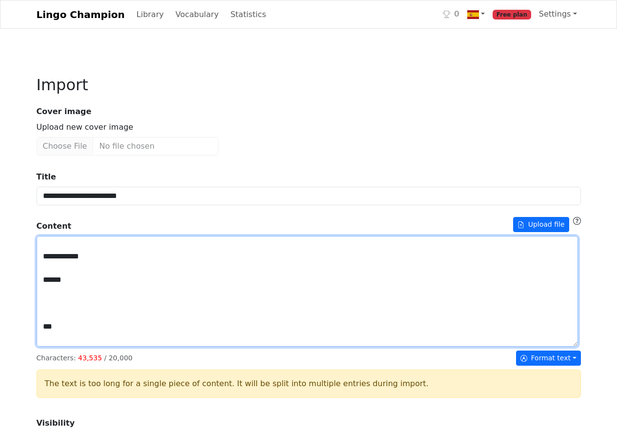
click at [51, 342] on textarea "Title" at bounding box center [307, 291] width 541 height 111
click at [51, 347] on textarea "Title" at bounding box center [307, 291] width 541 height 111
click at [52, 347] on textarea "Title" at bounding box center [307, 291] width 541 height 111
click at [53, 347] on textarea "Title" at bounding box center [307, 291] width 541 height 111
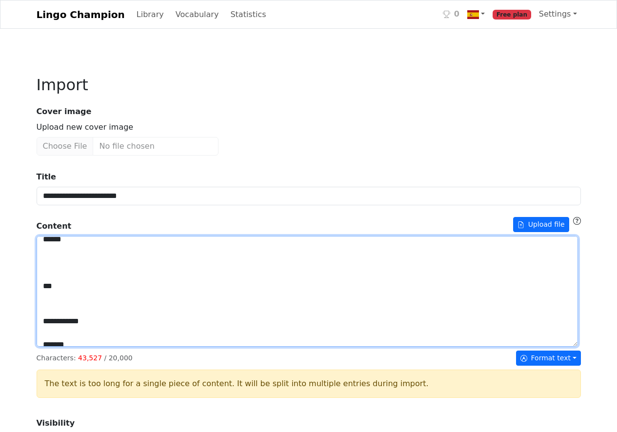
click at [52, 347] on textarea "Title" at bounding box center [307, 291] width 541 height 111
click at [53, 347] on textarea "Title" at bounding box center [307, 291] width 541 height 111
click at [52, 347] on textarea "Title" at bounding box center [307, 291] width 541 height 111
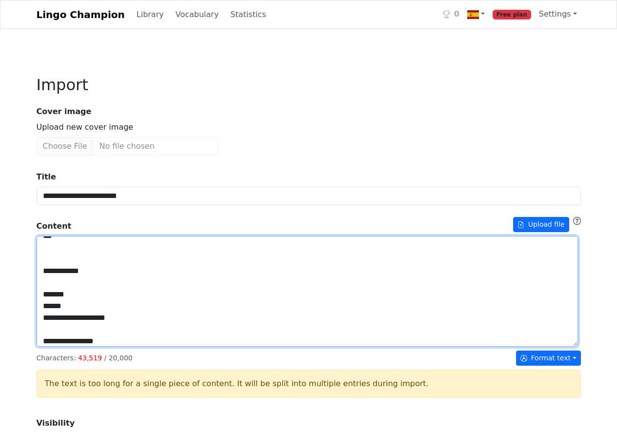
click at [52, 347] on textarea "Title" at bounding box center [307, 291] width 541 height 111
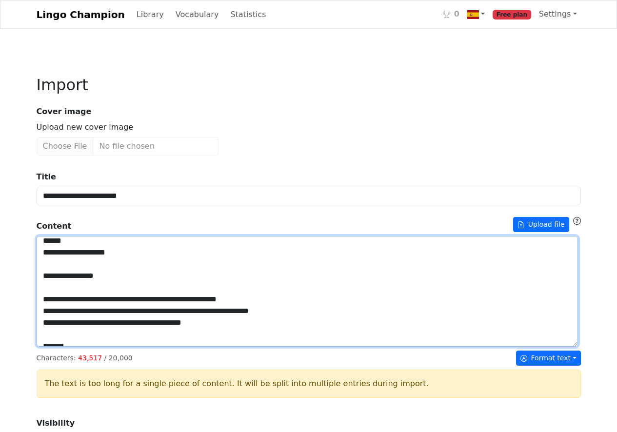
scroll to position [1994, 0]
drag, startPoint x: 42, startPoint y: 314, endPoint x: 45, endPoint y: 358, distance: 44.4
click at [45, 347] on textarea "Title" at bounding box center [307, 291] width 541 height 111
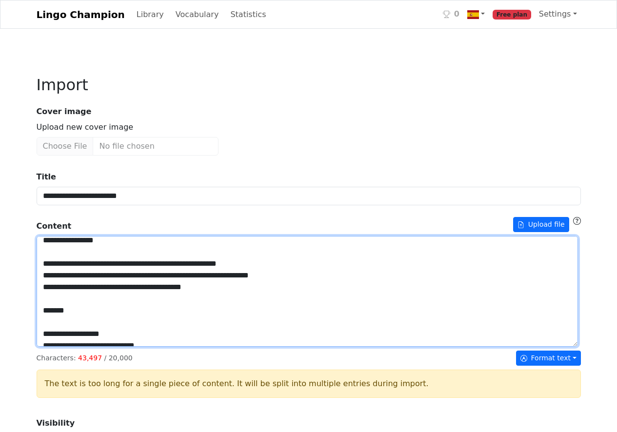
click at [52, 318] on textarea "Title" at bounding box center [307, 291] width 541 height 111
click at [52, 332] on textarea "Title" at bounding box center [307, 291] width 541 height 111
click at [53, 346] on textarea "Title" at bounding box center [307, 291] width 541 height 111
click at [53, 347] on textarea "Title" at bounding box center [307, 291] width 541 height 111
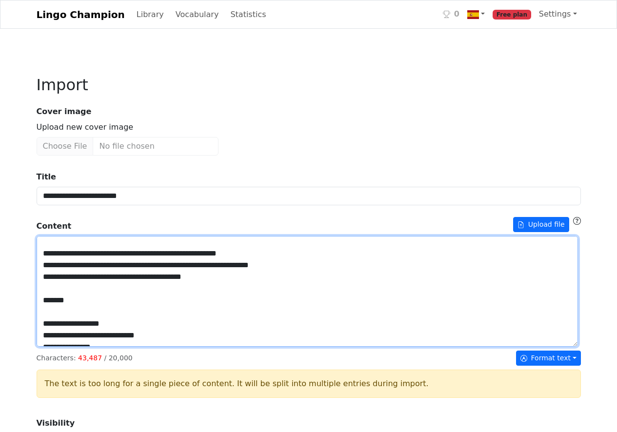
scroll to position [2028, 0]
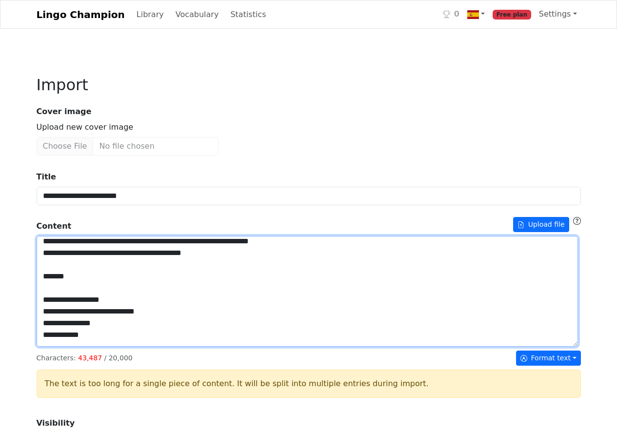
click at [53, 347] on textarea "Title" at bounding box center [307, 291] width 541 height 111
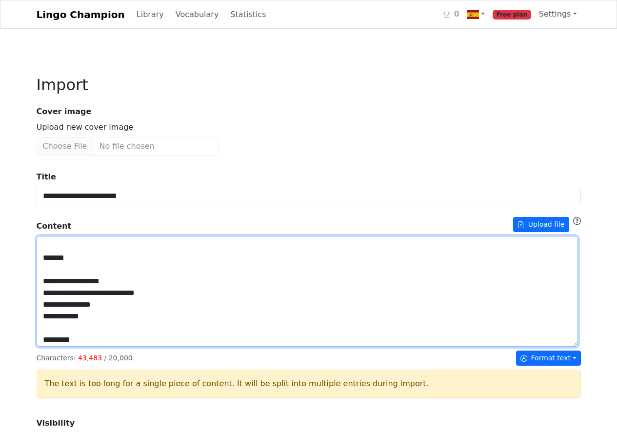
scroll to position [2064, 0]
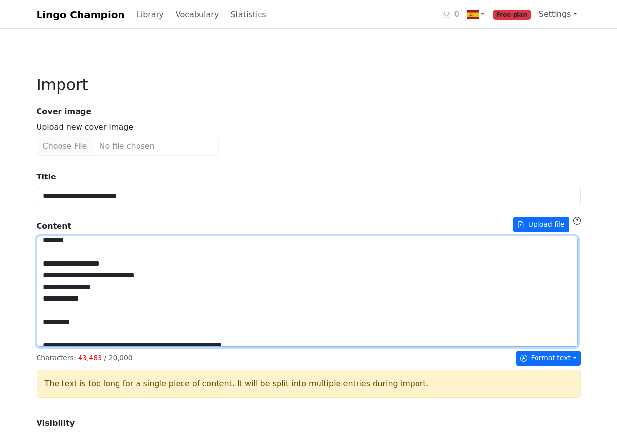
drag, startPoint x: 49, startPoint y: 345, endPoint x: 53, endPoint y: 382, distance: 36.8
click at [53, 347] on textarea "Title" at bounding box center [307, 291] width 541 height 111
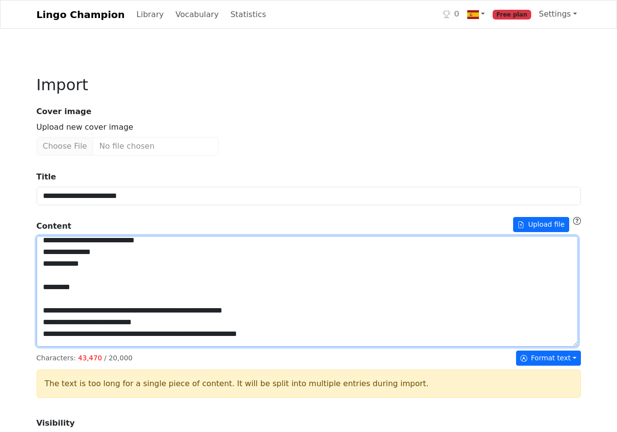
drag, startPoint x: 52, startPoint y: 351, endPoint x: 37, endPoint y: 349, distance: 15.2
click at [37, 349] on div "**********" at bounding box center [309, 432] width 556 height 760
click at [112, 347] on textarea "Title" at bounding box center [307, 291] width 541 height 111
click at [53, 347] on textarea "Title" at bounding box center [307, 291] width 541 height 111
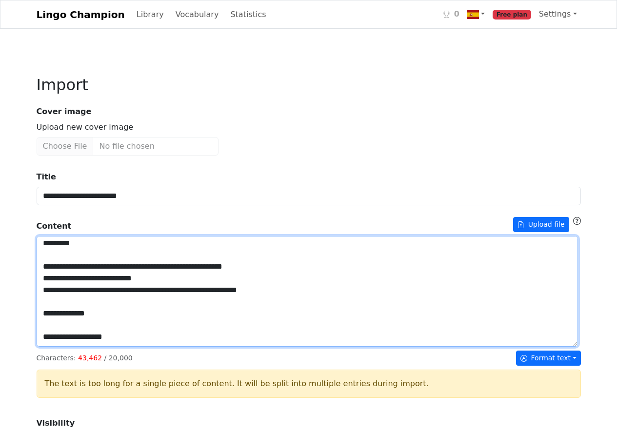
scroll to position [2115, 0]
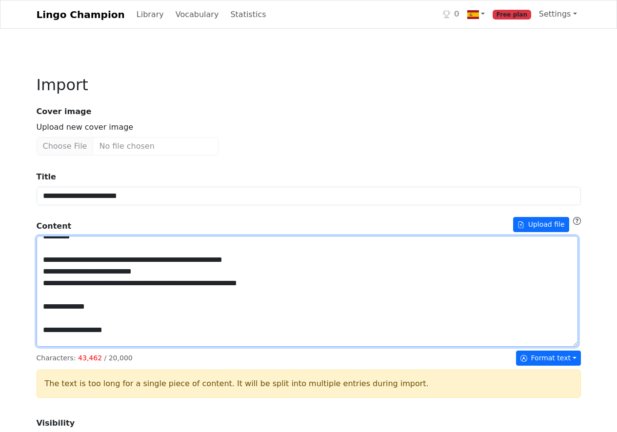
drag, startPoint x: 43, startPoint y: 346, endPoint x: 48, endPoint y: 360, distance: 14.8
click at [48, 347] on textarea "Title" at bounding box center [307, 291] width 541 height 111
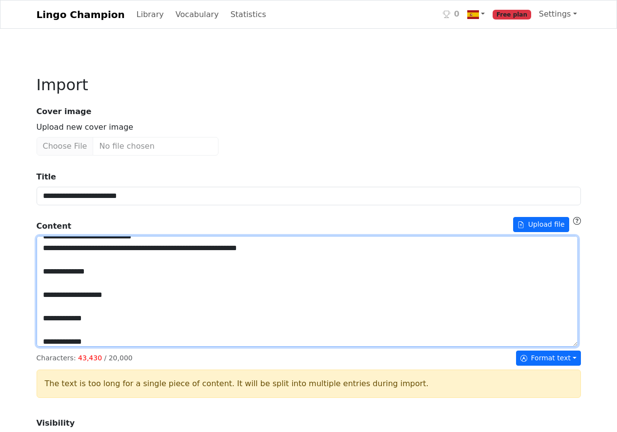
click at [52, 328] on textarea "Title" at bounding box center [307, 291] width 541 height 111
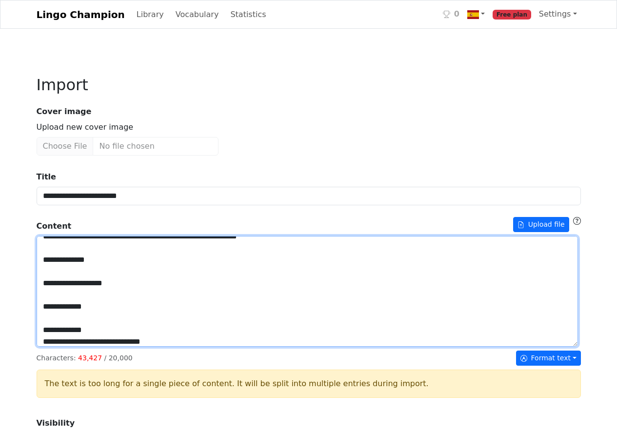
click at [52, 328] on textarea "Title" at bounding box center [307, 291] width 541 height 111
drag, startPoint x: 40, startPoint y: 346, endPoint x: 40, endPoint y: 379, distance: 32.7
click at [40, 347] on textarea "Title" at bounding box center [307, 291] width 541 height 111
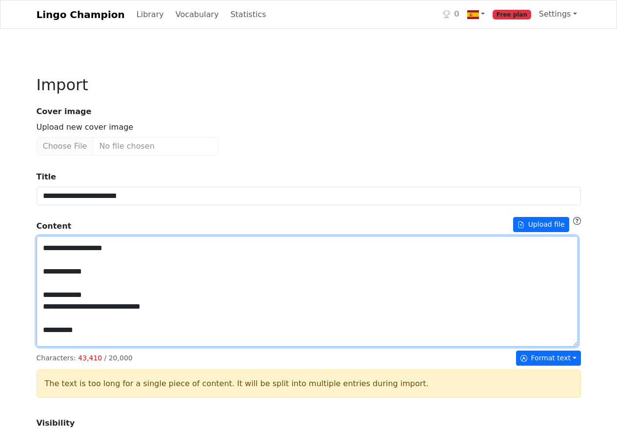
click at [52, 343] on textarea "Title" at bounding box center [307, 291] width 541 height 111
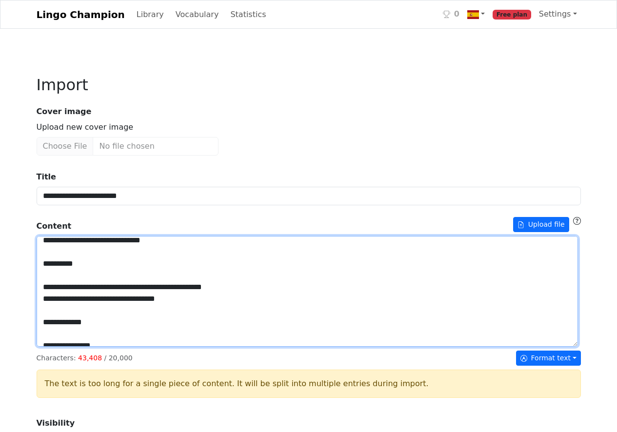
scroll to position [2189, 0]
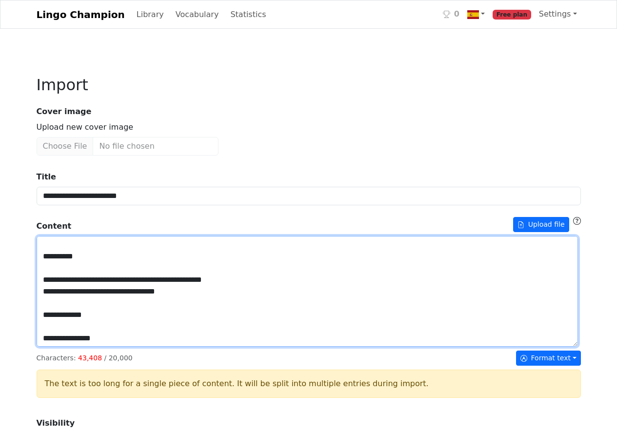
drag, startPoint x: 74, startPoint y: 343, endPoint x: 99, endPoint y: 342, distance: 25.9
click at [99, 342] on textarea "Title" at bounding box center [307, 291] width 541 height 111
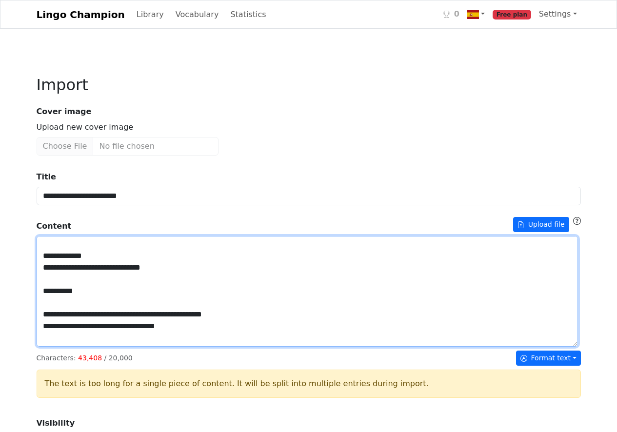
scroll to position [2133, 0]
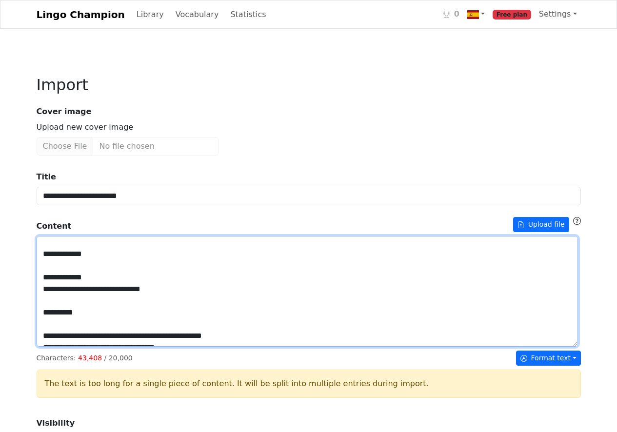
click at [76, 347] on textarea "Title" at bounding box center [307, 291] width 541 height 111
drag, startPoint x: 68, startPoint y: 382, endPoint x: 77, endPoint y: 328, distance: 55.3
click at [77, 328] on textarea "Title" at bounding box center [307, 291] width 541 height 111
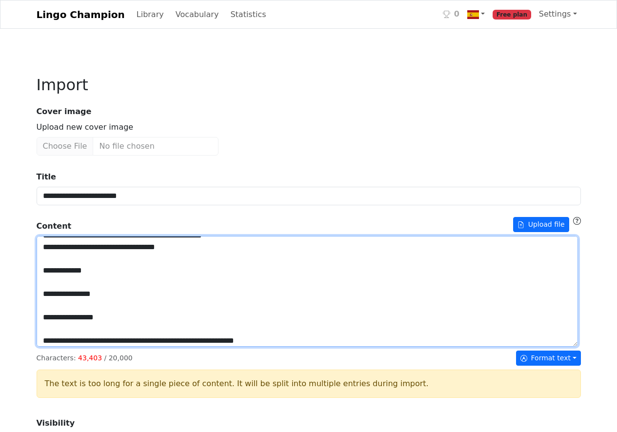
scroll to position [2180, 0]
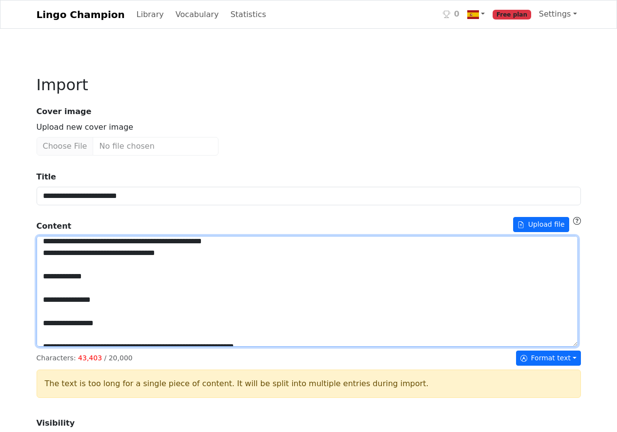
drag, startPoint x: 44, startPoint y: 334, endPoint x: 41, endPoint y: 329, distance: 6.1
click at [48, 347] on textarea "Title" at bounding box center [307, 291] width 541 height 111
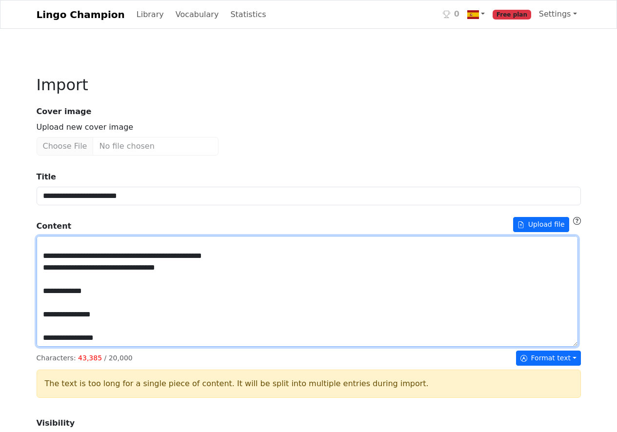
click at [52, 347] on textarea "Title" at bounding box center [307, 291] width 541 height 111
click at [66, 347] on textarea "Title" at bounding box center [307, 291] width 541 height 111
drag, startPoint x: 53, startPoint y: 379, endPoint x: 49, endPoint y: 356, distance: 23.2
click at [52, 347] on textarea "Title" at bounding box center [307, 291] width 541 height 111
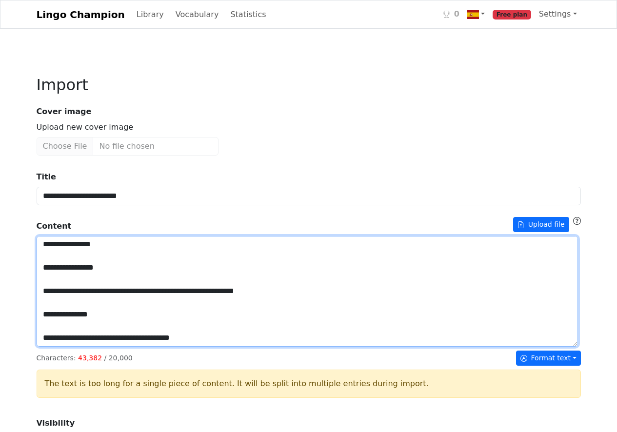
scroll to position [2170, 0]
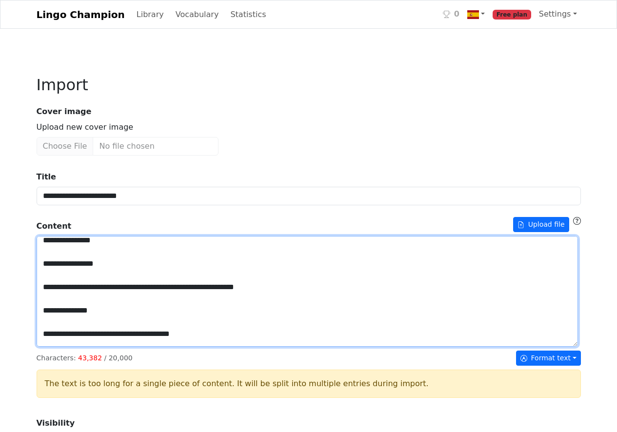
drag, startPoint x: 71, startPoint y: 348, endPoint x: 50, endPoint y: 321, distance: 34.3
click at [50, 321] on textarea "Title" at bounding box center [307, 291] width 541 height 111
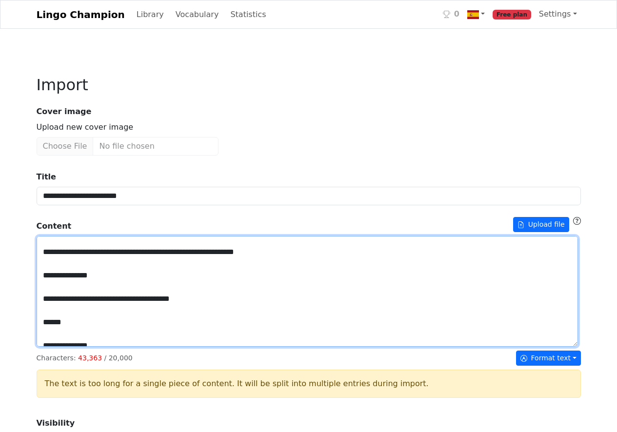
scroll to position [2155, 0]
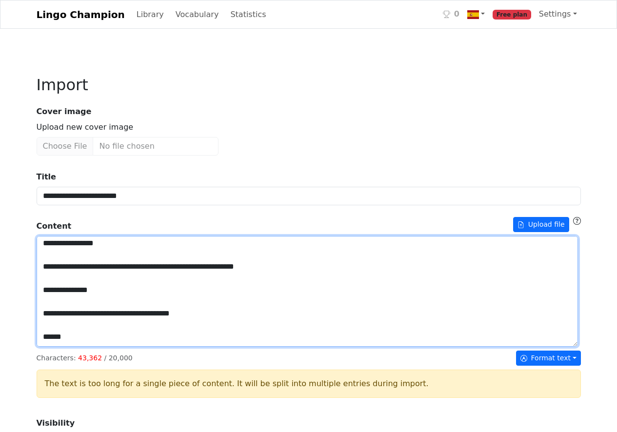
click at [52, 331] on textarea "Title" at bounding box center [307, 291] width 541 height 111
drag, startPoint x: 92, startPoint y: 331, endPoint x: 100, endPoint y: 330, distance: 8.3
click at [99, 330] on textarea "Title" at bounding box center [307, 291] width 541 height 111
drag, startPoint x: 157, startPoint y: 331, endPoint x: 175, endPoint y: 332, distance: 17.6
click at [175, 332] on textarea "Title" at bounding box center [307, 291] width 541 height 111
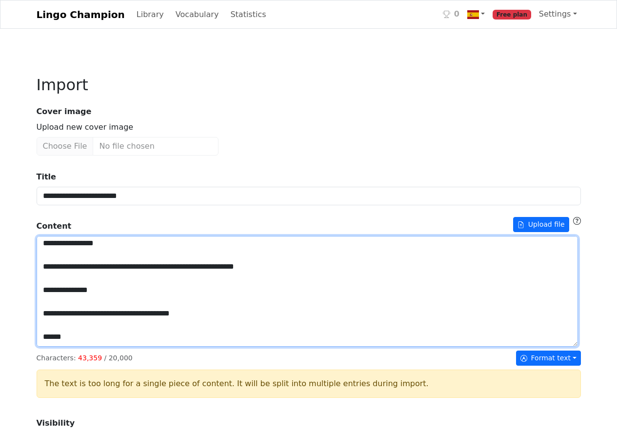
drag, startPoint x: 172, startPoint y: 333, endPoint x: 161, endPoint y: 331, distance: 11.3
click at [160, 331] on textarea "Title" at bounding box center [307, 291] width 541 height 111
click at [51, 345] on textarea "Title" at bounding box center [307, 291] width 541 height 111
drag, startPoint x: 53, startPoint y: 346, endPoint x: 59, endPoint y: 345, distance: 5.9
click at [55, 346] on textarea "Title" at bounding box center [307, 291] width 541 height 111
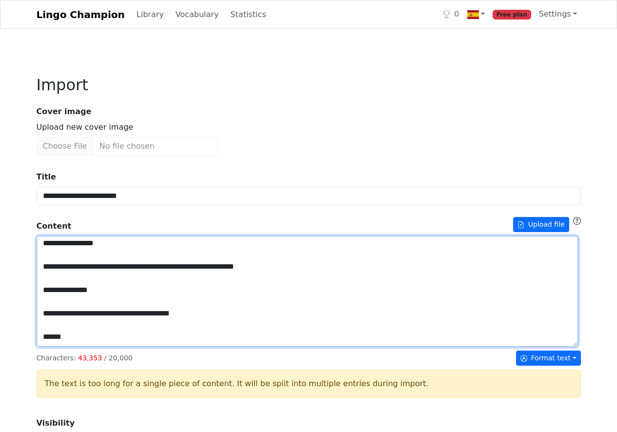
drag, startPoint x: 98, startPoint y: 347, endPoint x: 112, endPoint y: 345, distance: 14.7
click at [112, 345] on textarea "Title" at bounding box center [307, 291] width 541 height 111
drag, startPoint x: 112, startPoint y: 346, endPoint x: 98, endPoint y: 338, distance: 15.9
click at [99, 347] on textarea "Title" at bounding box center [307, 291] width 541 height 111
click at [261, 347] on textarea "Title" at bounding box center [307, 291] width 541 height 111
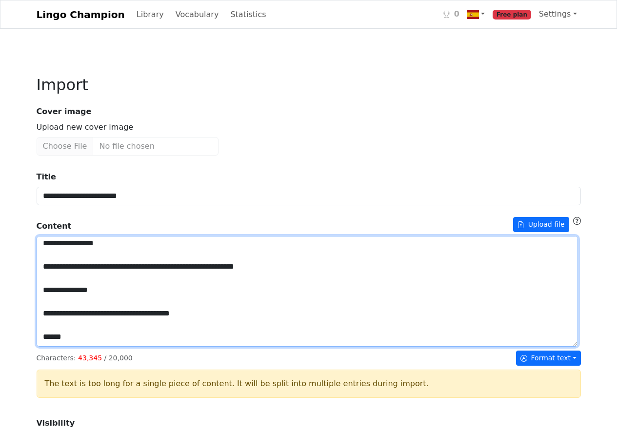
click at [53, 347] on textarea "Title" at bounding box center [307, 291] width 541 height 111
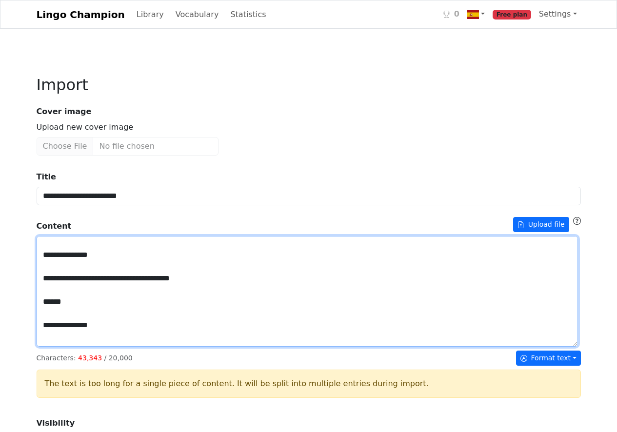
scroll to position [2199, 0]
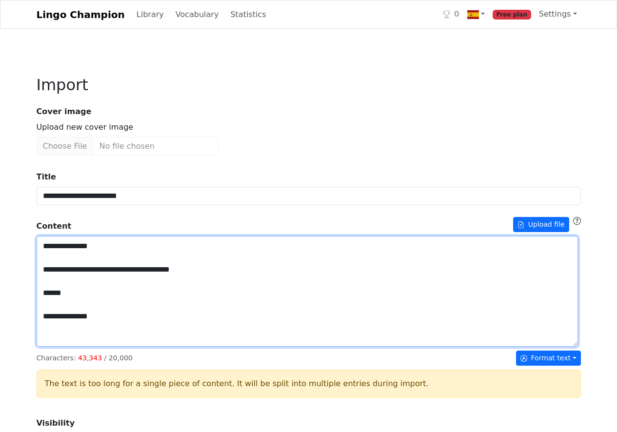
drag, startPoint x: 41, startPoint y: 326, endPoint x: 40, endPoint y: 370, distance: 43.4
click at [40, 347] on textarea "Title" at bounding box center [307, 291] width 541 height 111
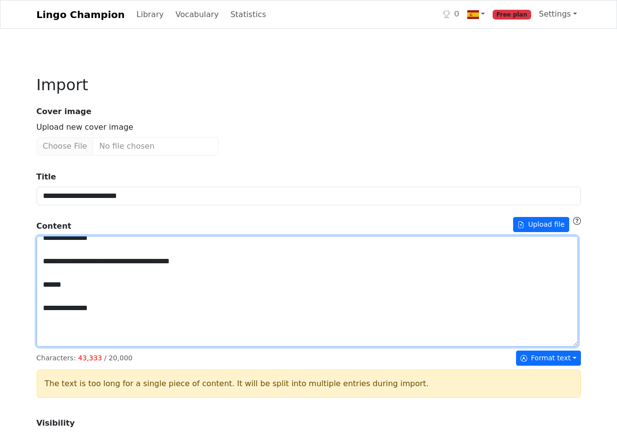
scroll to position [2170, 0]
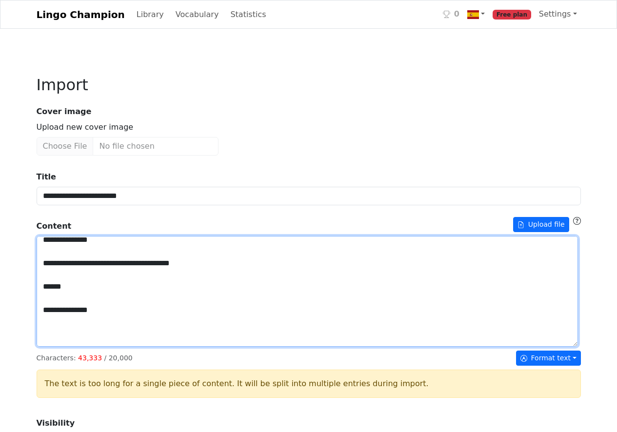
click at [97, 333] on textarea "Title" at bounding box center [307, 291] width 541 height 111
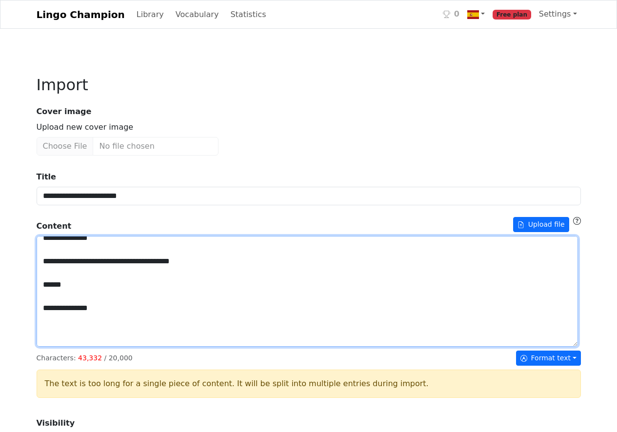
drag, startPoint x: 87, startPoint y: 344, endPoint x: 79, endPoint y: 345, distance: 7.9
click at [79, 345] on textarea "Title" at bounding box center [307, 291] width 541 height 111
drag, startPoint x: 78, startPoint y: 359, endPoint x: 72, endPoint y: 357, distance: 6.0
click at [72, 347] on textarea "Title" at bounding box center [307, 291] width 541 height 111
click at [51, 347] on textarea "Title" at bounding box center [307, 291] width 541 height 111
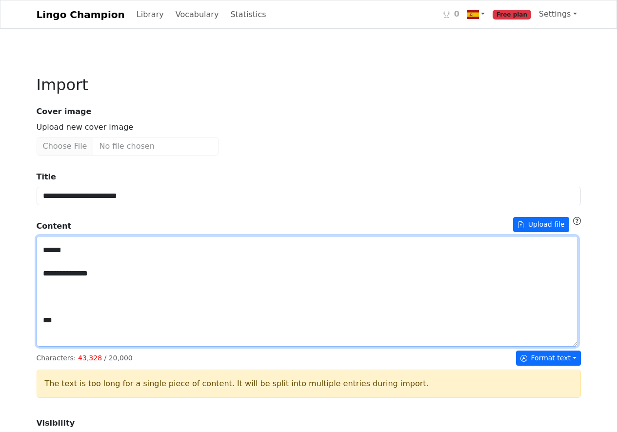
scroll to position [2214, 0]
drag, startPoint x: 52, startPoint y: 332, endPoint x: 39, endPoint y: 331, distance: 13.2
click at [39, 331] on textarea "Title" at bounding box center [307, 291] width 541 height 111
drag, startPoint x: 71, startPoint y: 330, endPoint x: 69, endPoint y: 323, distance: 6.6
click at [64, 331] on textarea "Title" at bounding box center [307, 291] width 541 height 111
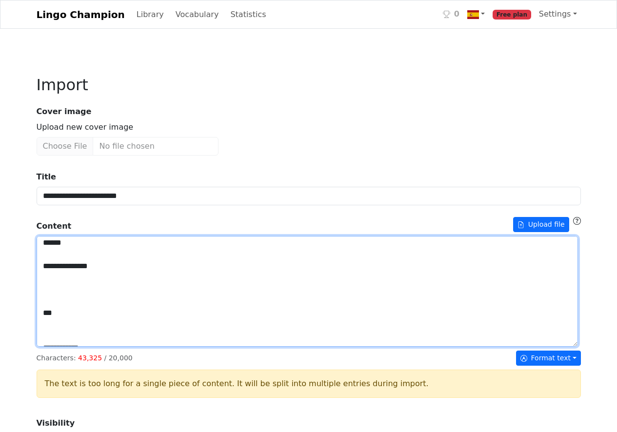
drag, startPoint x: 53, startPoint y: 345, endPoint x: 35, endPoint y: 347, distance: 18.6
click at [35, 347] on div "**********" at bounding box center [309, 432] width 556 height 760
click at [80, 345] on textarea "Title" at bounding box center [307, 291] width 541 height 111
drag, startPoint x: 52, startPoint y: 344, endPoint x: 33, endPoint y: 345, distance: 18.5
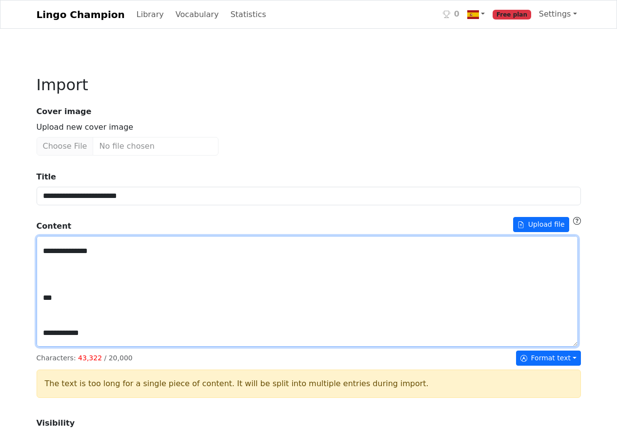
click at [33, 345] on div "**********" at bounding box center [309, 432] width 556 height 760
drag, startPoint x: 68, startPoint y: 346, endPoint x: 63, endPoint y: 341, distance: 6.9
click at [61, 346] on textarea "Title" at bounding box center [307, 291] width 541 height 111
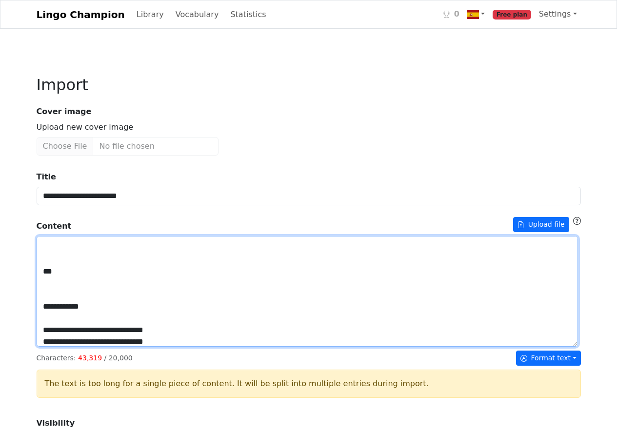
scroll to position [2258, 0]
drag, startPoint x: 49, startPoint y: 326, endPoint x: 44, endPoint y: 368, distance: 42.7
click at [45, 347] on textarea "Title" at bounding box center [307, 291] width 541 height 111
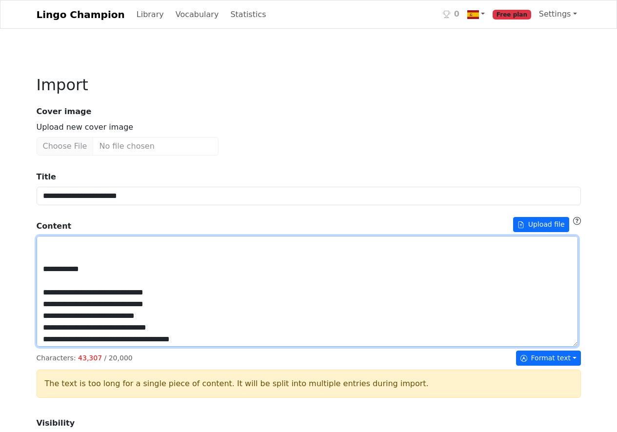
click at [54, 330] on textarea "Title" at bounding box center [307, 291] width 541 height 111
click at [53, 345] on textarea "Title" at bounding box center [307, 291] width 541 height 111
click at [52, 347] on textarea "Title" at bounding box center [307, 291] width 541 height 111
drag, startPoint x: 105, startPoint y: 390, endPoint x: 50, endPoint y: 373, distance: 57.5
click at [50, 347] on textarea "Title" at bounding box center [307, 291] width 541 height 111
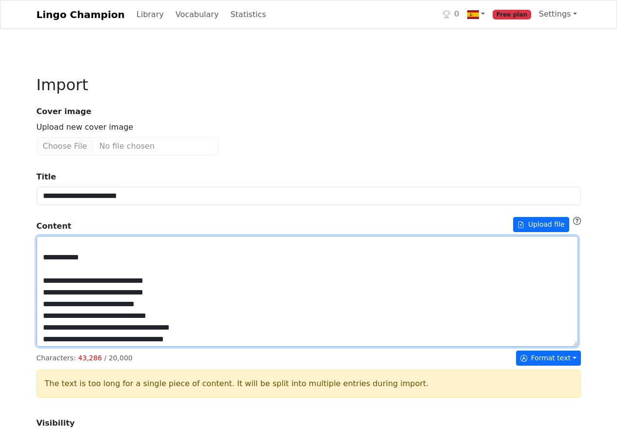
drag, startPoint x: 49, startPoint y: 397, endPoint x: 41, endPoint y: 380, distance: 19.0
click at [41, 347] on textarea "Title" at bounding box center [307, 291] width 541 height 111
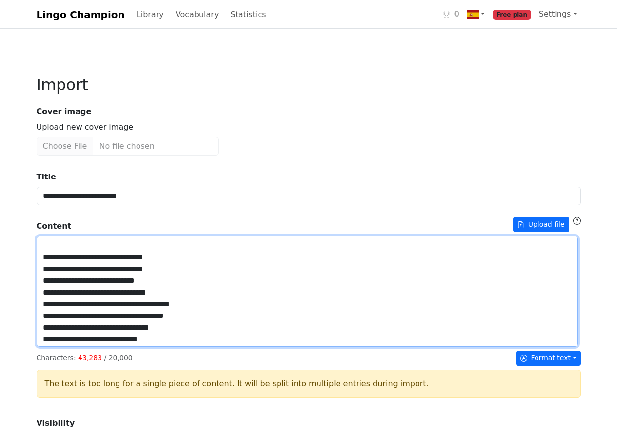
click at [47, 347] on textarea "Title" at bounding box center [307, 291] width 541 height 111
click at [114, 332] on textarea "Title" at bounding box center [307, 291] width 541 height 111
click at [119, 347] on textarea "Title" at bounding box center [307, 291] width 541 height 111
click at [184, 347] on textarea "Title" at bounding box center [307, 291] width 541 height 111
click at [85, 347] on textarea "Title" at bounding box center [307, 291] width 541 height 111
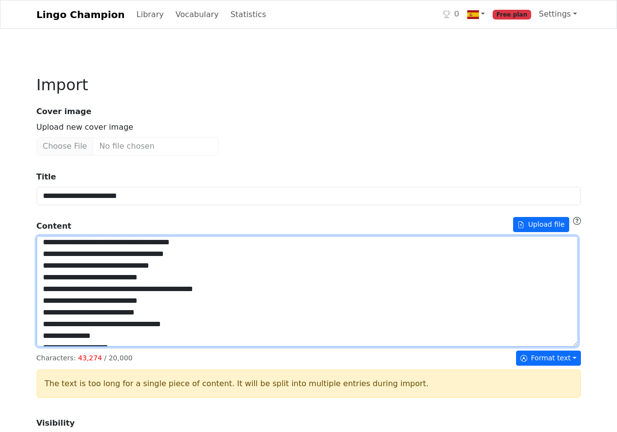
scroll to position [2320, 0]
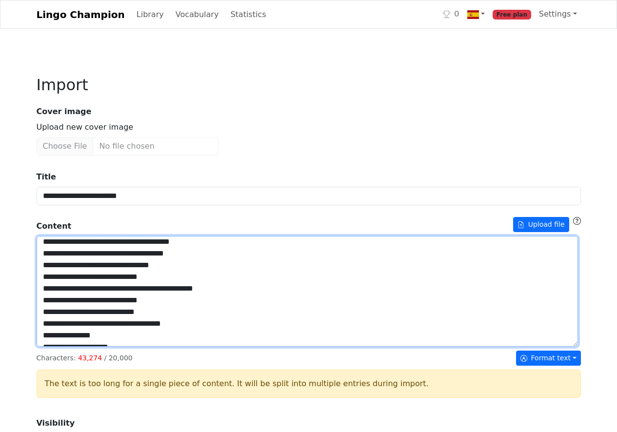
drag, startPoint x: 44, startPoint y: 323, endPoint x: 52, endPoint y: 374, distance: 51.7
click at [52, 347] on textarea "Title" at bounding box center [307, 291] width 541 height 111
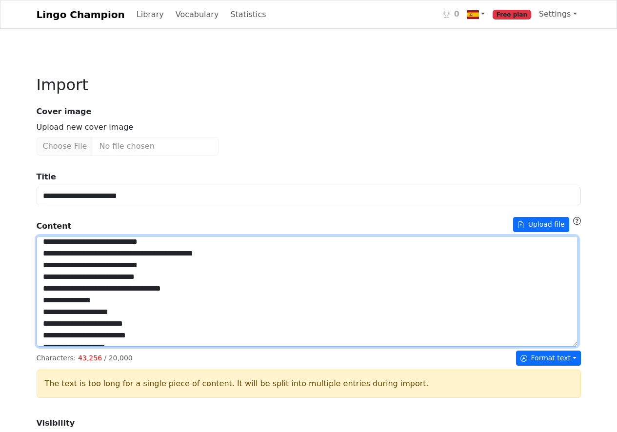
click at [76, 327] on textarea "Title" at bounding box center [307, 291] width 541 height 111
click at [52, 341] on textarea "Title" at bounding box center [307, 291] width 541 height 111
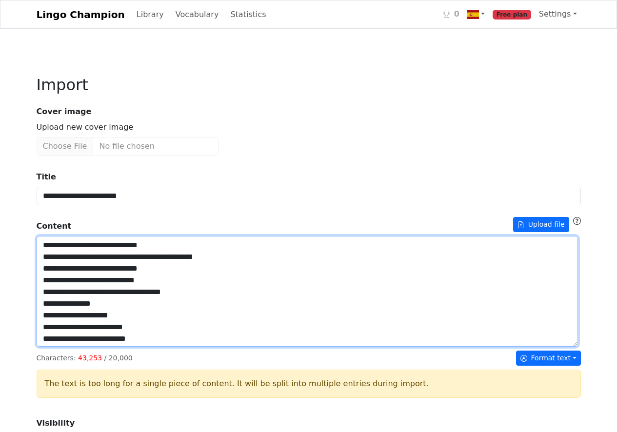
scroll to position [2316, 0]
drag, startPoint x: 77, startPoint y: 347, endPoint x: 69, endPoint y: 341, distance: 9.1
click at [67, 347] on textarea "Title" at bounding box center [307, 291] width 541 height 111
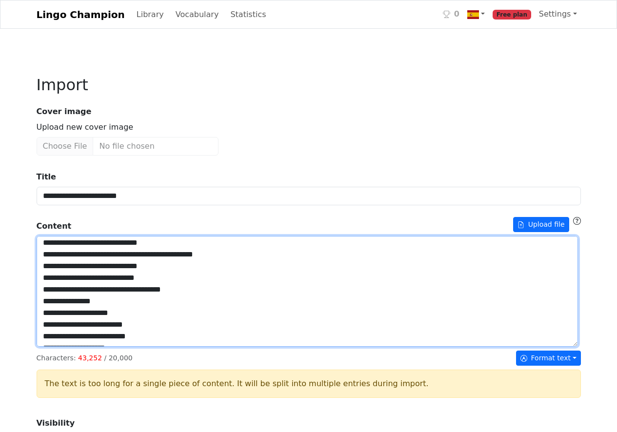
scroll to position [2361, 0]
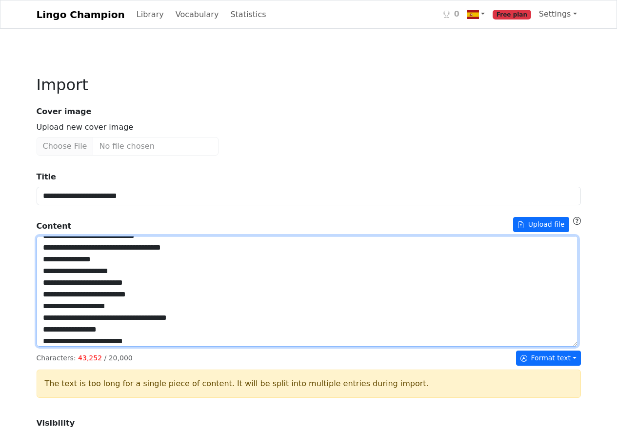
drag, startPoint x: 43, startPoint y: 309, endPoint x: 52, endPoint y: 360, distance: 51.4
click at [52, 347] on textarea "Title" at bounding box center [307, 291] width 541 height 111
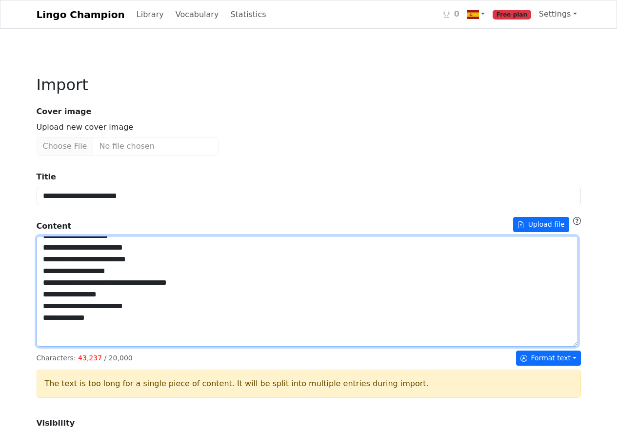
click at [83, 315] on textarea "Title" at bounding box center [307, 291] width 541 height 111
drag, startPoint x: 79, startPoint y: 315, endPoint x: 73, endPoint y: 317, distance: 6.6
click at [73, 317] on textarea "Title" at bounding box center [307, 291] width 541 height 111
click at [52, 331] on textarea "Title" at bounding box center [307, 291] width 541 height 111
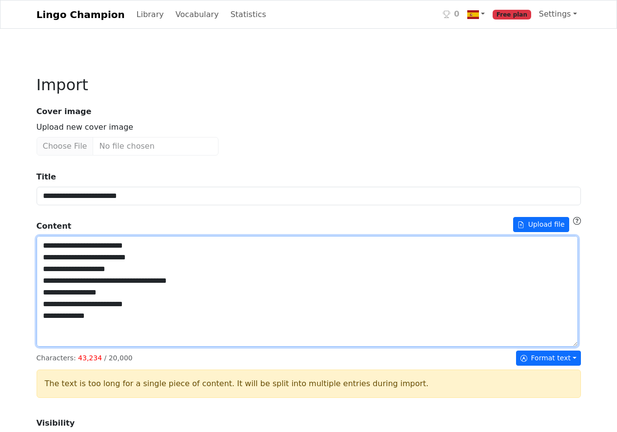
drag, startPoint x: 43, startPoint y: 338, endPoint x: 44, endPoint y: 376, distance: 38.0
click at [44, 347] on textarea "Title" at bounding box center [307, 291] width 541 height 111
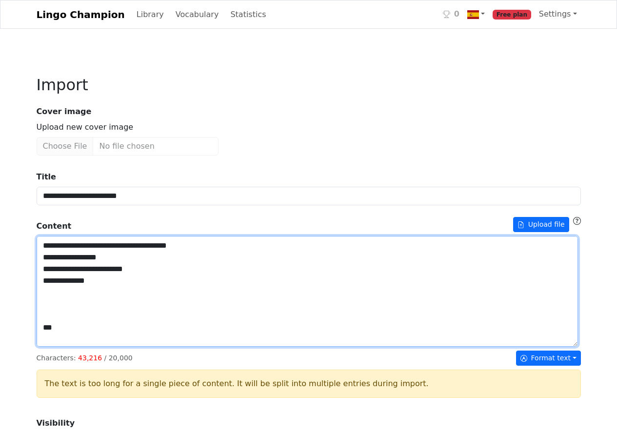
click at [82, 327] on textarea "Title" at bounding box center [307, 291] width 541 height 111
click at [72, 343] on textarea "Title" at bounding box center [307, 291] width 541 height 111
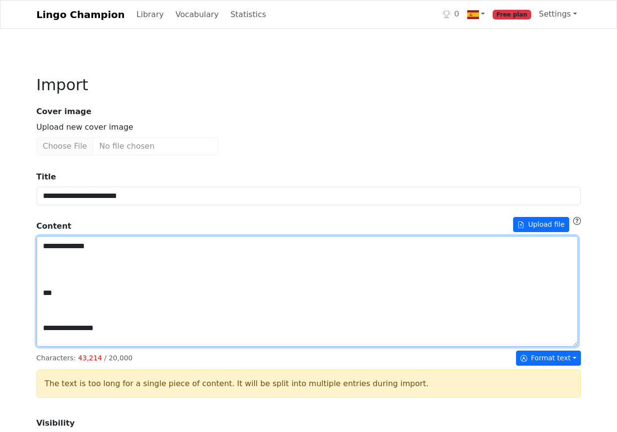
scroll to position [2412, 0]
drag, startPoint x: 41, startPoint y: 304, endPoint x: 50, endPoint y: 350, distance: 47.1
click at [50, 347] on textarea "Title" at bounding box center [307, 291] width 541 height 111
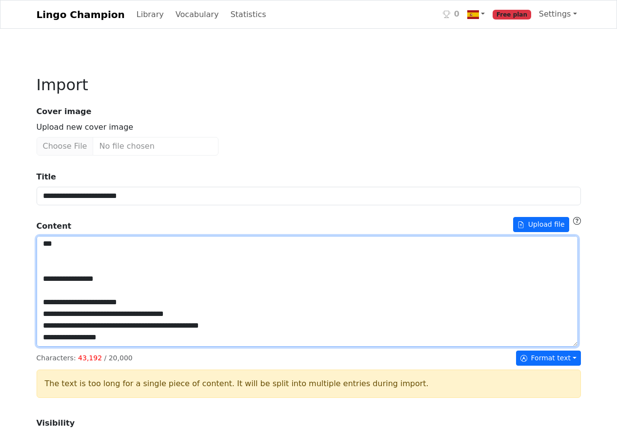
drag, startPoint x: 79, startPoint y: 308, endPoint x: 72, endPoint y: 308, distance: 7.3
click at [72, 308] on textarea "Title" at bounding box center [307, 291] width 541 height 111
drag, startPoint x: 224, startPoint y: 307, endPoint x: 229, endPoint y: 309, distance: 5.3
click at [224, 307] on textarea "Title" at bounding box center [307, 291] width 541 height 111
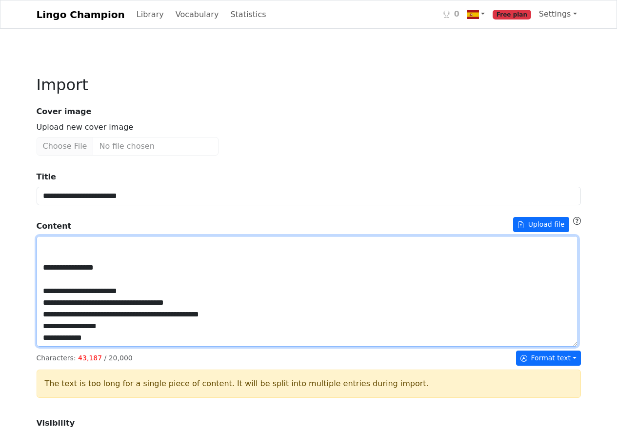
scroll to position [2431, 0]
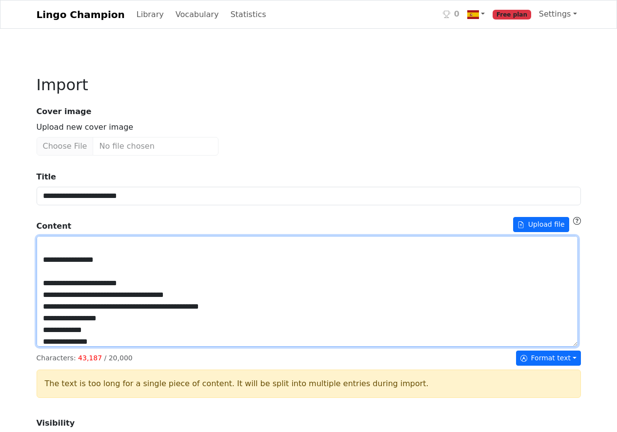
drag, startPoint x: 51, startPoint y: 351, endPoint x: 41, endPoint y: 310, distance: 41.7
click at [39, 315] on textarea "Title" at bounding box center [307, 291] width 541 height 111
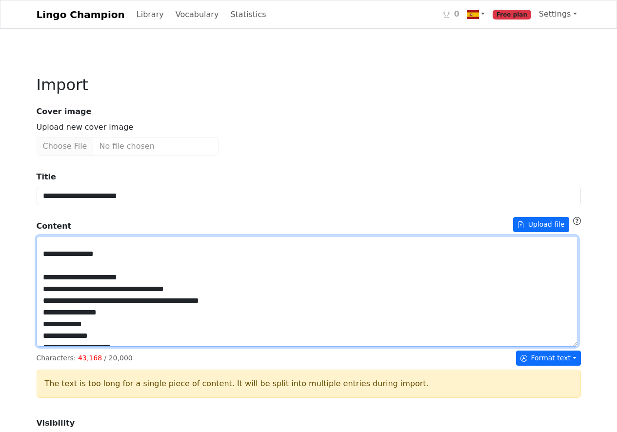
scroll to position [2387, 0]
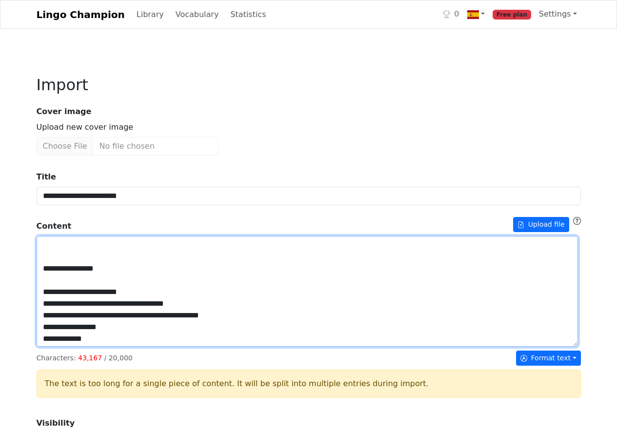
click at [70, 347] on textarea "Title" at bounding box center [307, 291] width 541 height 111
click at [165, 347] on textarea "Title" at bounding box center [307, 291] width 541 height 111
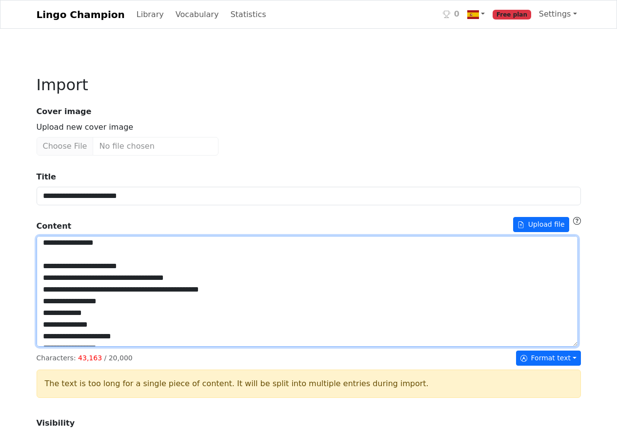
scroll to position [2424, 0]
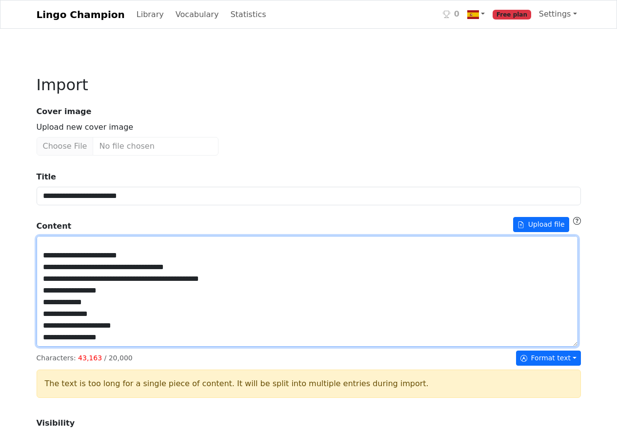
drag, startPoint x: 52, startPoint y: 371, endPoint x: 41, endPoint y: 327, distance: 45.1
click at [41, 327] on textarea "Title" at bounding box center [307, 291] width 541 height 111
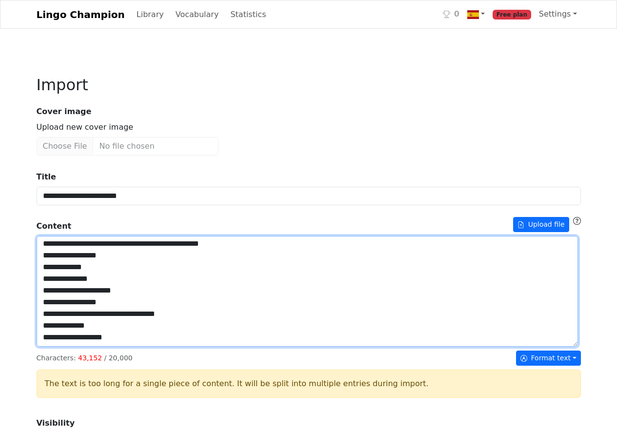
click at [81, 326] on textarea "Title" at bounding box center [307, 291] width 541 height 111
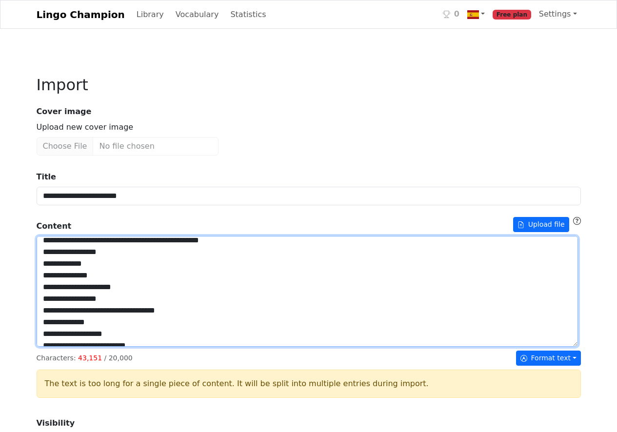
scroll to position [2438, 0]
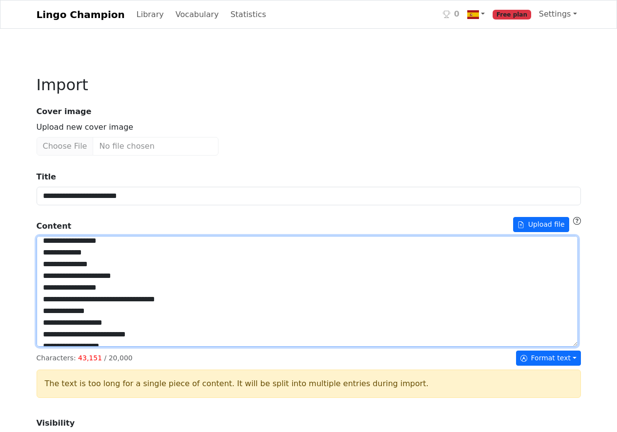
drag, startPoint x: 46, startPoint y: 322, endPoint x: 54, endPoint y: 355, distance: 33.6
click at [56, 347] on textarea "Title" at bounding box center [307, 291] width 541 height 111
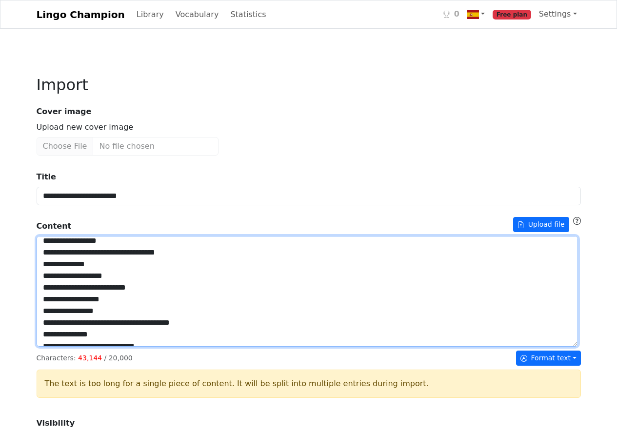
drag, startPoint x: 44, startPoint y: 321, endPoint x: 60, endPoint y: 369, distance: 50.3
click at [59, 347] on textarea "Title" at bounding box center [307, 291] width 541 height 111
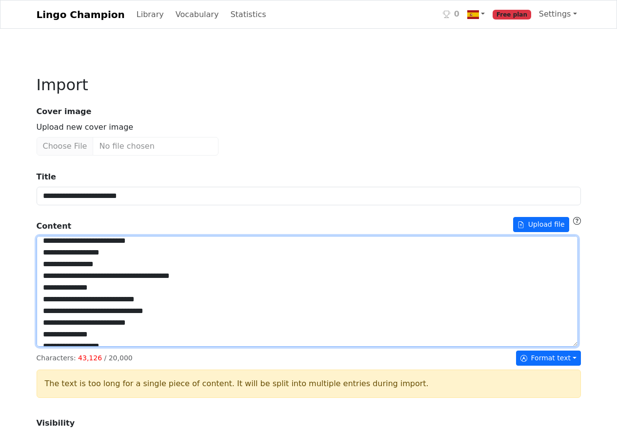
drag, startPoint x: 53, startPoint y: 341, endPoint x: 35, endPoint y: 341, distance: 18.0
click at [35, 341] on div "**********" at bounding box center [309, 432] width 556 height 760
drag, startPoint x: 53, startPoint y: 356, endPoint x: 34, endPoint y: 357, distance: 18.6
click at [34, 357] on div "**********" at bounding box center [309, 432] width 556 height 760
drag, startPoint x: 53, startPoint y: 370, endPoint x: 36, endPoint y: 370, distance: 16.6
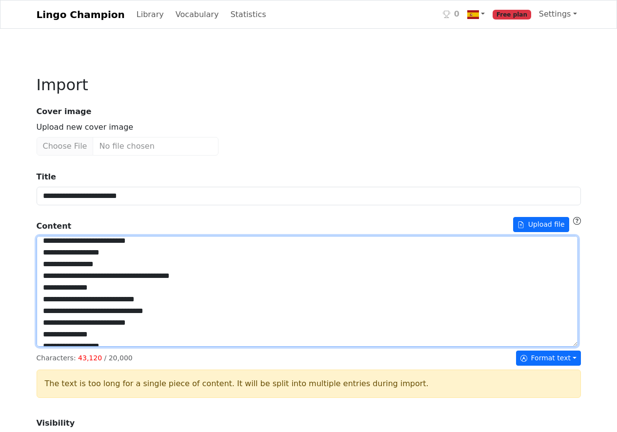
drag, startPoint x: 52, startPoint y: 384, endPoint x: 34, endPoint y: 384, distance: 17.6
click at [34, 384] on div "**********" at bounding box center [309, 432] width 556 height 760
click at [93, 347] on textarea "Title" at bounding box center [307, 291] width 541 height 111
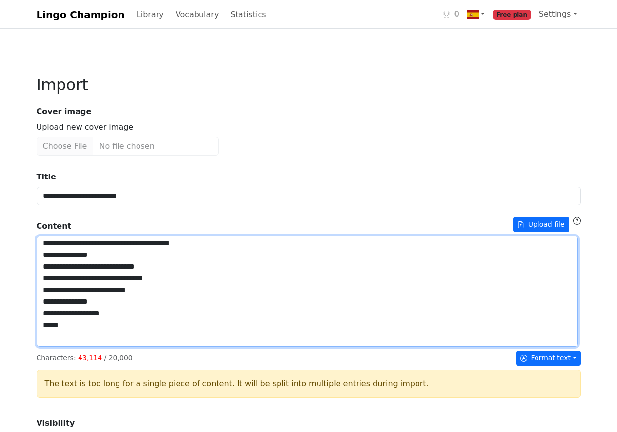
scroll to position [2476, 0]
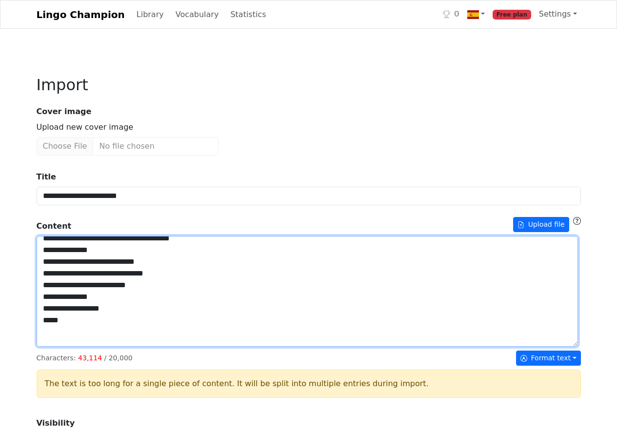
click at [53, 347] on textarea "Title" at bounding box center [307, 291] width 541 height 111
click at [52, 347] on textarea "Title" at bounding box center [307, 291] width 541 height 111
click at [53, 347] on textarea "Title" at bounding box center [307, 291] width 541 height 111
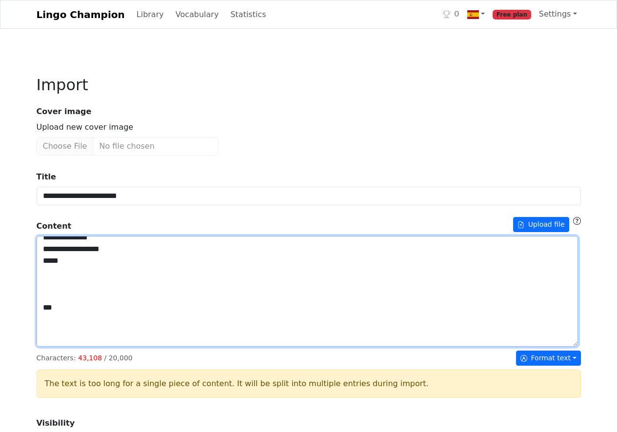
scroll to position [2536, 0]
click at [52, 346] on textarea "Title" at bounding box center [307, 291] width 541 height 111
click at [52, 347] on textarea "Title" at bounding box center [307, 291] width 541 height 111
click at [53, 347] on textarea "Title" at bounding box center [307, 291] width 541 height 111
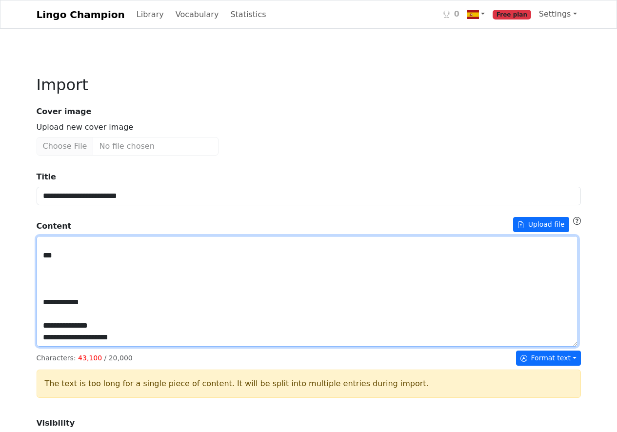
scroll to position [2596, 0]
click at [52, 344] on textarea "Title" at bounding box center [307, 291] width 541 height 111
click at [53, 347] on textarea "Title" at bounding box center [307, 291] width 541 height 111
click at [52, 347] on textarea "Title" at bounding box center [307, 291] width 541 height 111
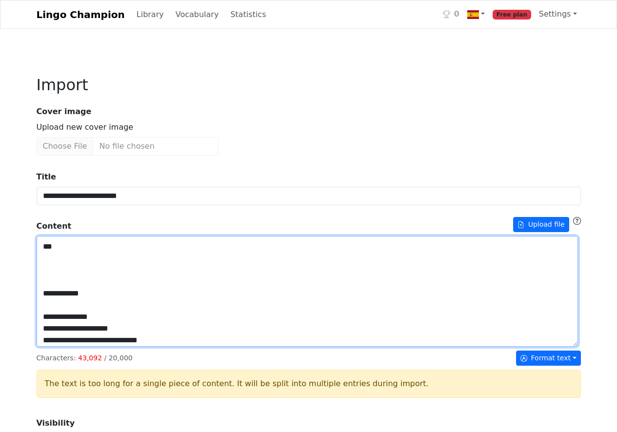
click at [54, 347] on textarea "Title" at bounding box center [307, 291] width 541 height 111
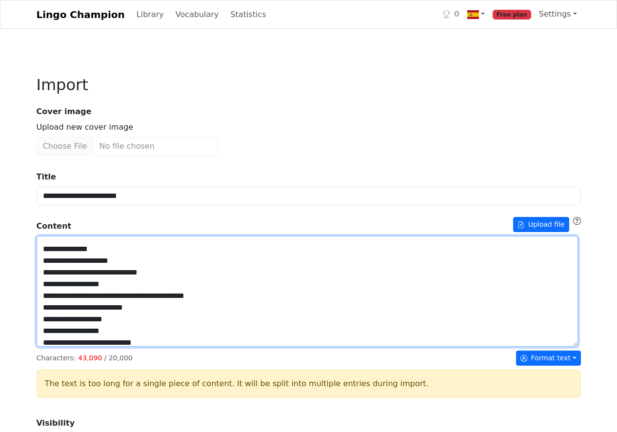
scroll to position [2670, 0]
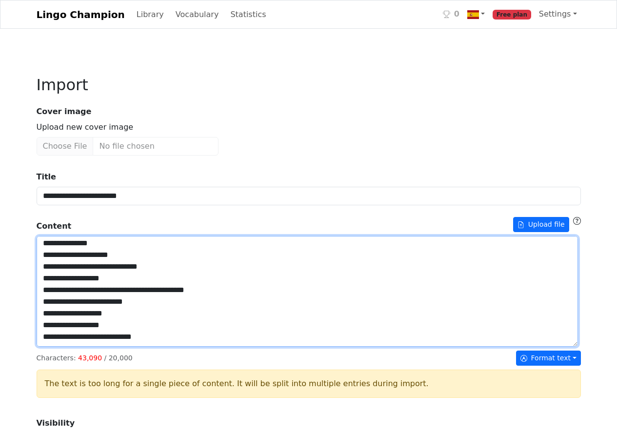
click at [52, 343] on textarea "Title" at bounding box center [307, 291] width 541 height 111
click at [53, 347] on textarea "Title" at bounding box center [307, 291] width 541 height 111
click at [52, 347] on textarea "Title" at bounding box center [307, 291] width 541 height 111
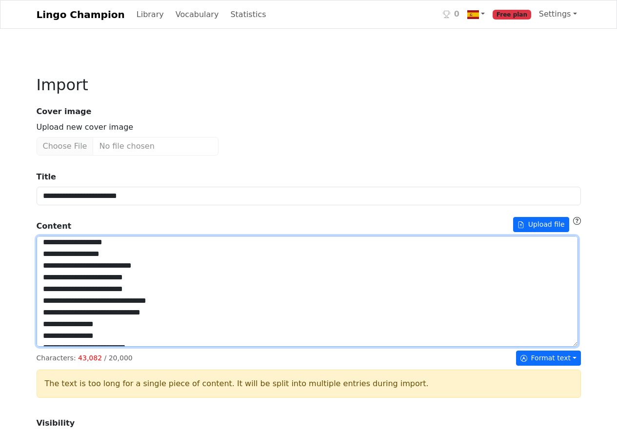
scroll to position [2742, 0]
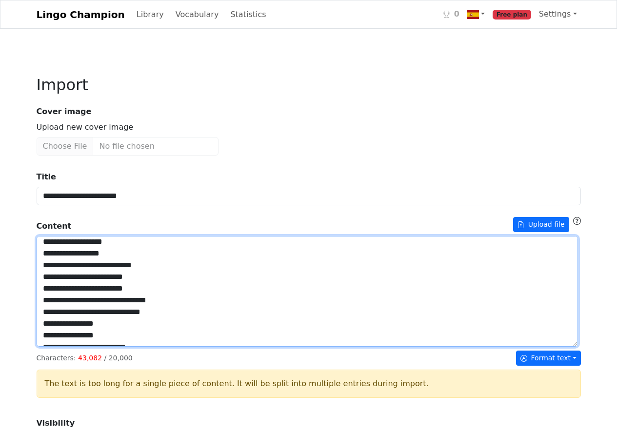
drag, startPoint x: 120, startPoint y: 384, endPoint x: 95, endPoint y: 329, distance: 60.4
click at [95, 329] on textarea "Title" at bounding box center [307, 291] width 541 height 111
drag, startPoint x: 54, startPoint y: 381, endPoint x: 41, endPoint y: 330, distance: 52.2
click at [41, 330] on textarea "Title" at bounding box center [307, 291] width 541 height 111
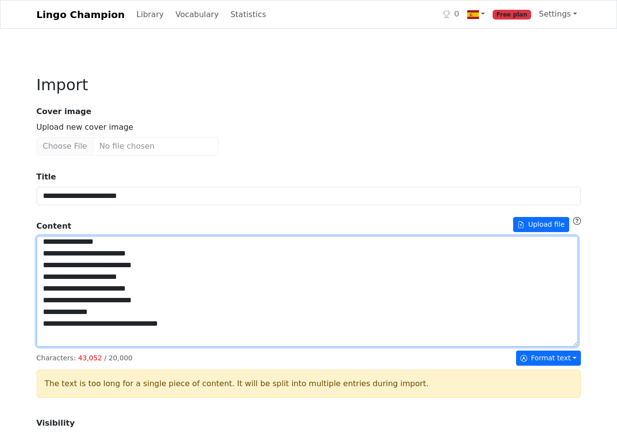
click at [78, 330] on textarea "Title" at bounding box center [307, 291] width 541 height 111
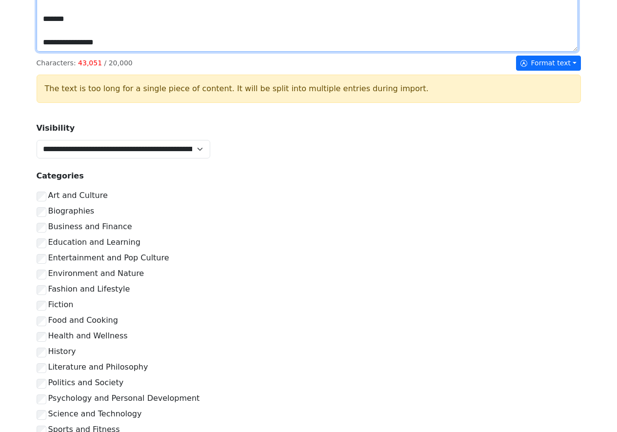
scroll to position [28405, 0]
drag, startPoint x: 50, startPoint y: 327, endPoint x: 279, endPoint y: 119, distance: 309.6
click at [279, 119] on div "**********" at bounding box center [309, 159] width 544 height 583
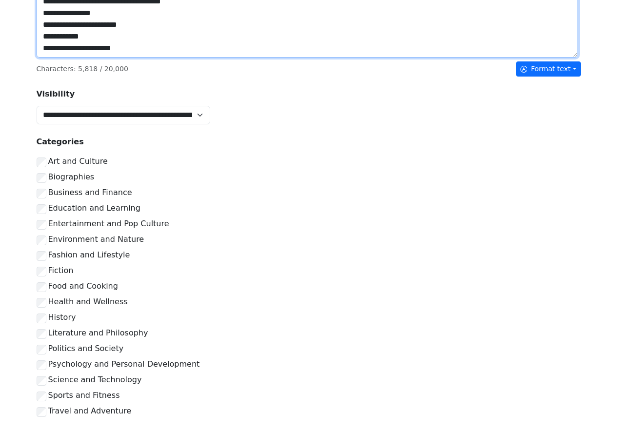
scroll to position [2686, 0]
type textarea "**********"
